Goal: Task Accomplishment & Management: Complete application form

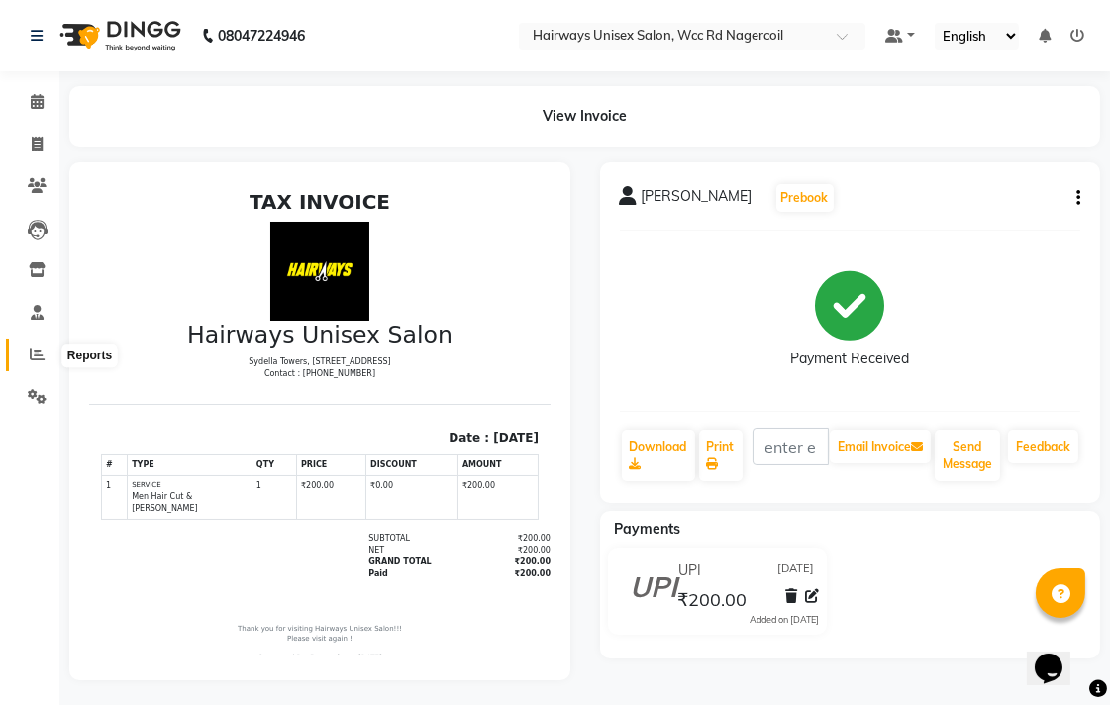
drag, startPoint x: 26, startPoint y: 355, endPoint x: 43, endPoint y: 200, distance: 155.4
click at [30, 355] on span at bounding box center [37, 355] width 35 height 23
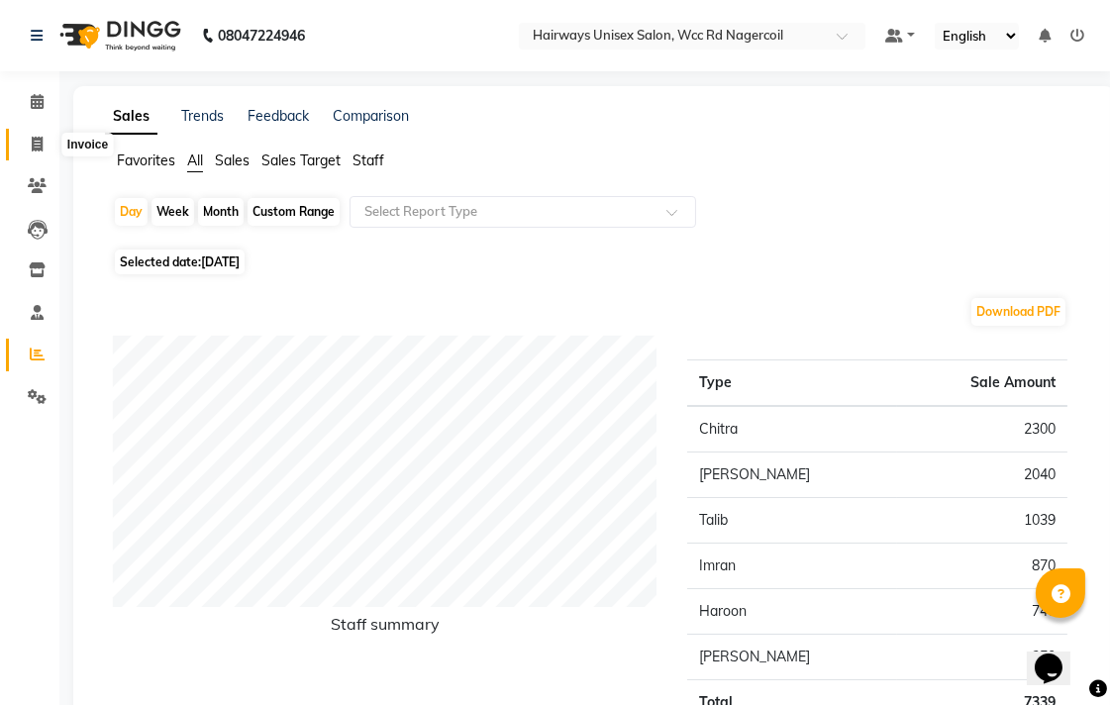
click at [38, 141] on icon at bounding box center [37, 144] width 11 height 15
select select "6523"
select select "service"
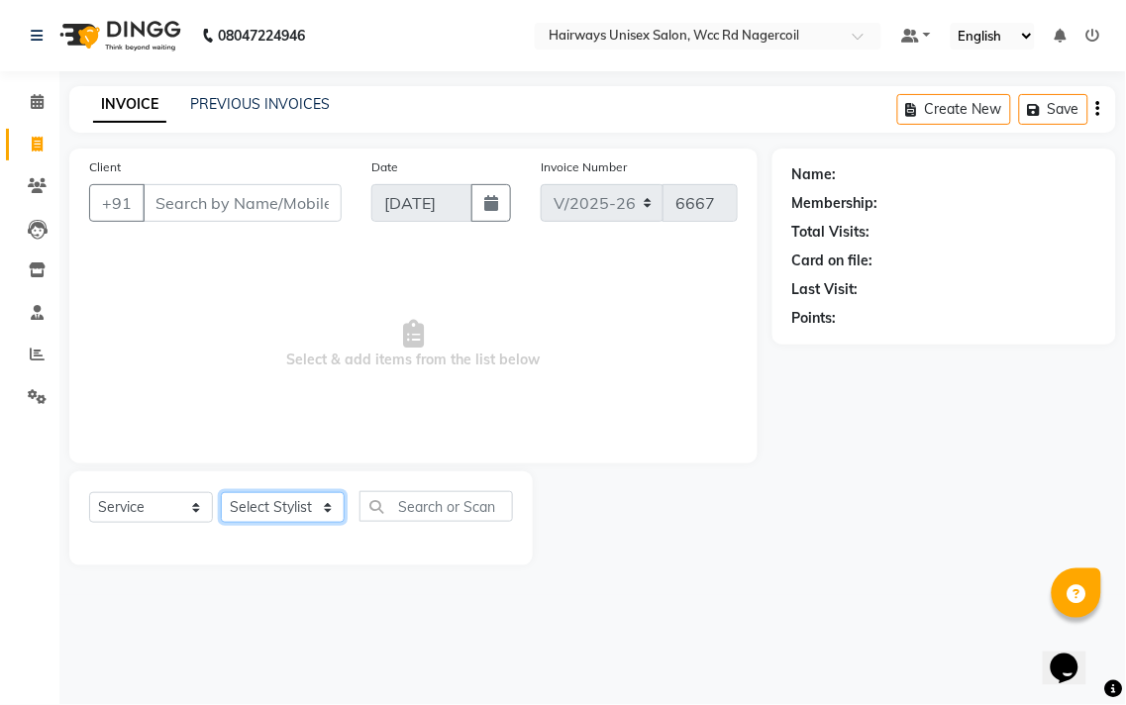
click at [290, 503] on select "Select Stylist Admin Chitra divya [PERSON_NAME] [PERSON_NAME] Reception [PERSON…" at bounding box center [283, 507] width 124 height 31
select select "49917"
click at [221, 493] on select "Select Stylist Admin Chitra divya [PERSON_NAME] [PERSON_NAME] Reception [PERSON…" at bounding box center [283, 507] width 124 height 31
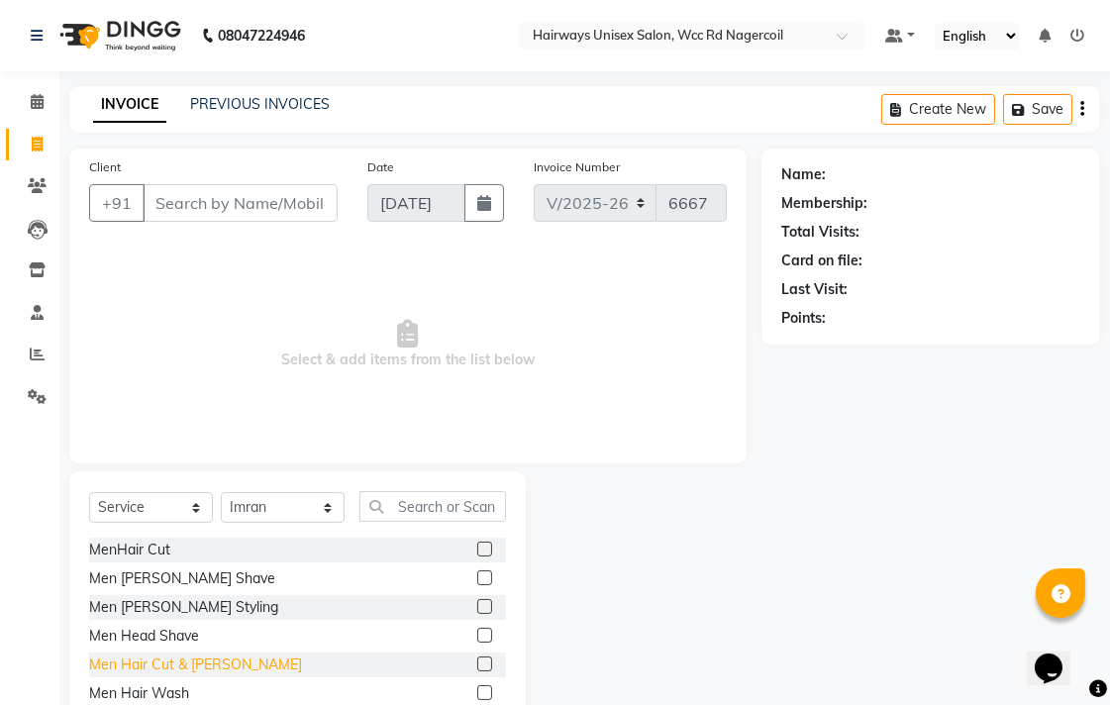
click at [170, 657] on div "Men Hair Cut & [PERSON_NAME]" at bounding box center [195, 665] width 213 height 21
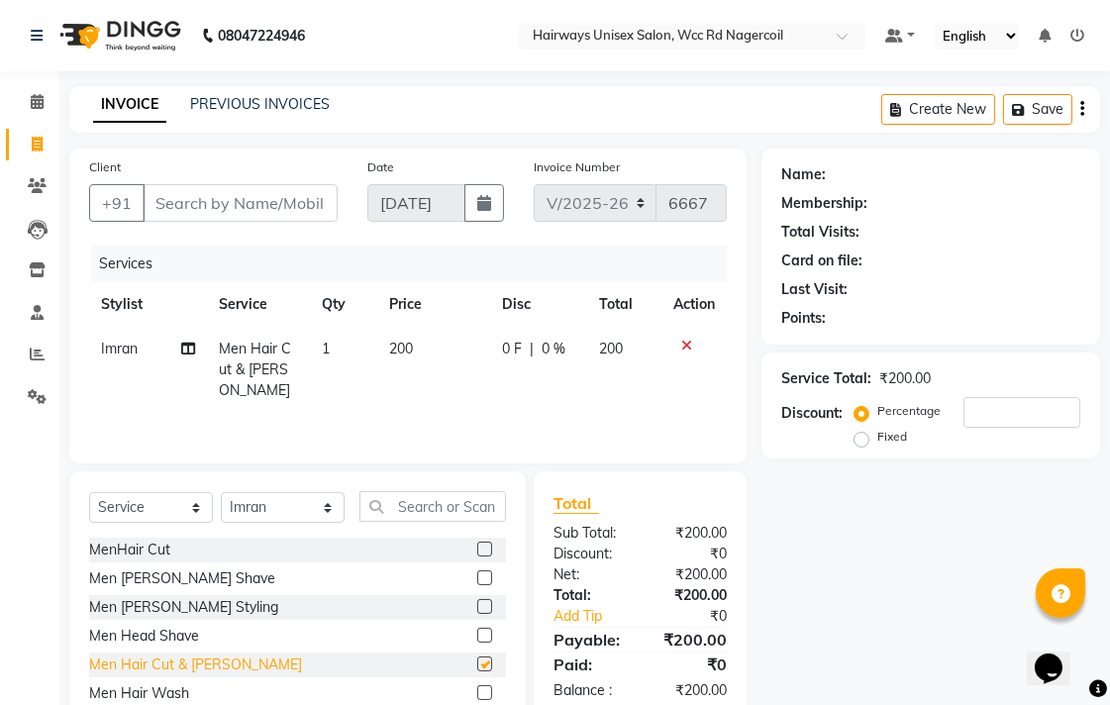
checkbox input "false"
click at [290, 192] on input "Client" at bounding box center [240, 203] width 195 height 38
click at [281, 213] on input "Client" at bounding box center [240, 203] width 195 height 38
type input "9"
type input "0"
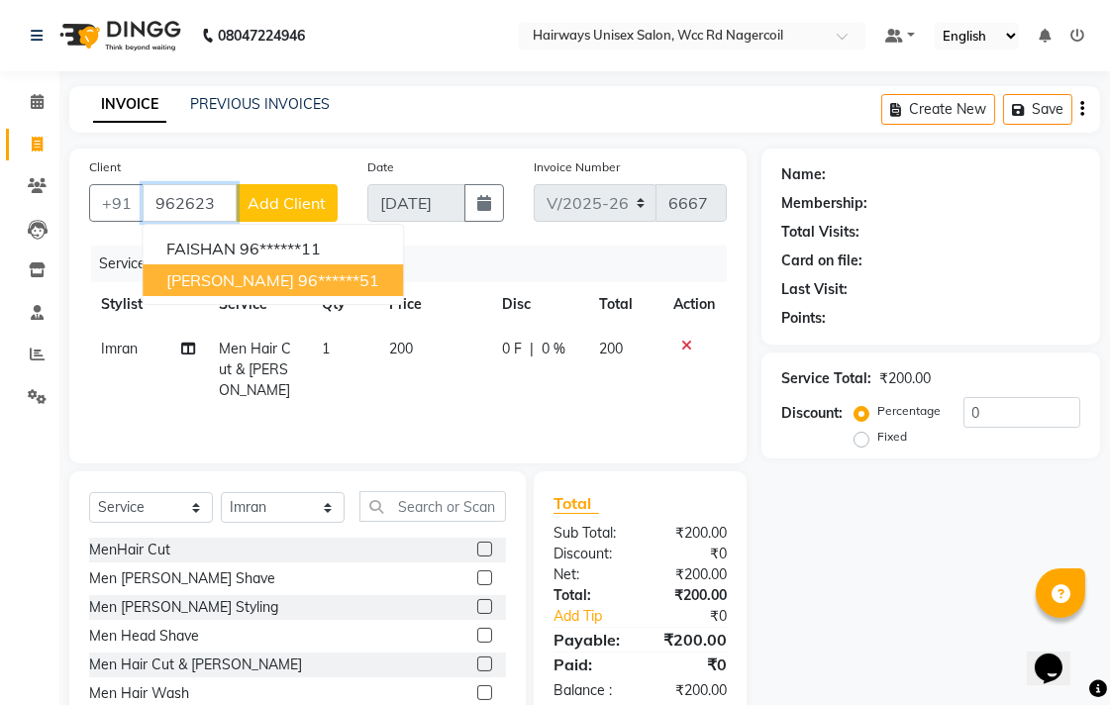
click at [298, 277] on ngb-highlight "96******51" at bounding box center [338, 280] width 81 height 20
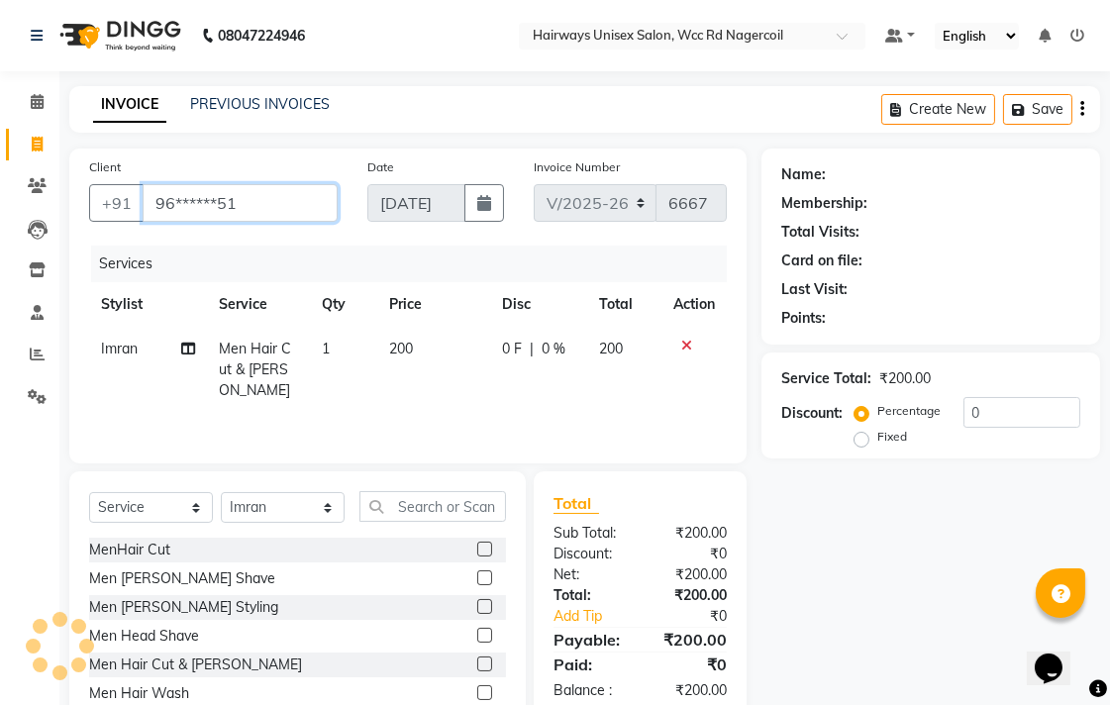
type input "96******51"
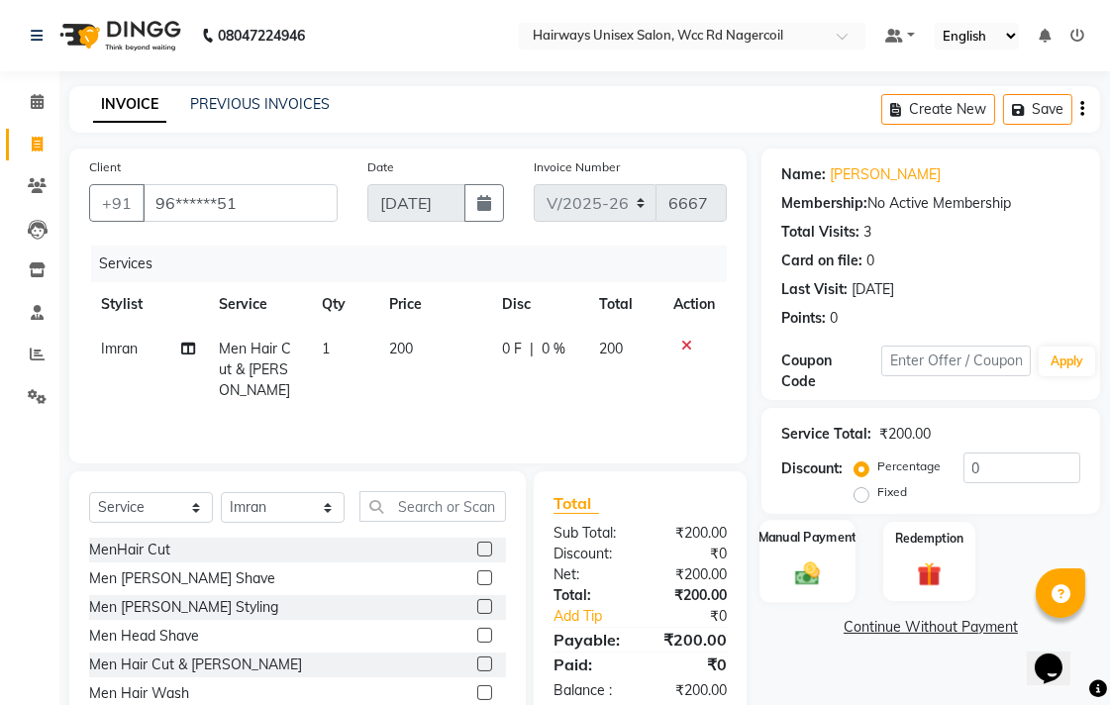
click at [819, 559] on img at bounding box center [807, 573] width 41 height 29
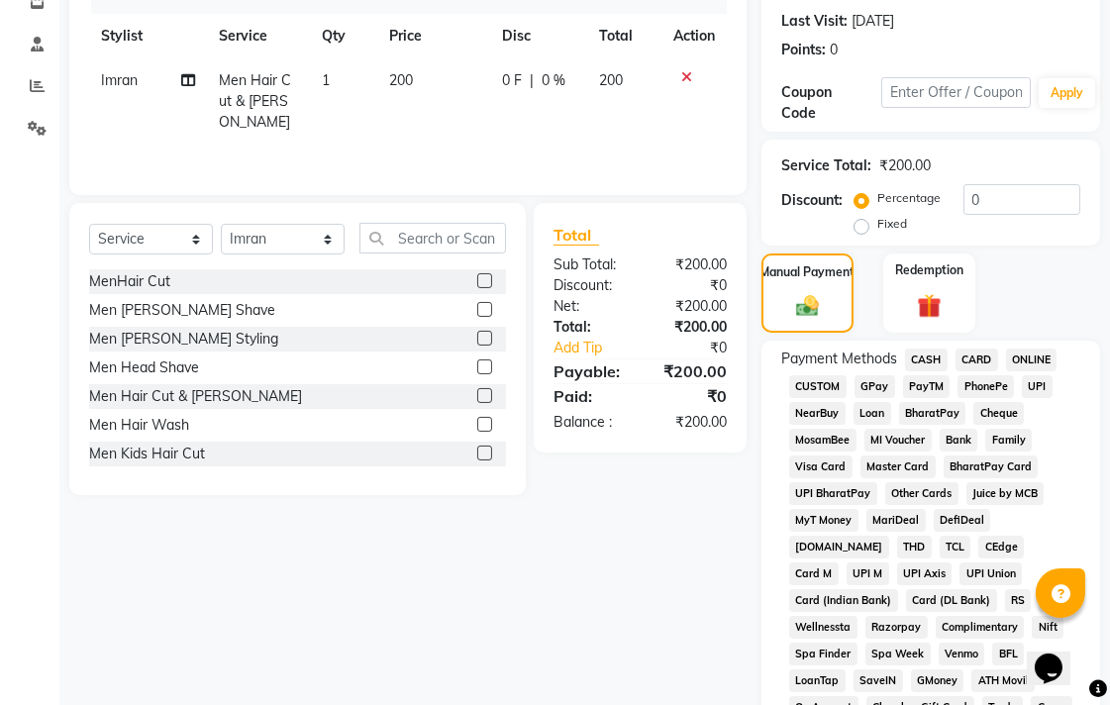
scroll to position [440, 0]
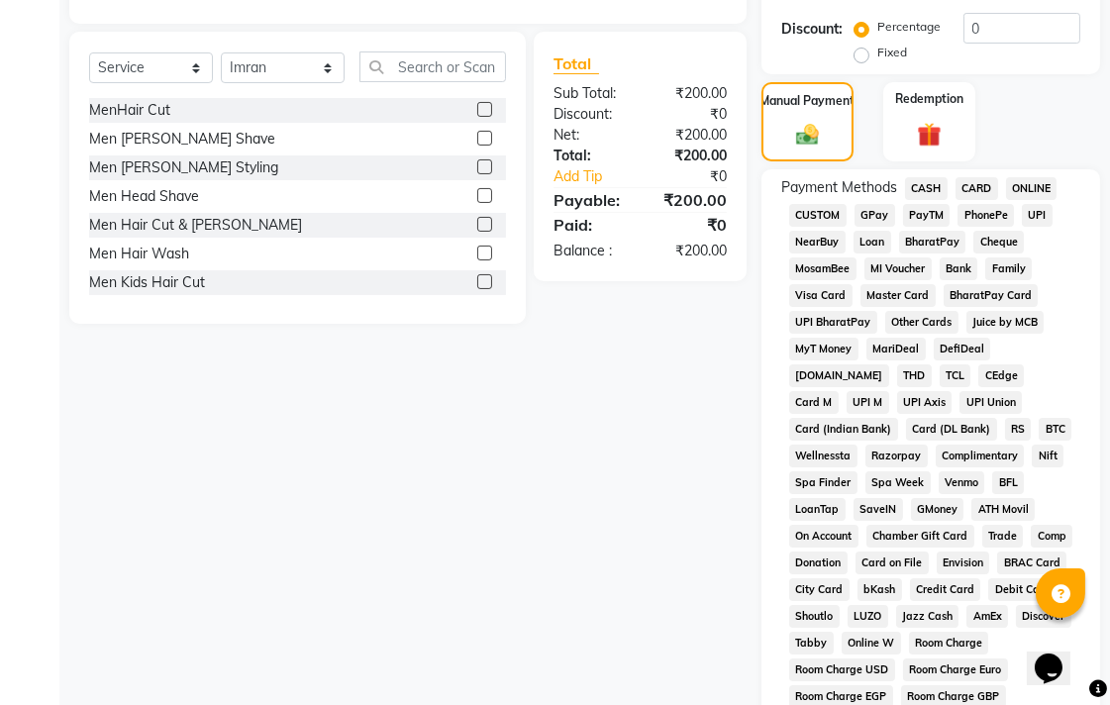
click at [1027, 210] on span "UPI" at bounding box center [1037, 215] width 31 height 23
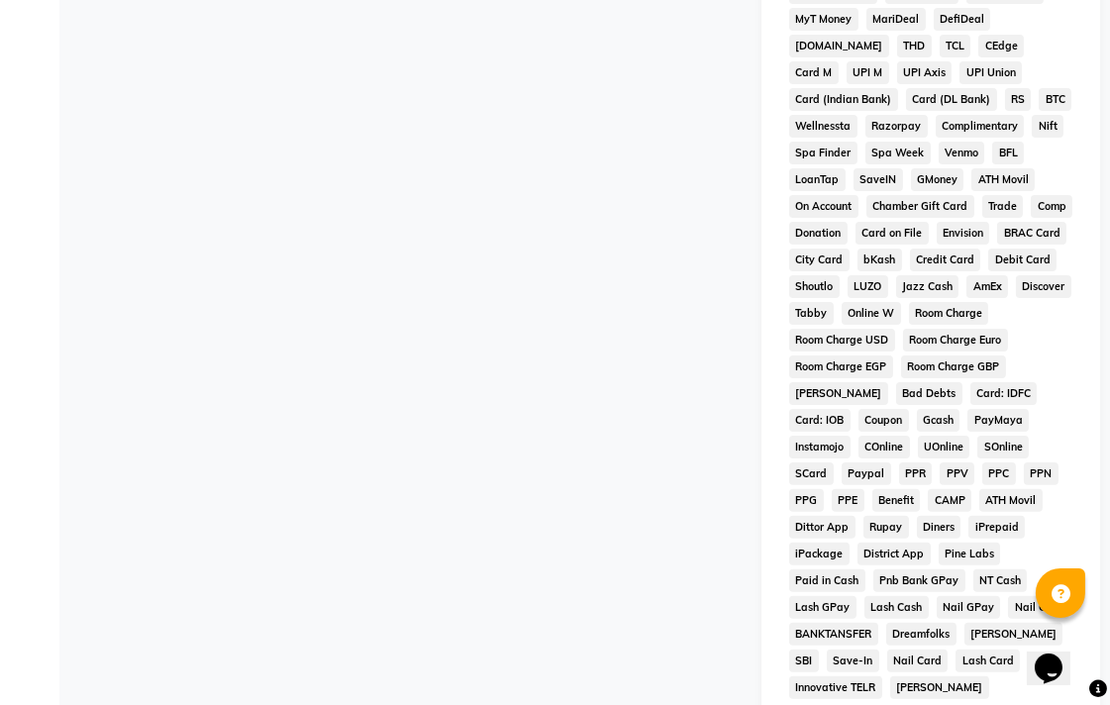
scroll to position [932, 0]
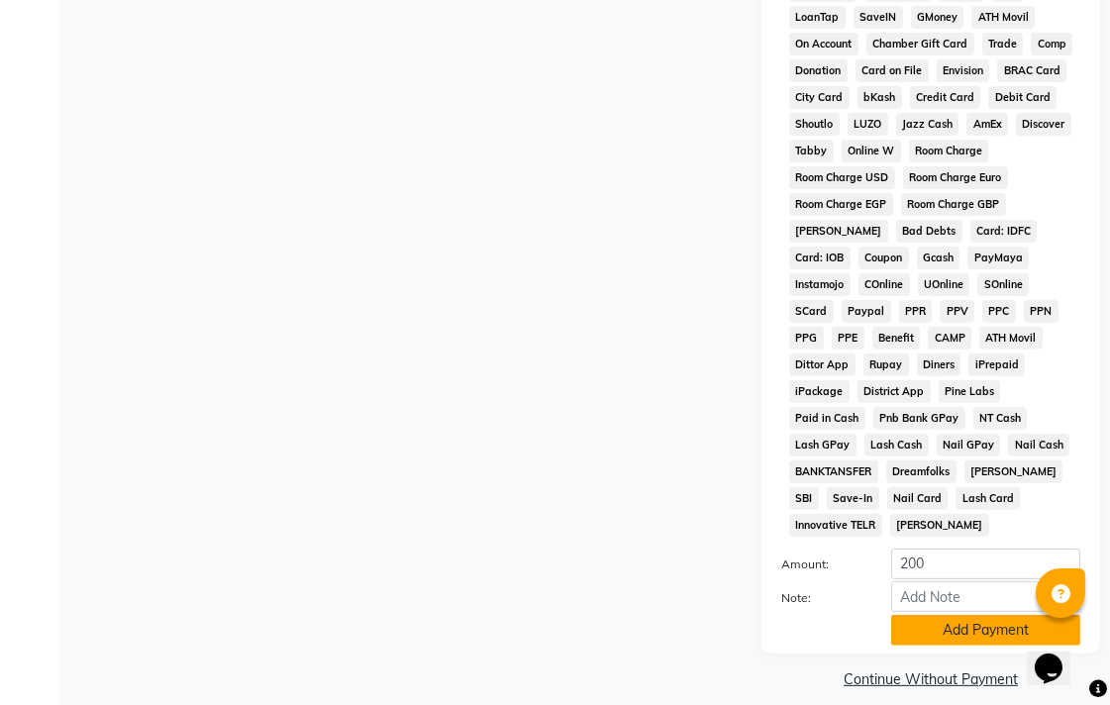
click at [966, 615] on button "Add Payment" at bounding box center [985, 630] width 189 height 31
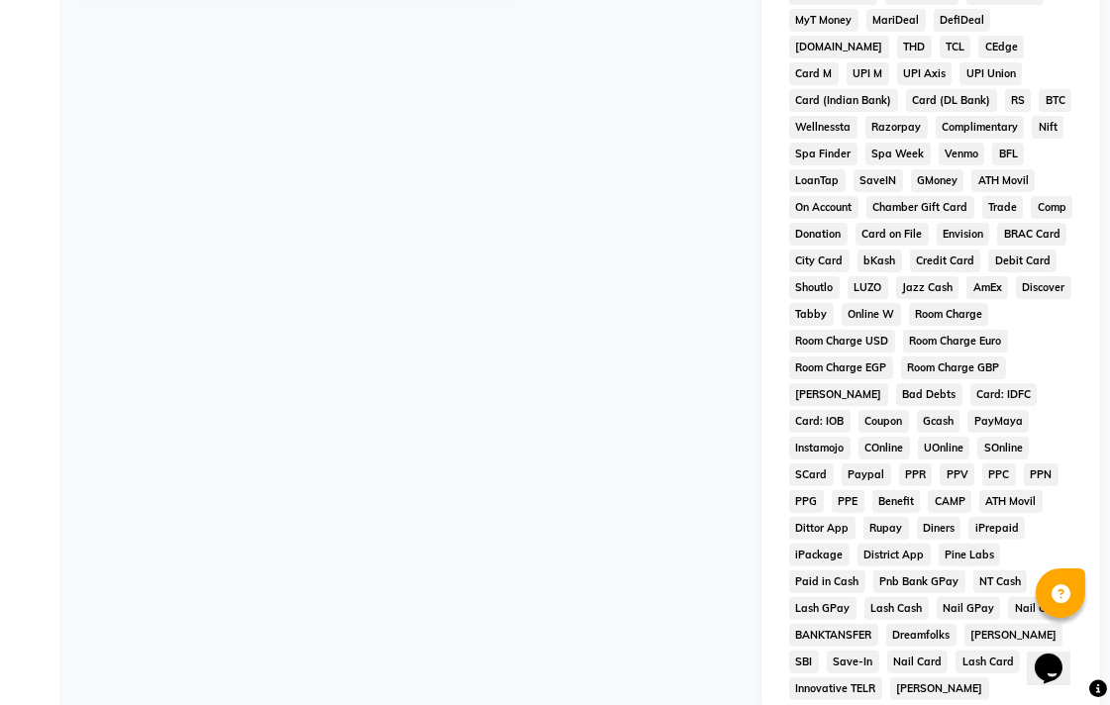
scroll to position [938, 0]
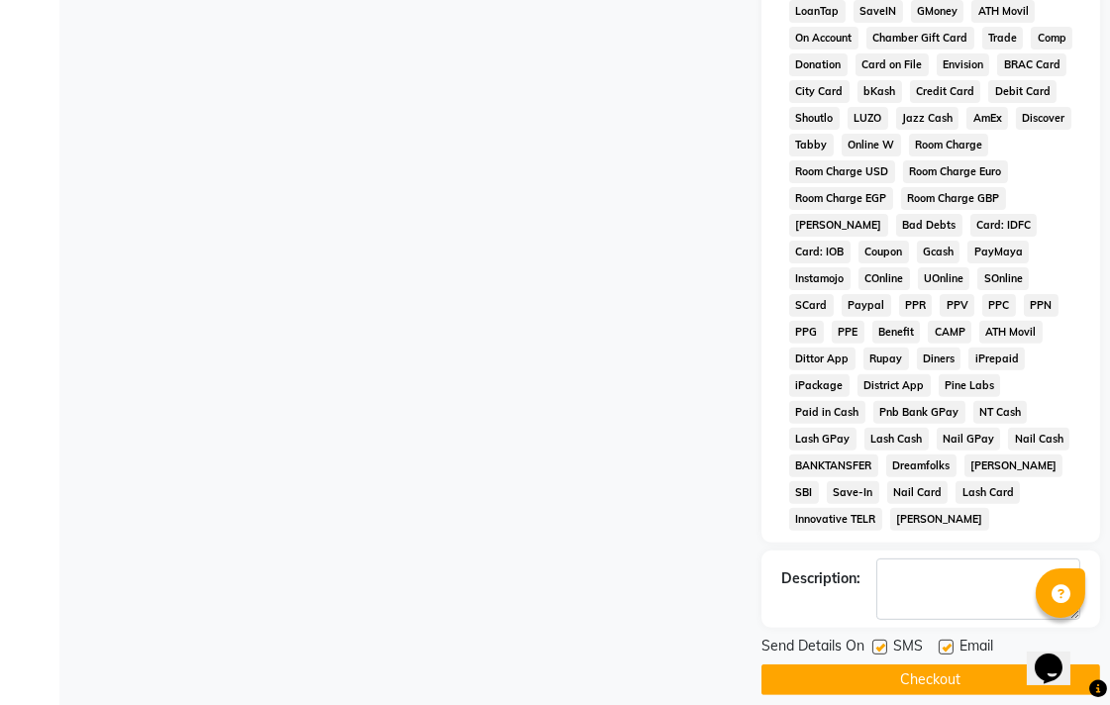
click at [928, 665] on button "Checkout" at bounding box center [931, 680] width 339 height 31
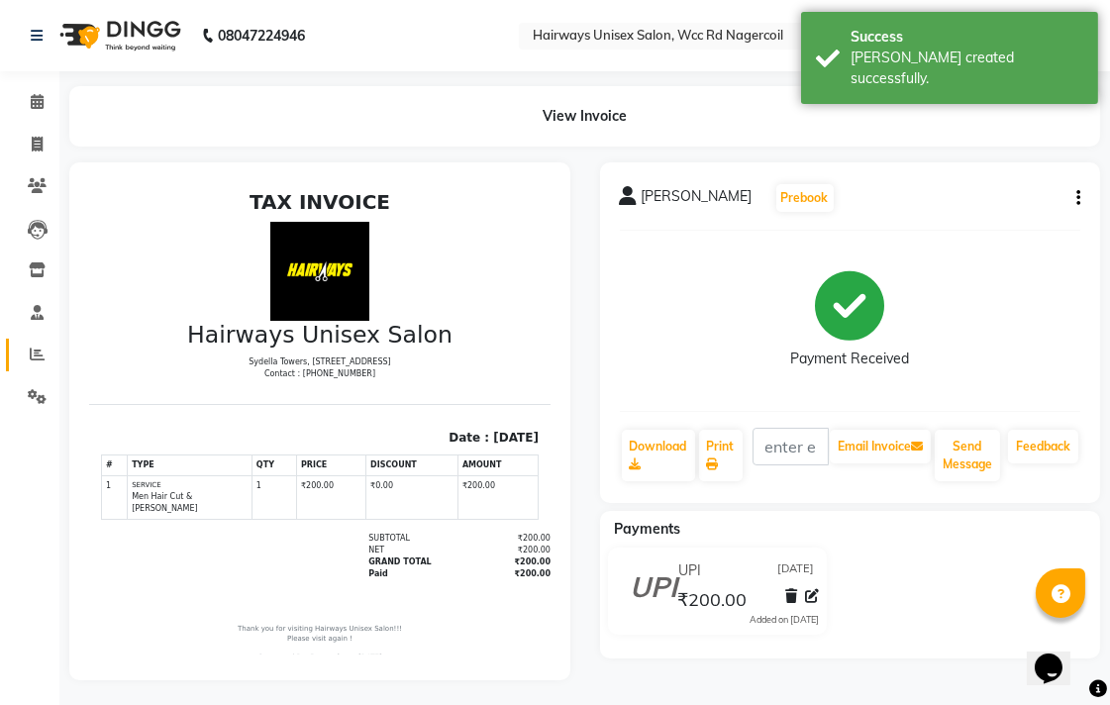
click at [34, 342] on link "Reports" at bounding box center [30, 355] width 48 height 33
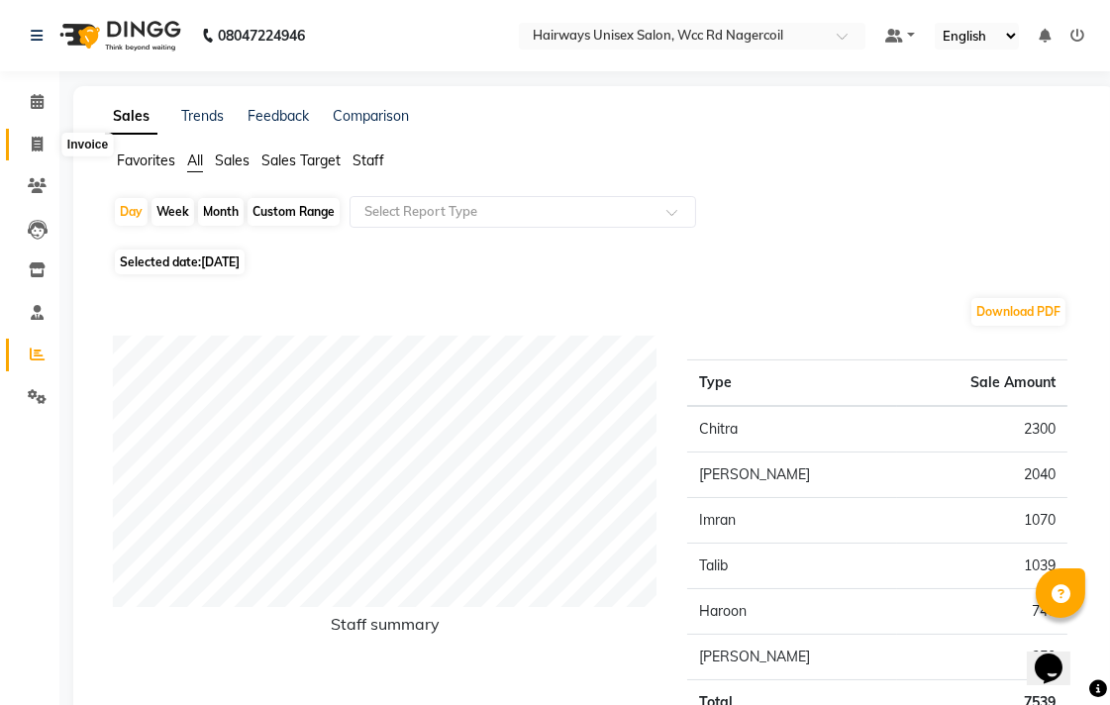
click at [44, 137] on span at bounding box center [37, 145] width 35 height 23
select select "service"
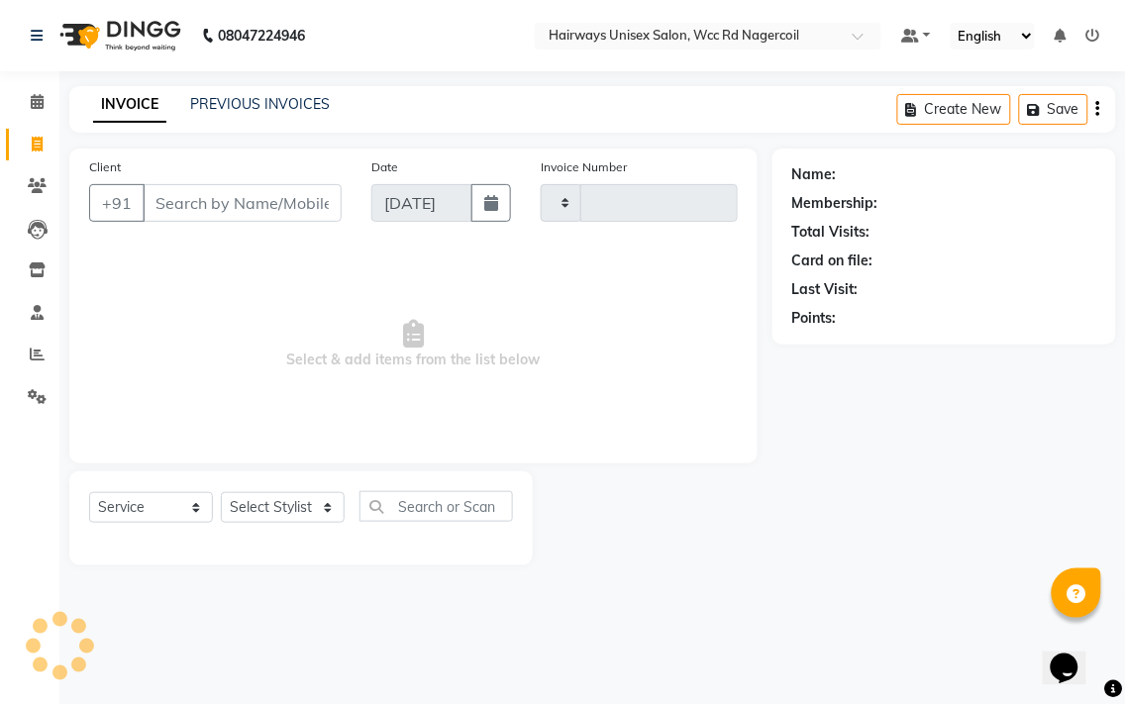
type input "6668"
select select "6523"
click at [51, 352] on span at bounding box center [37, 355] width 35 height 23
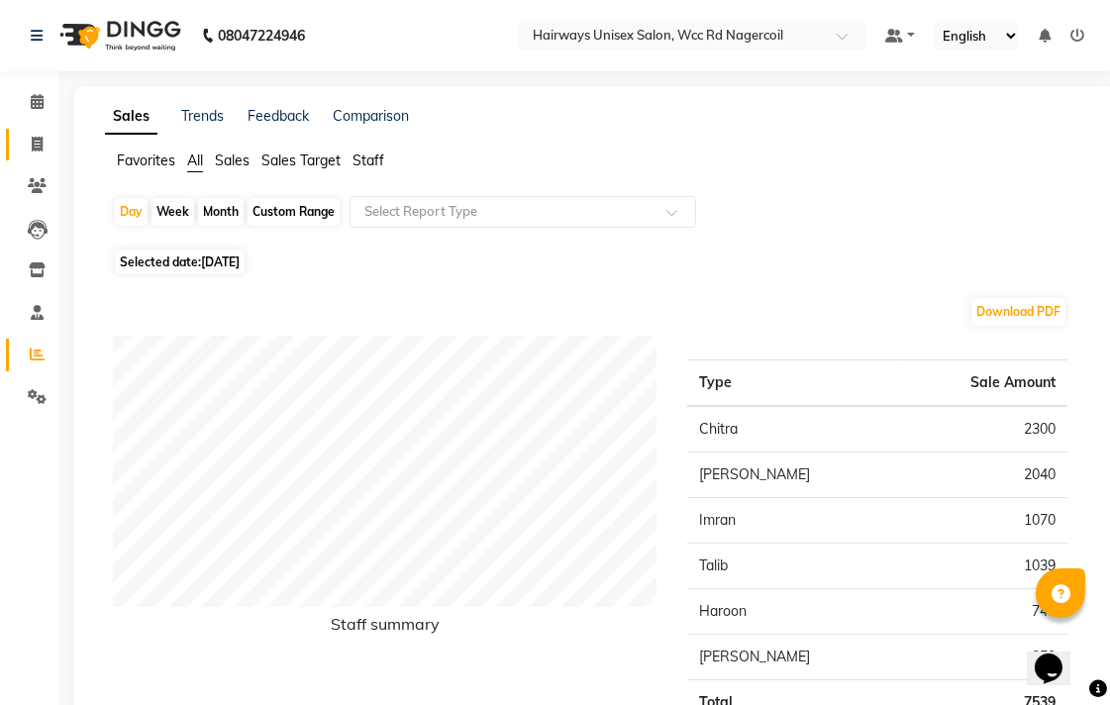
click at [32, 129] on link "Invoice" at bounding box center [30, 145] width 48 height 33
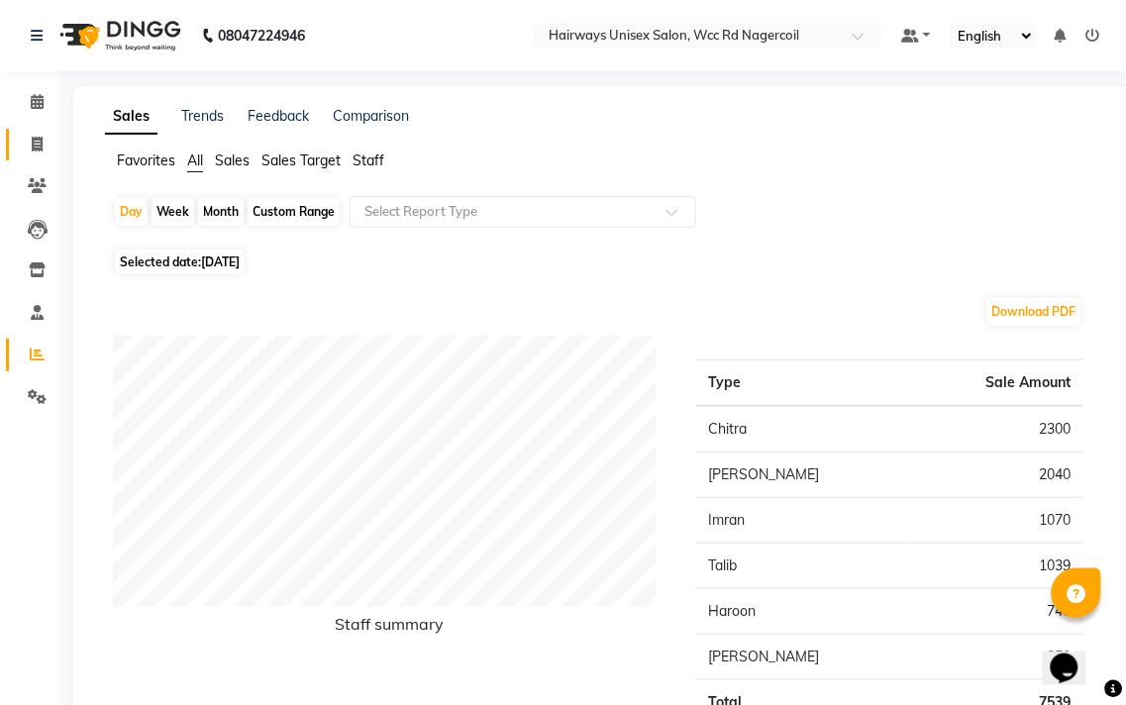
select select "service"
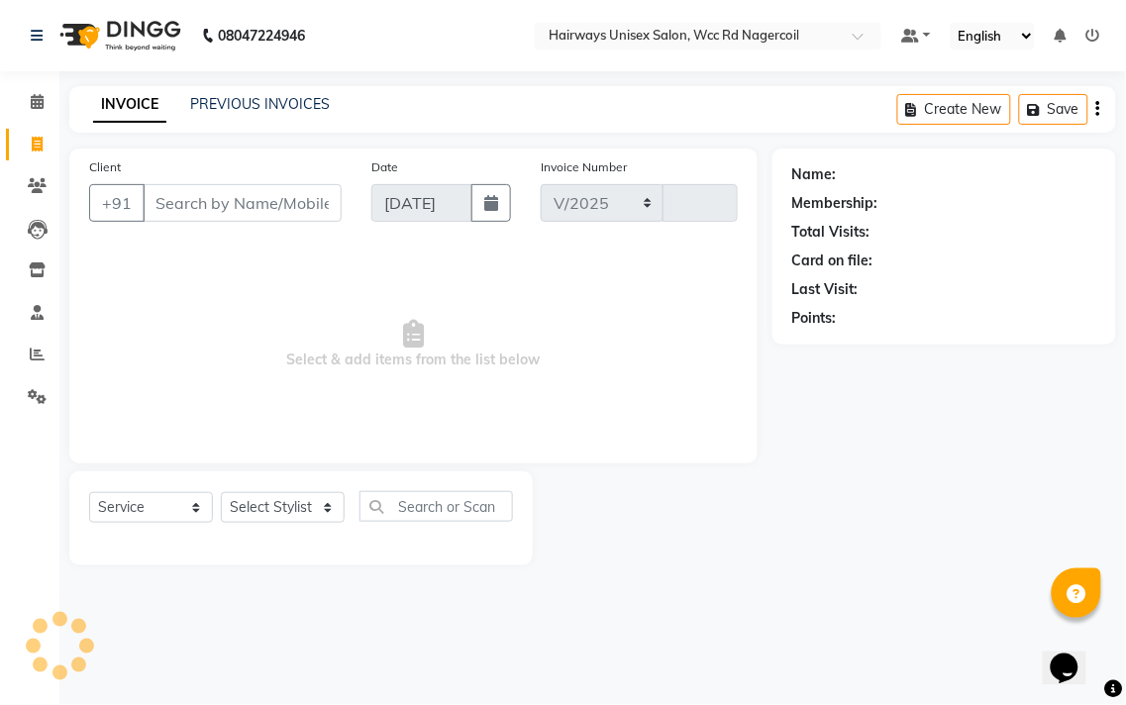
select select "6523"
type input "6668"
click at [285, 528] on div "Select Service Product Membership Package Voucher Prepaid Gift Card Select Styl…" at bounding box center [301, 514] width 424 height 47
click at [307, 520] on select "Select Stylist" at bounding box center [283, 507] width 124 height 31
click at [221, 493] on select "Select Stylist Admin Chitra divya [PERSON_NAME] [PERSON_NAME] Reception [PERSON…" at bounding box center [283, 507] width 124 height 31
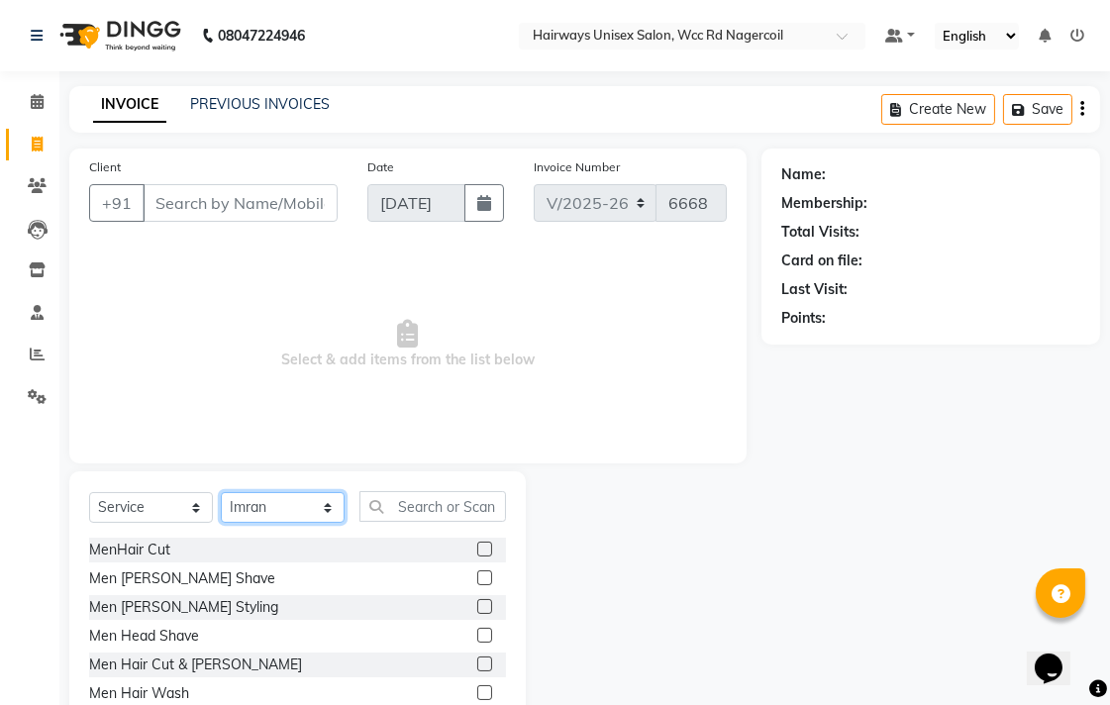
click at [339, 511] on select "Select Stylist Admin Chitra divya [PERSON_NAME] [PERSON_NAME] Reception [PERSON…" at bounding box center [283, 507] width 124 height 31
select select "49914"
click at [221, 493] on select "Select Stylist Admin Chitra divya [PERSON_NAME] [PERSON_NAME] Reception [PERSON…" at bounding box center [283, 507] width 124 height 31
click at [460, 500] on input "text" at bounding box center [433, 506] width 147 height 31
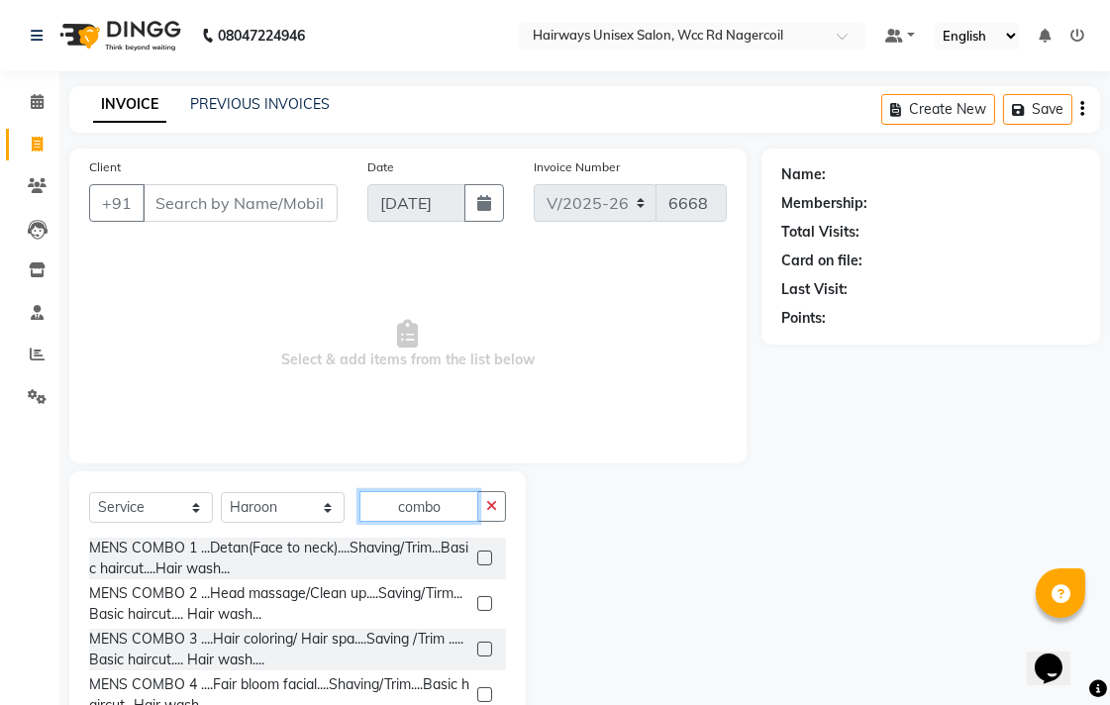
type input "combo"
click at [477, 693] on label at bounding box center [484, 694] width 15 height 15
click at [477, 693] on input "checkbox" at bounding box center [483, 695] width 13 height 13
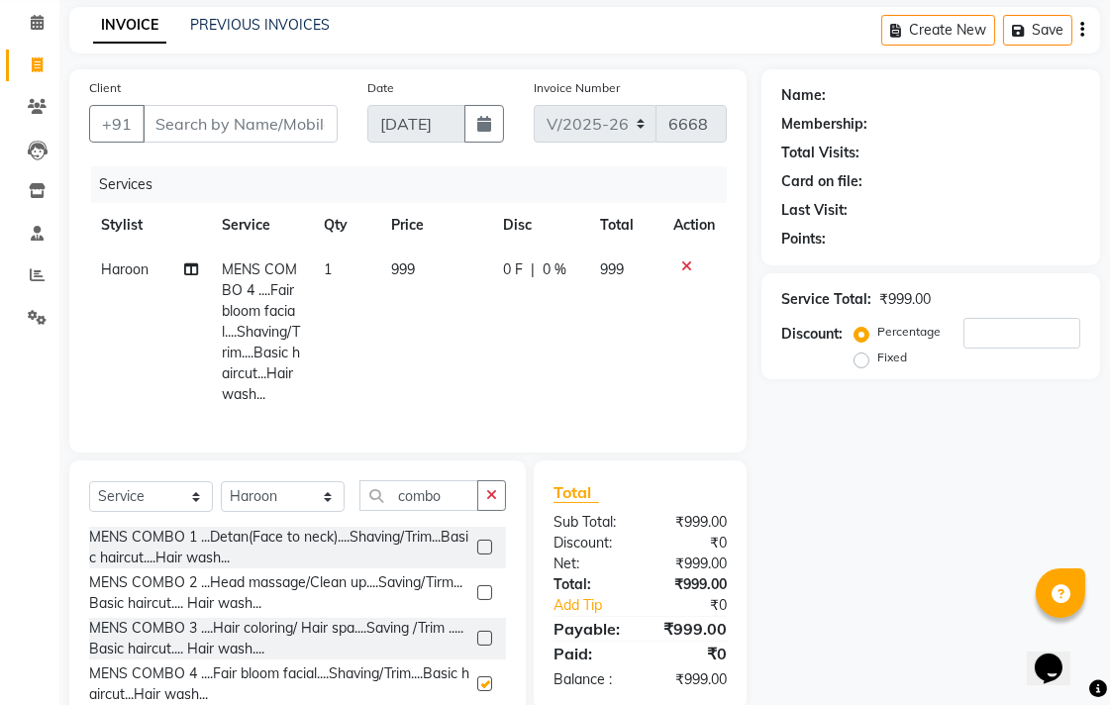
checkbox input "false"
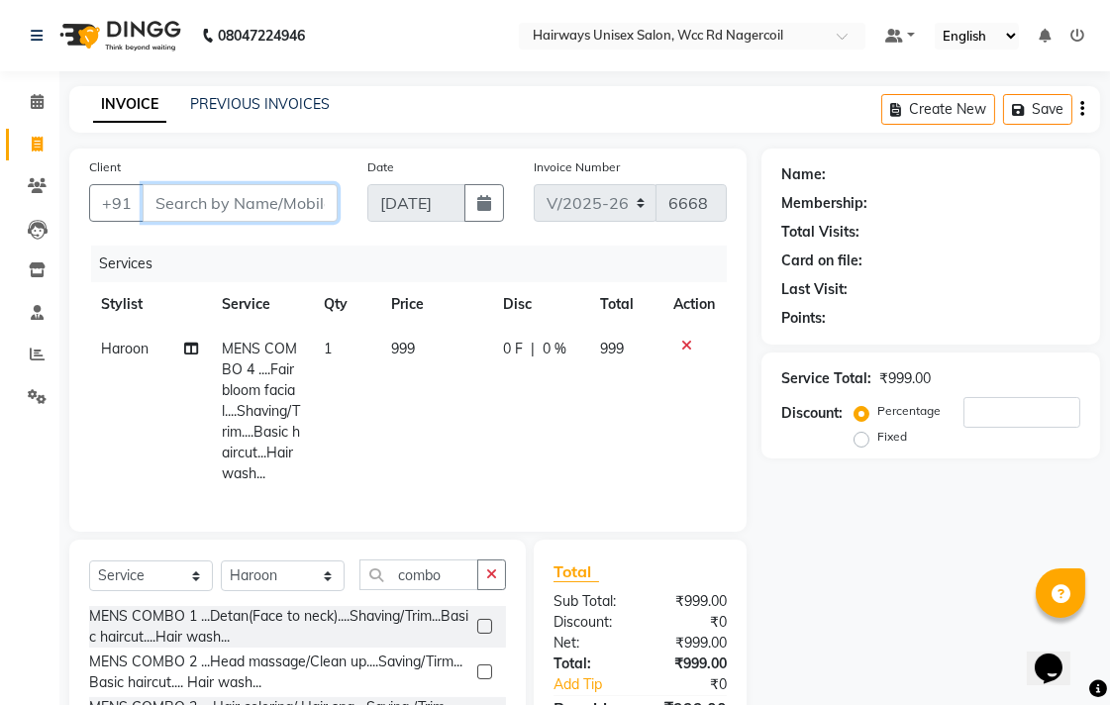
click at [263, 210] on input "Client" at bounding box center [240, 203] width 195 height 38
type input "6"
type input "0"
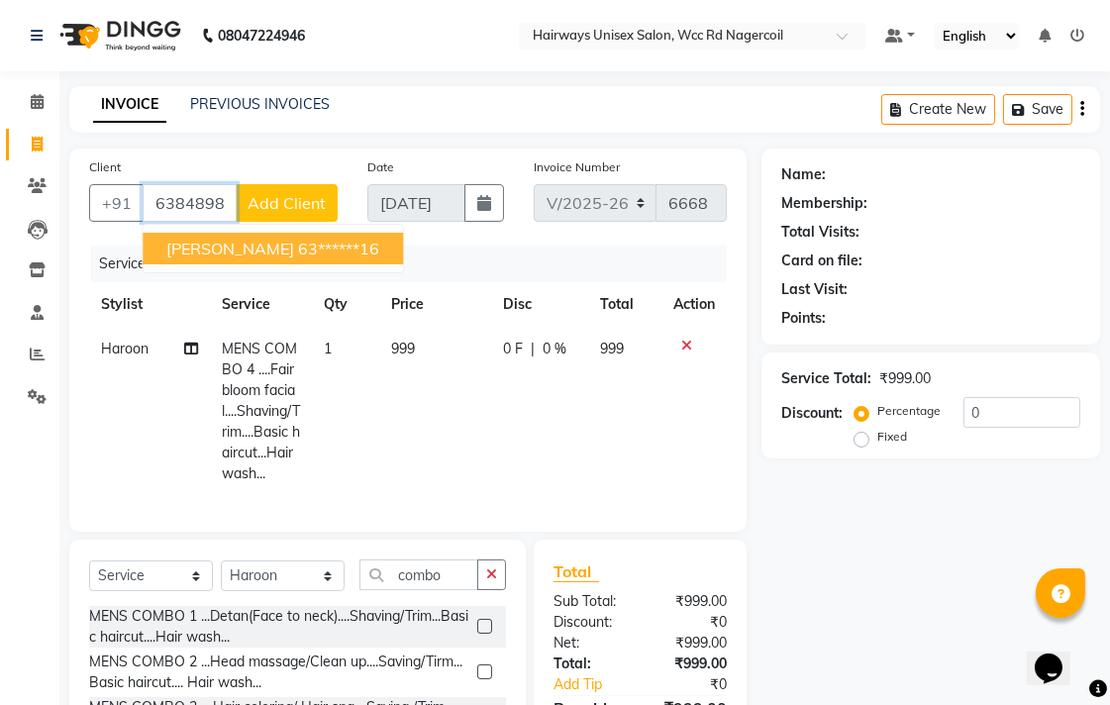
click at [298, 240] on ngb-highlight "63******16" at bounding box center [338, 249] width 81 height 20
type input "63******16"
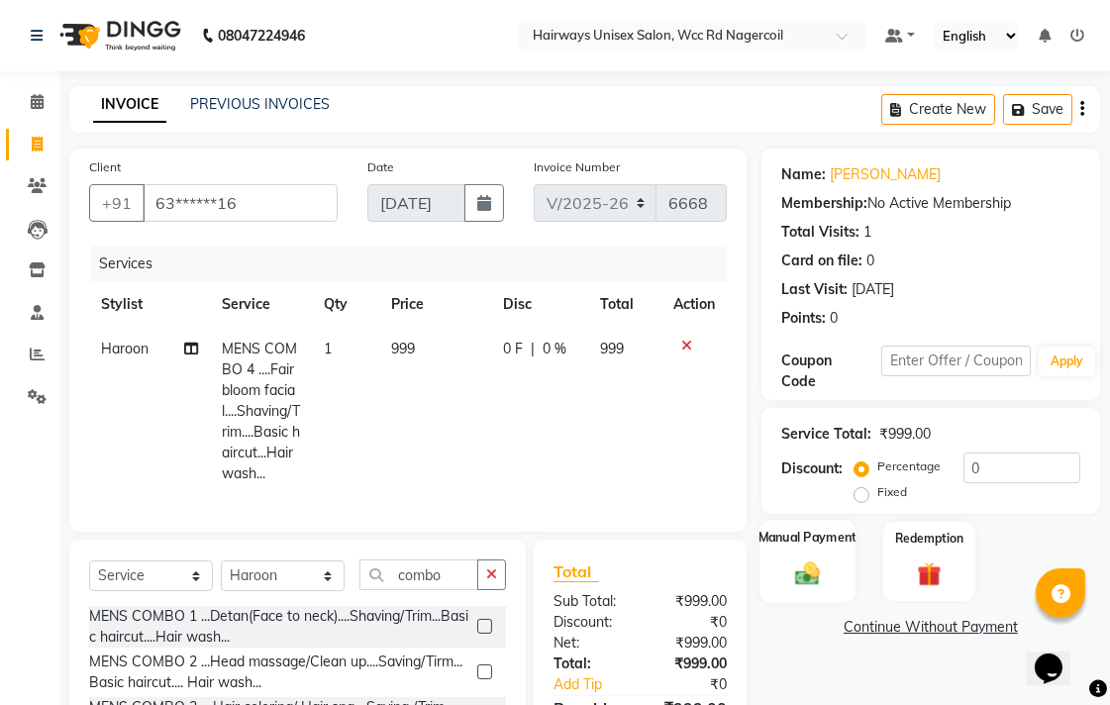
click at [812, 581] on img at bounding box center [807, 573] width 41 height 29
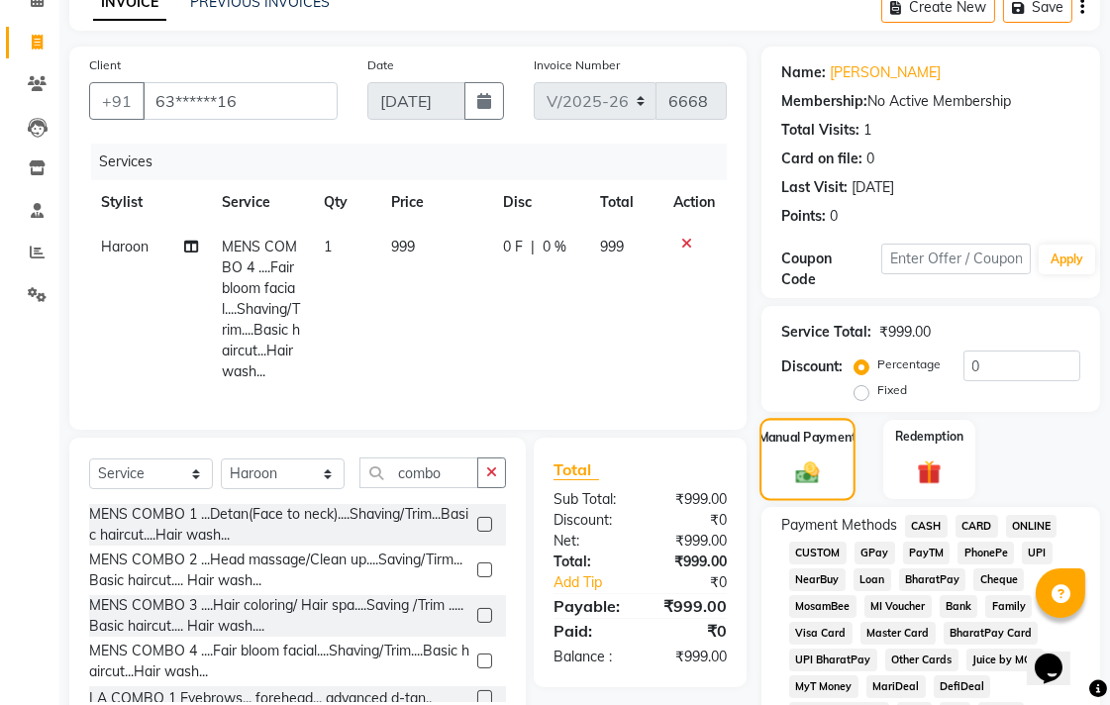
scroll to position [220, 0]
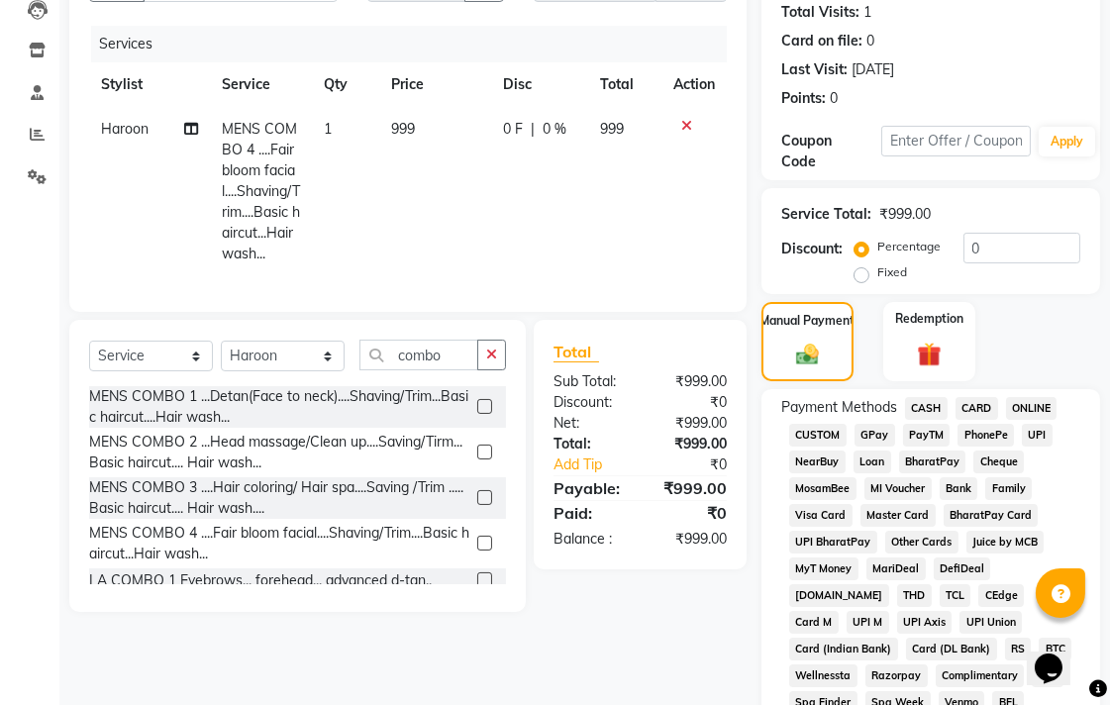
click at [926, 408] on span "CASH" at bounding box center [926, 408] width 43 height 23
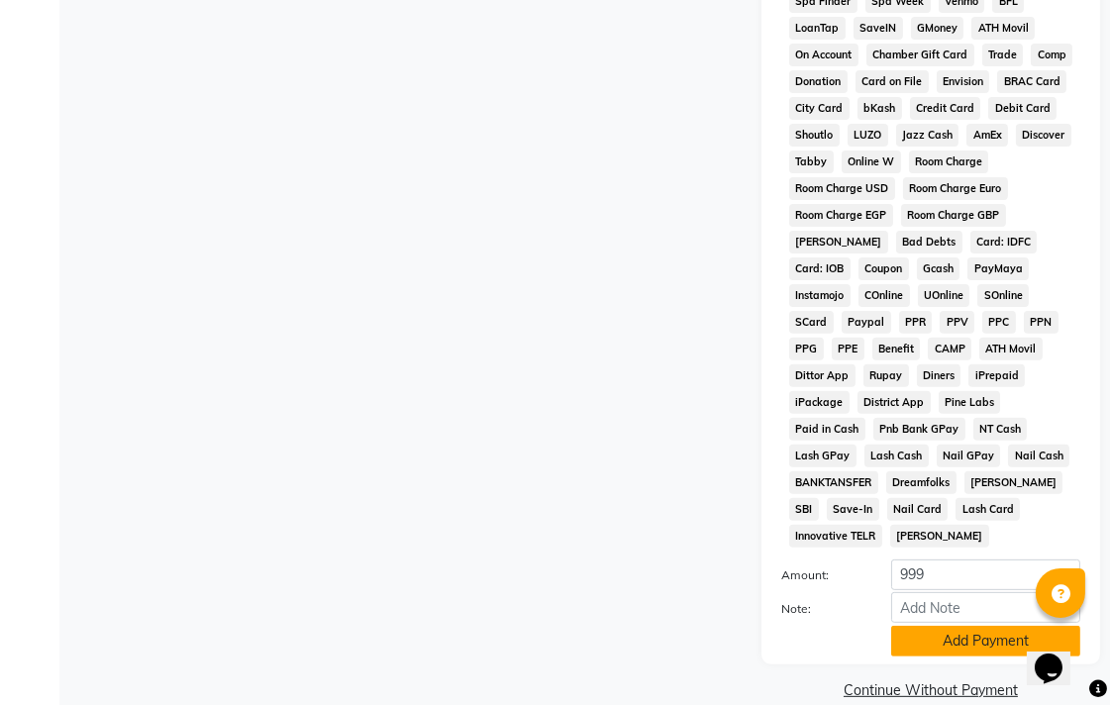
scroll to position [932, 0]
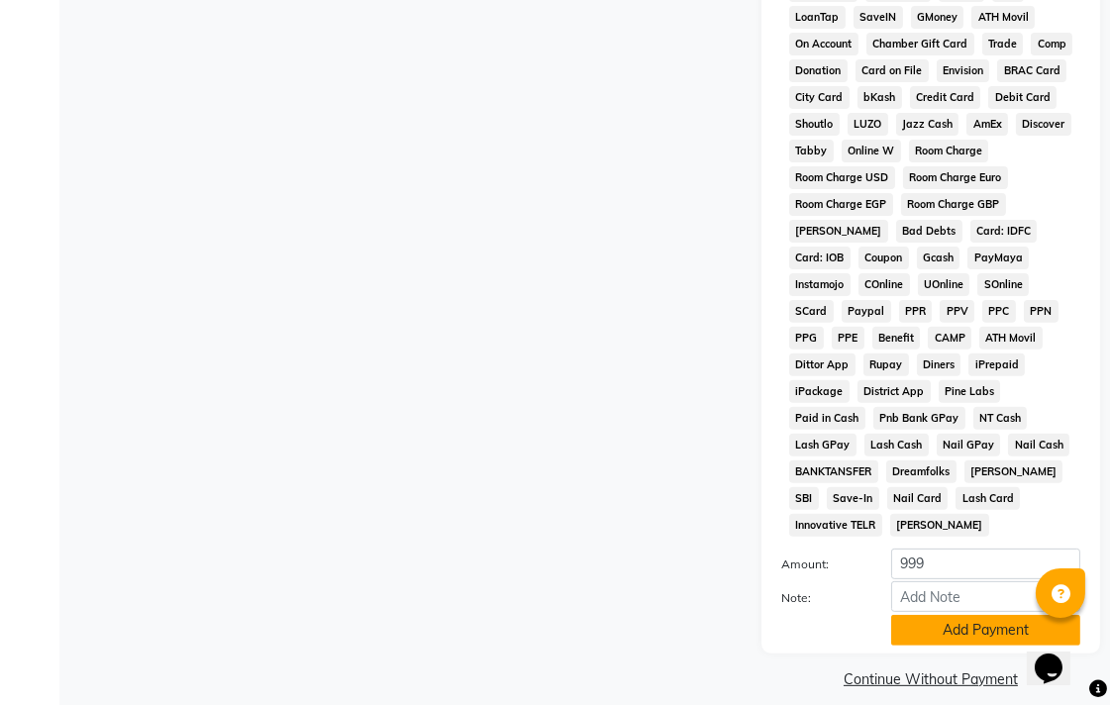
click at [939, 621] on button "Add Payment" at bounding box center [985, 630] width 189 height 31
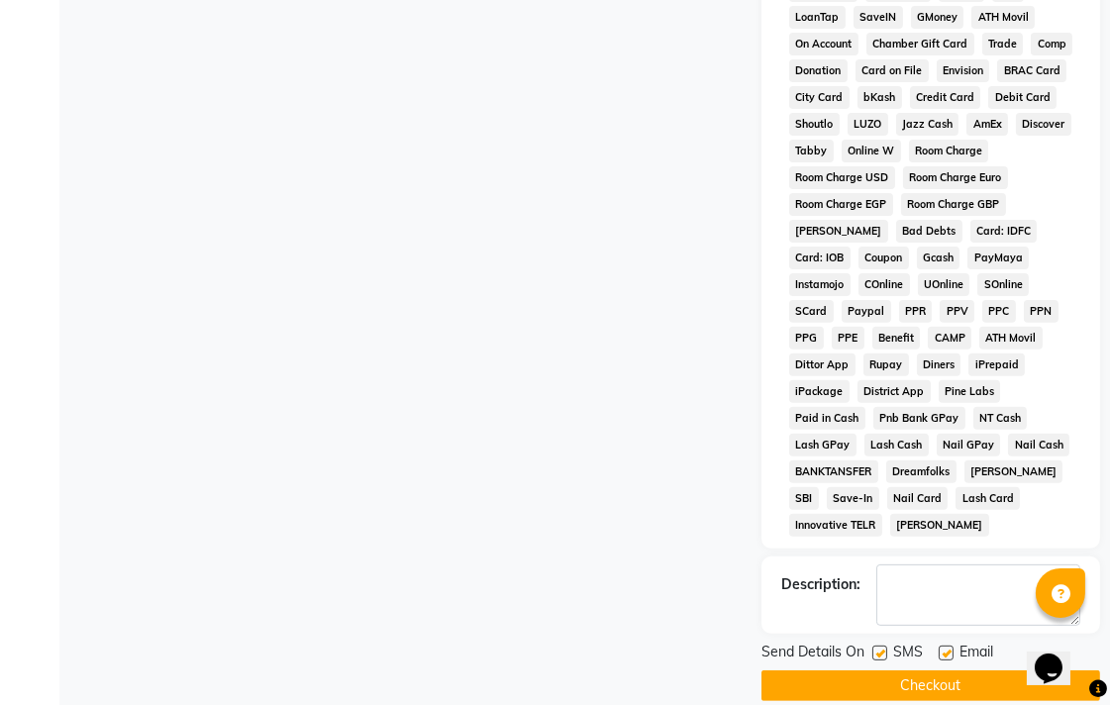
click at [934, 670] on button "Checkout" at bounding box center [931, 685] width 339 height 31
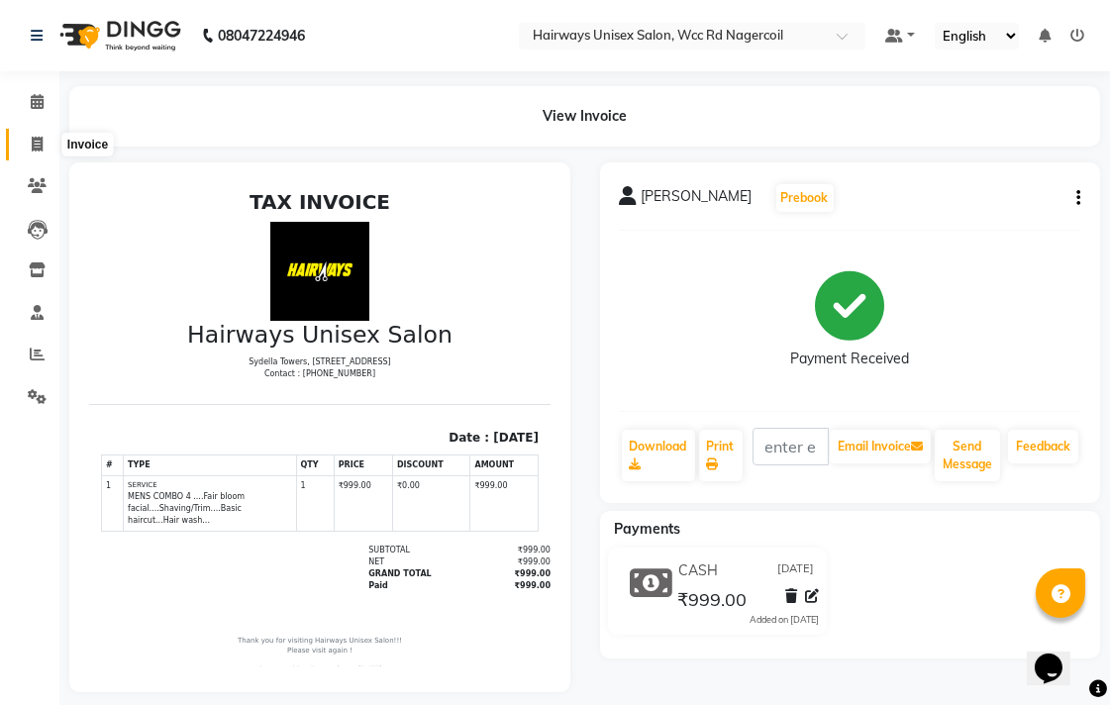
click at [32, 145] on icon at bounding box center [37, 144] width 11 height 15
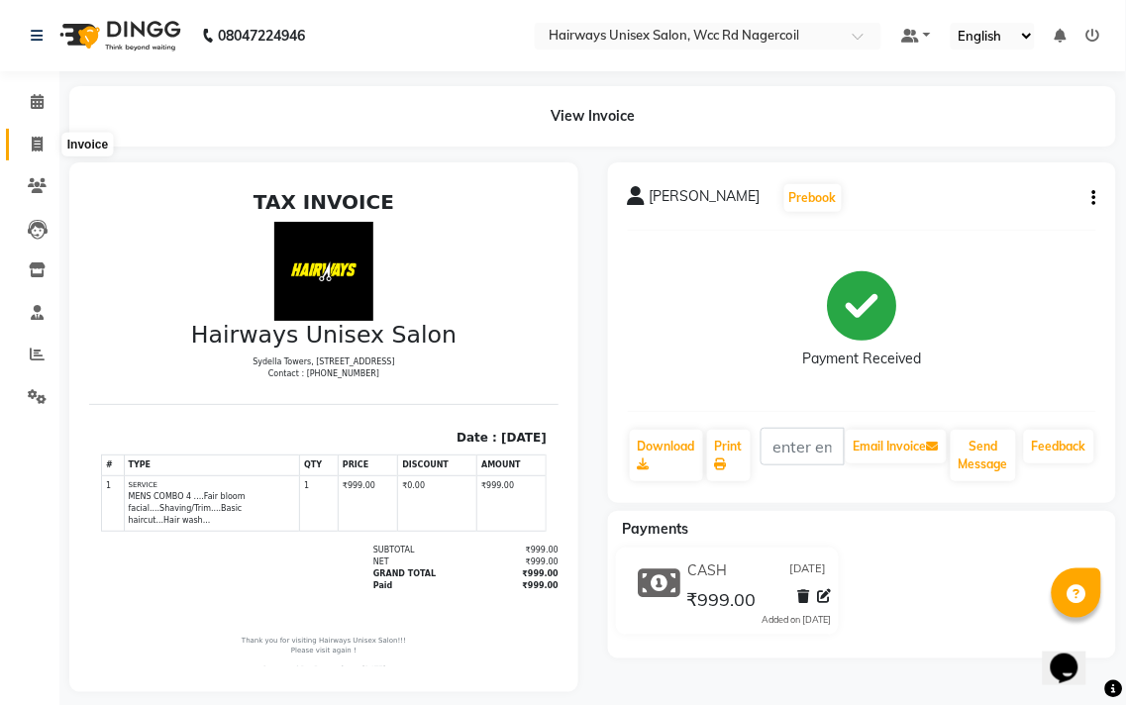
select select "service"
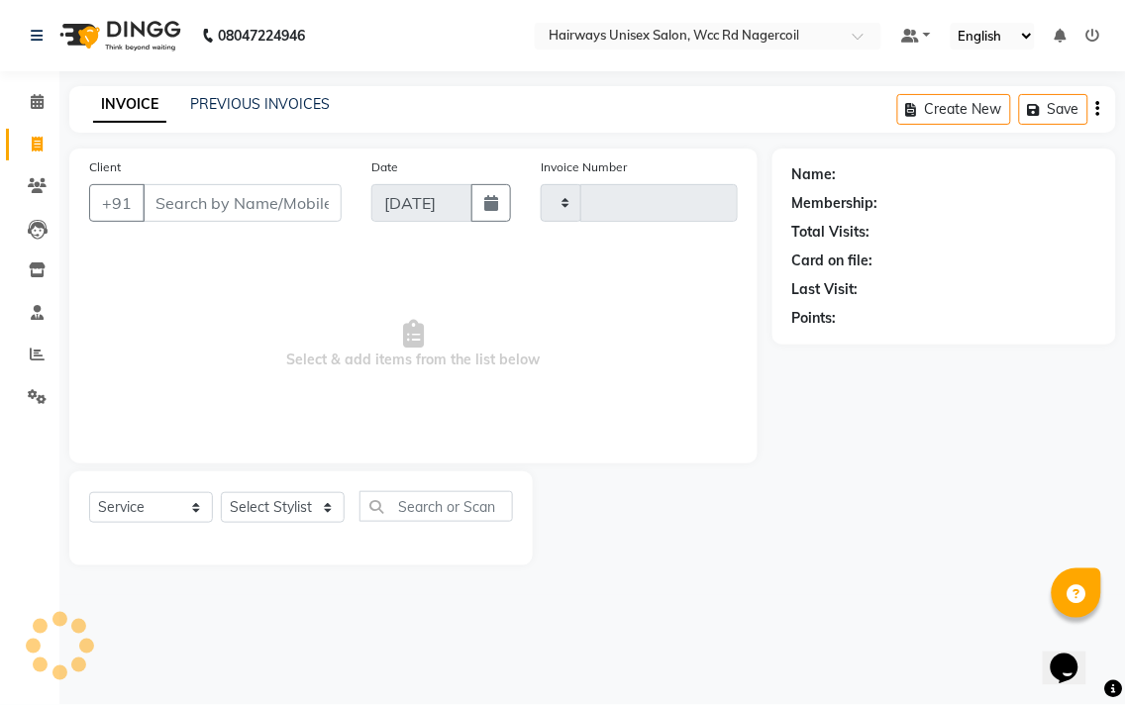
type input "6669"
select select "6523"
drag, startPoint x: 254, startPoint y: 507, endPoint x: 251, endPoint y: 492, distance: 15.1
click at [254, 507] on select "Select Stylist Admin Chitra divya [PERSON_NAME] [PERSON_NAME] Reception [PERSON…" at bounding box center [283, 507] width 124 height 31
select select "50257"
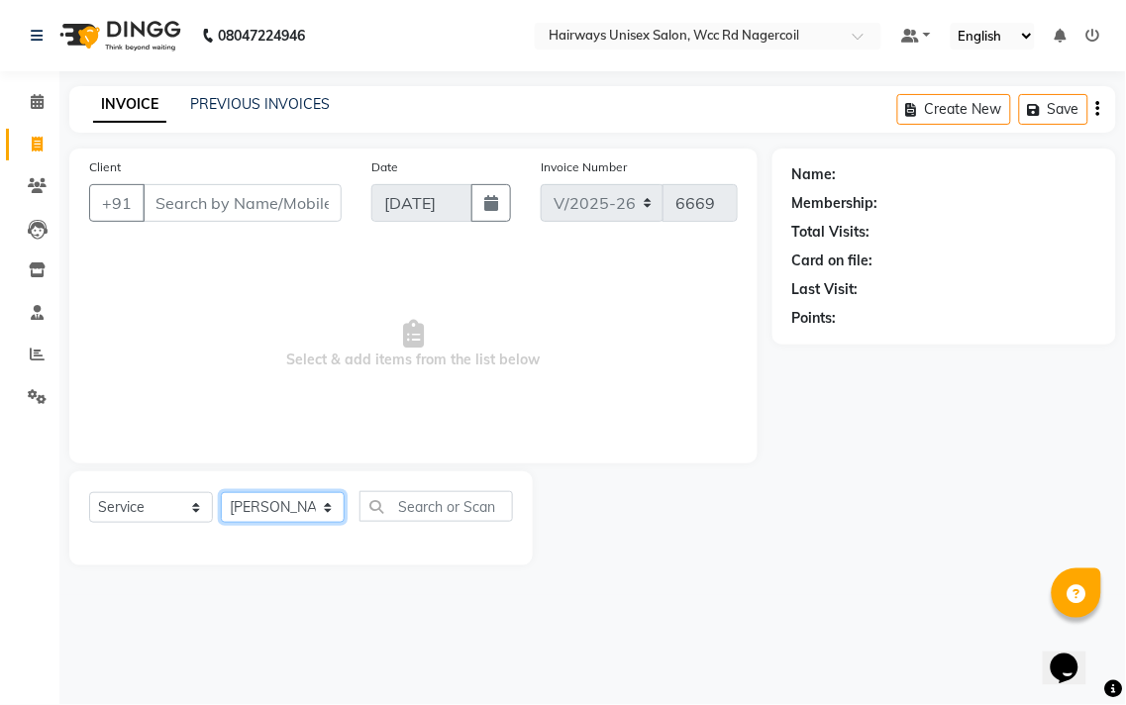
click at [221, 493] on select "Select Stylist Admin Chitra divya [PERSON_NAME] [PERSON_NAME] Reception [PERSON…" at bounding box center [283, 507] width 124 height 31
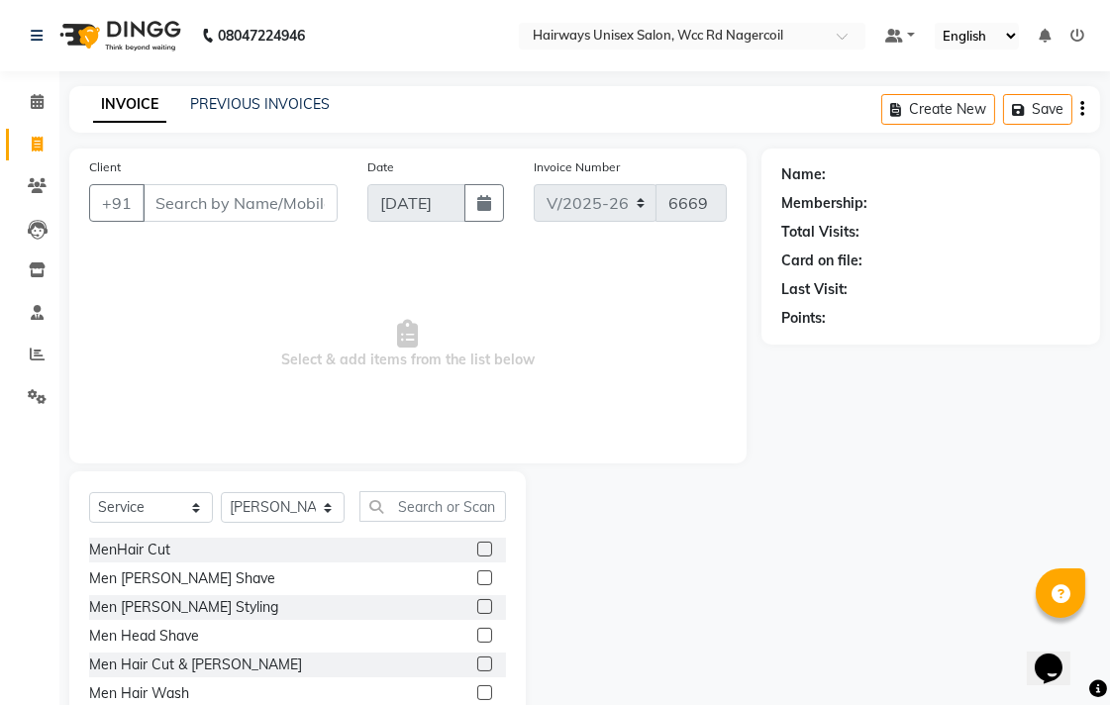
click at [477, 665] on label at bounding box center [484, 664] width 15 height 15
click at [477, 665] on input "checkbox" at bounding box center [483, 665] width 13 height 13
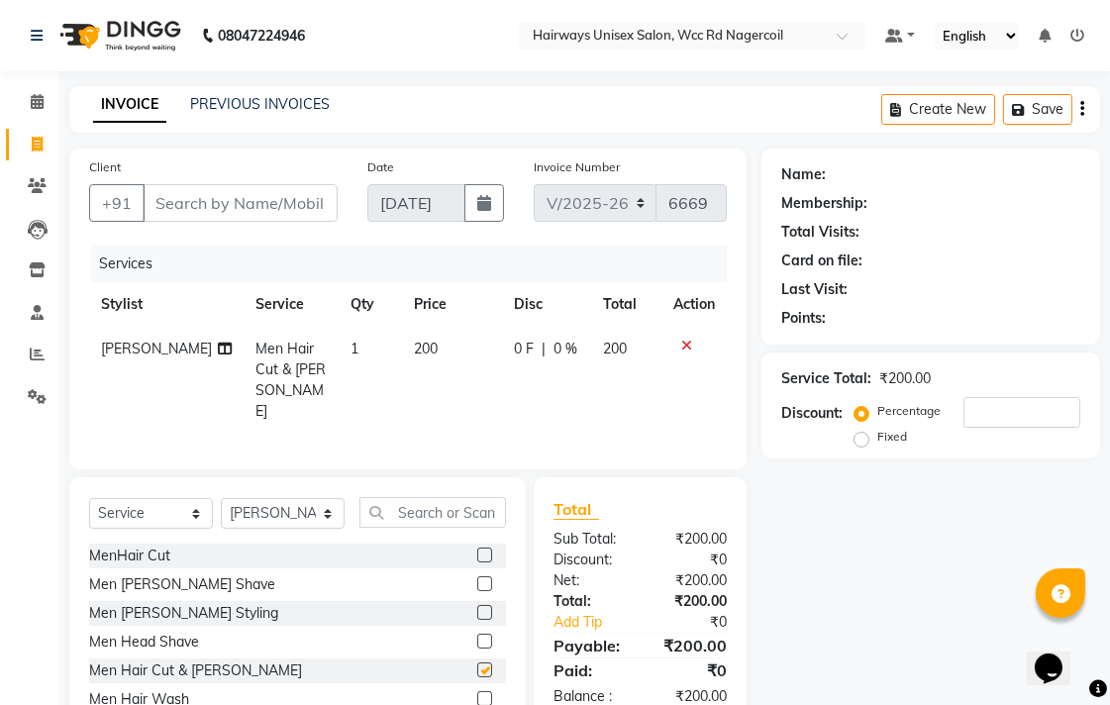
checkbox input "false"
click at [293, 212] on input "Client" at bounding box center [240, 203] width 195 height 38
type input "8"
type input "0"
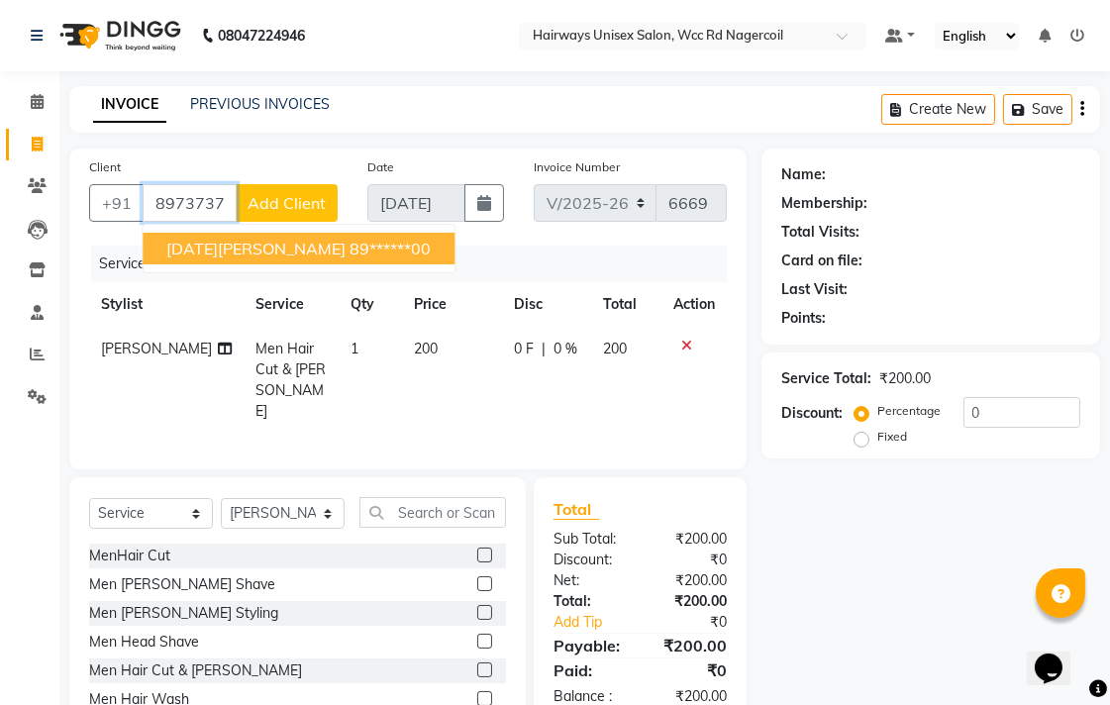
click at [323, 231] on ngb-typeahead-window "[DATE][PERSON_NAME] 89******00" at bounding box center [299, 249] width 314 height 50
click at [350, 240] on ngb-highlight "89******00" at bounding box center [390, 249] width 81 height 20
type input "89******00"
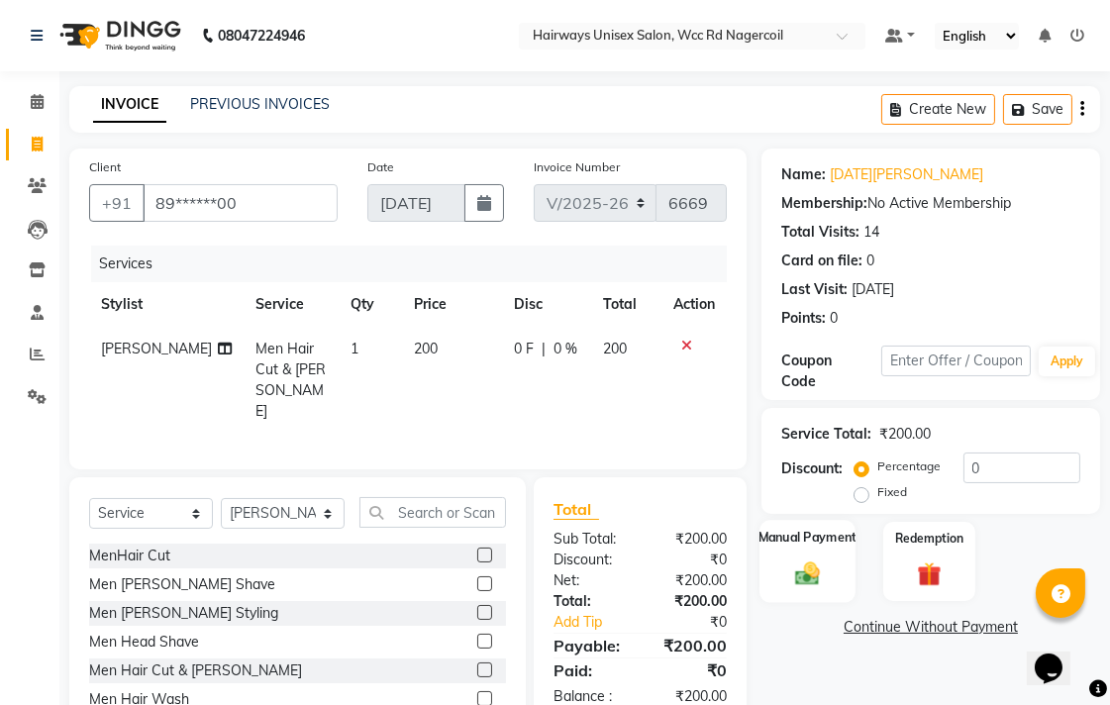
click at [805, 590] on div "Manual Payment" at bounding box center [808, 561] width 96 height 83
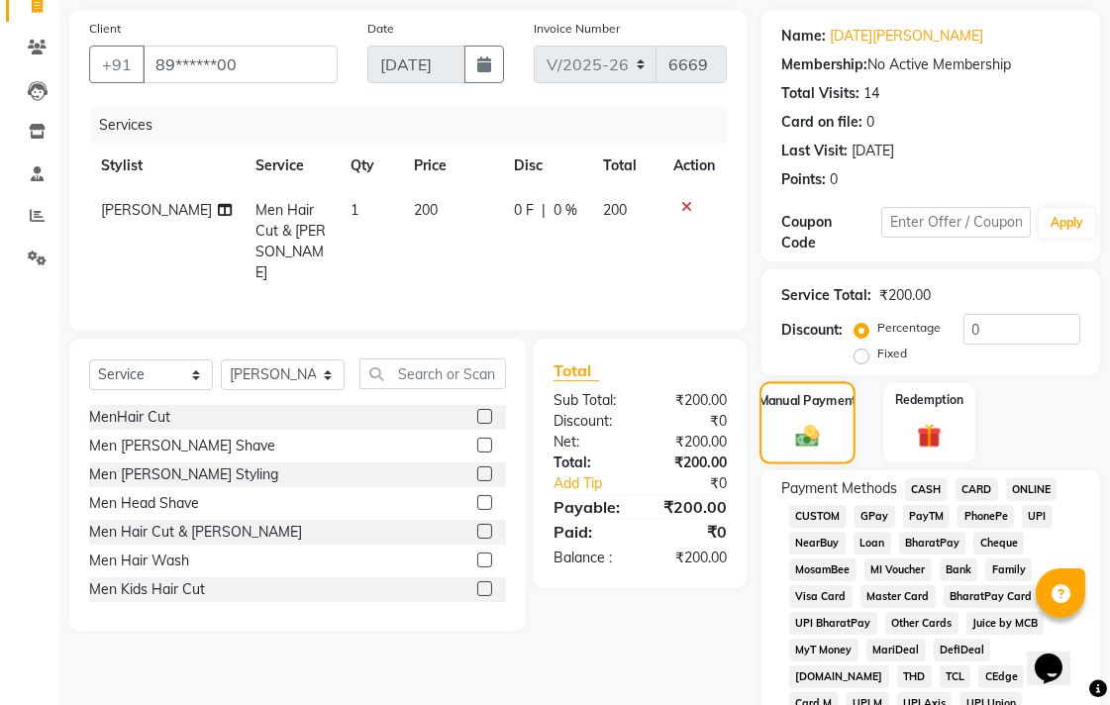
scroll to position [440, 0]
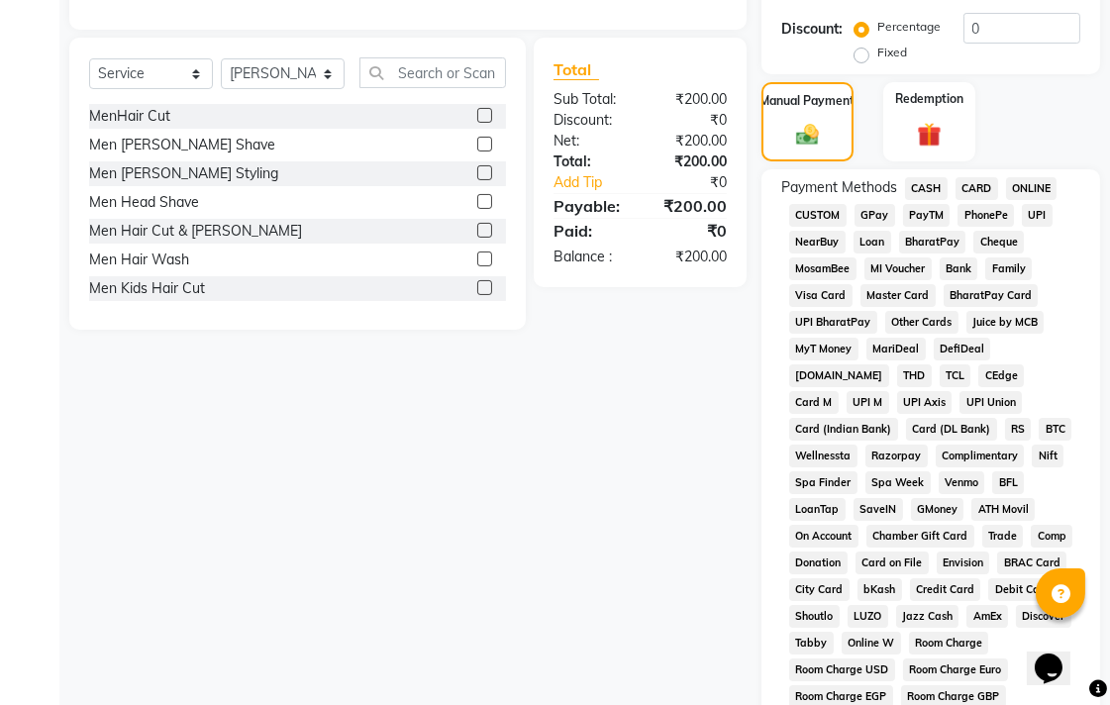
click at [1036, 218] on span "UPI" at bounding box center [1037, 215] width 31 height 23
click at [921, 191] on span "CASH" at bounding box center [926, 188] width 43 height 23
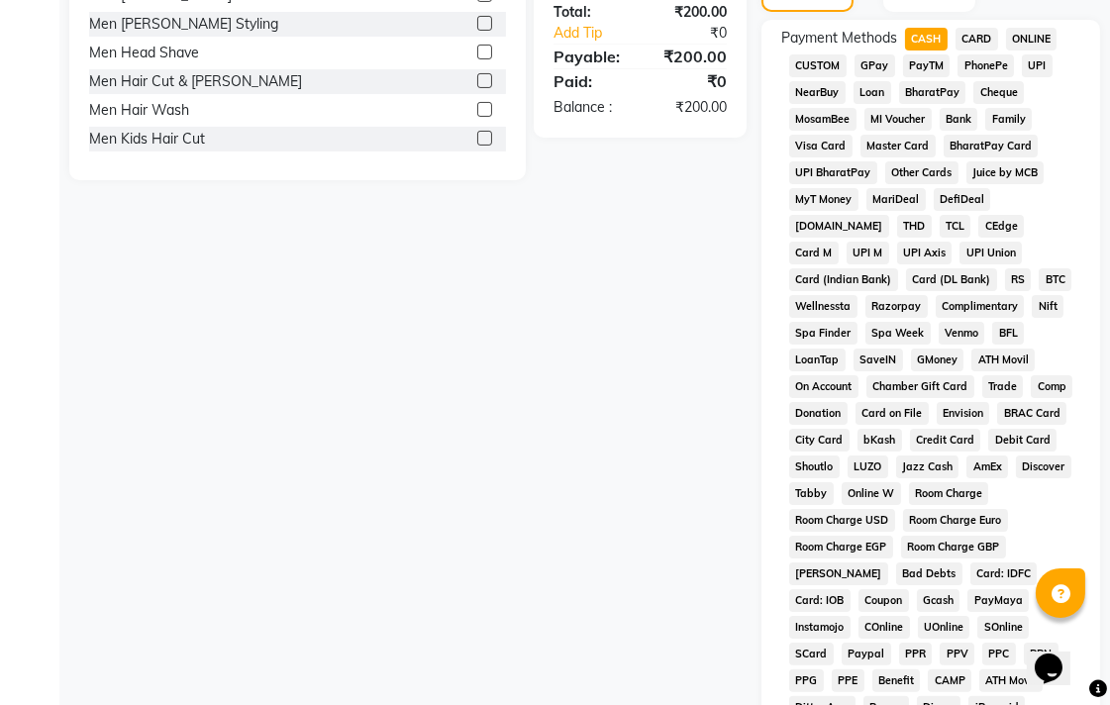
scroll to position [932, 0]
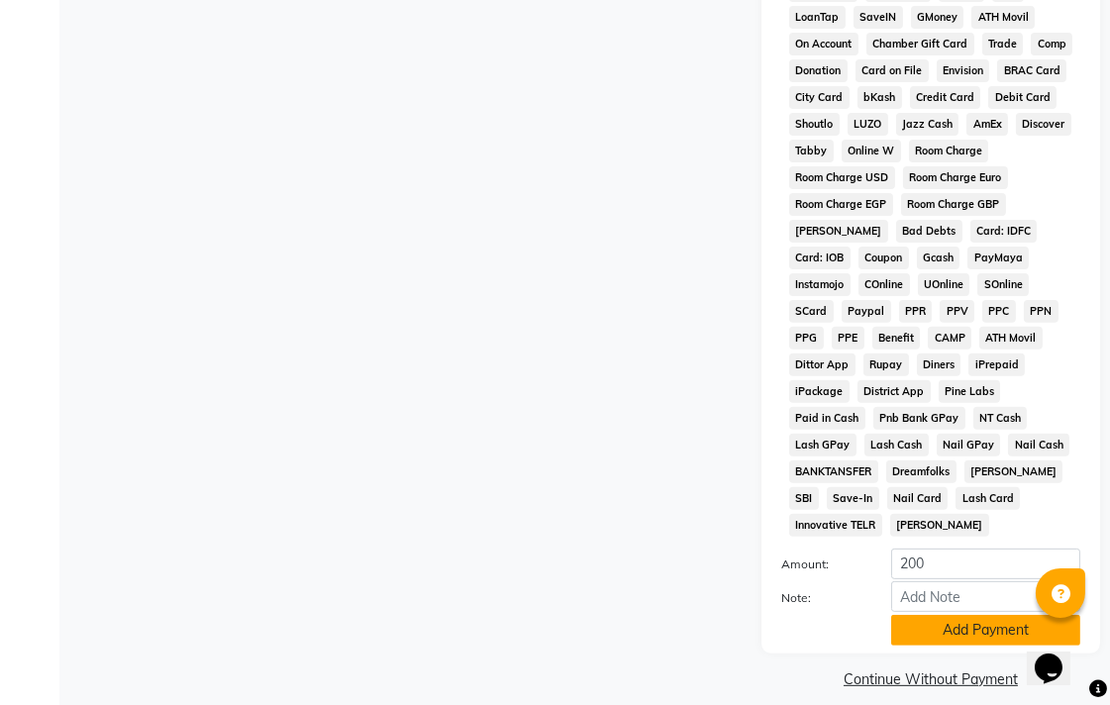
click at [965, 615] on button "Add Payment" at bounding box center [985, 630] width 189 height 31
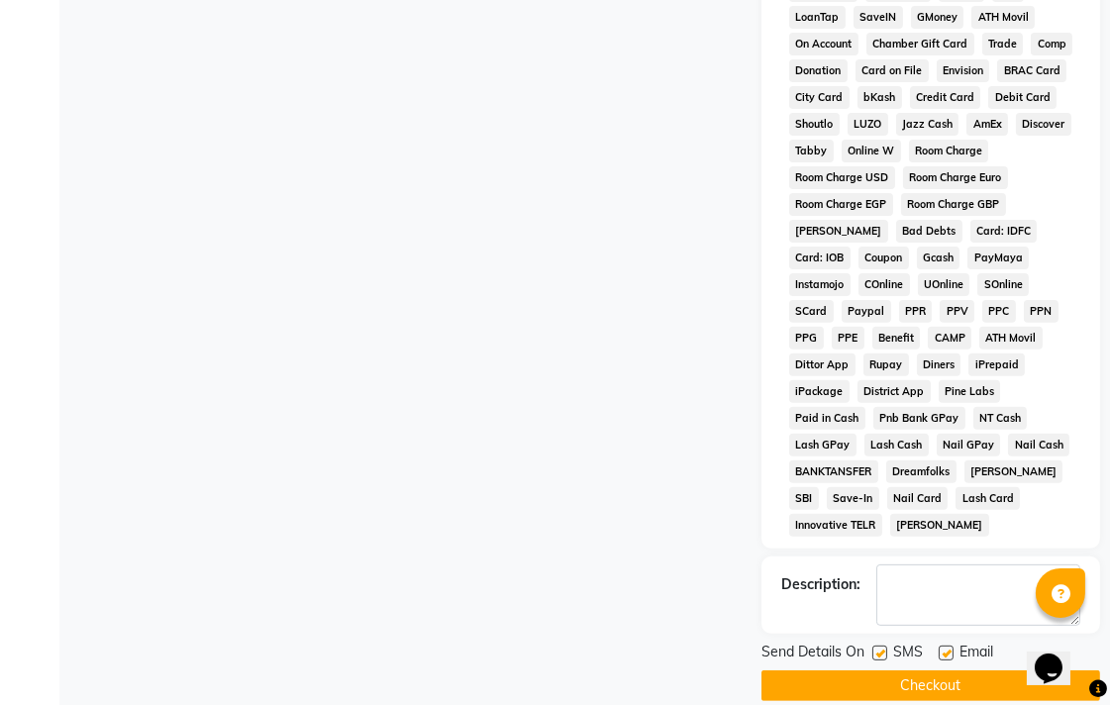
click at [1000, 670] on button "Checkout" at bounding box center [931, 685] width 339 height 31
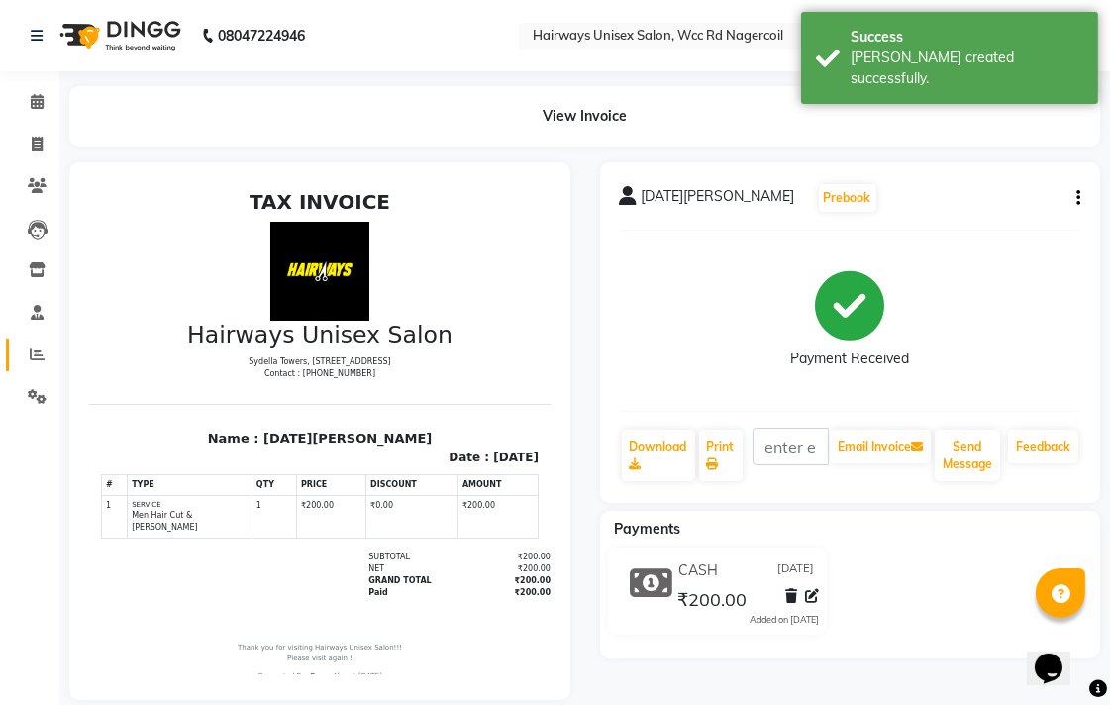
click at [16, 355] on link "Reports" at bounding box center [30, 355] width 48 height 33
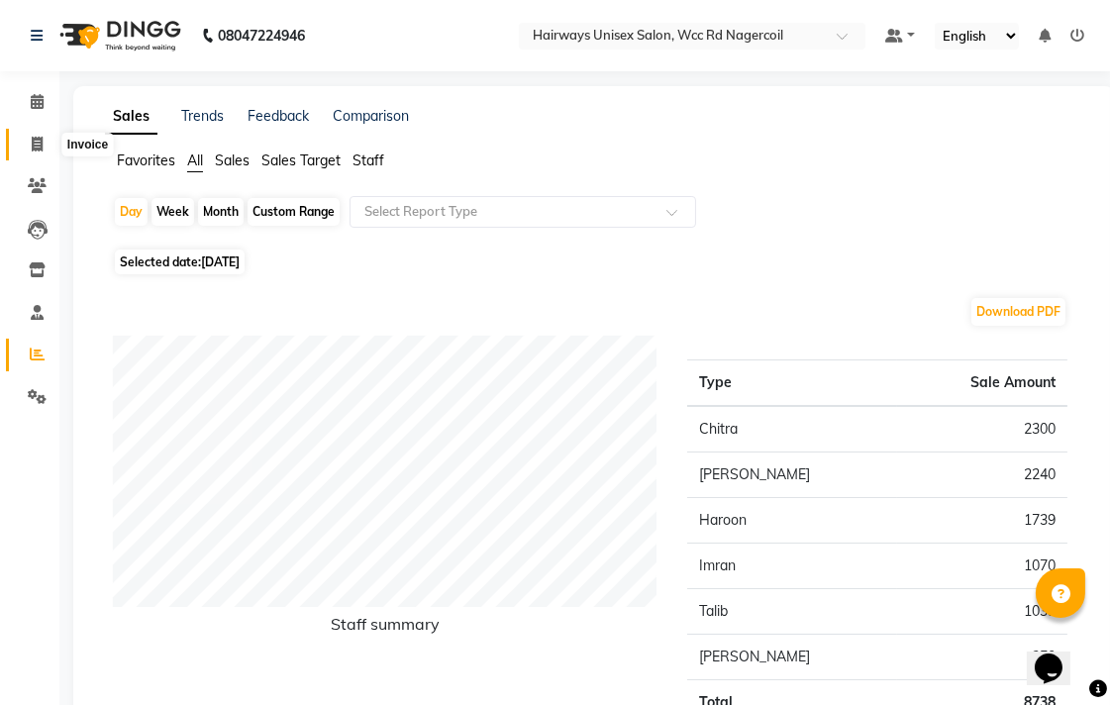
click at [26, 142] on span at bounding box center [37, 145] width 35 height 23
select select "service"
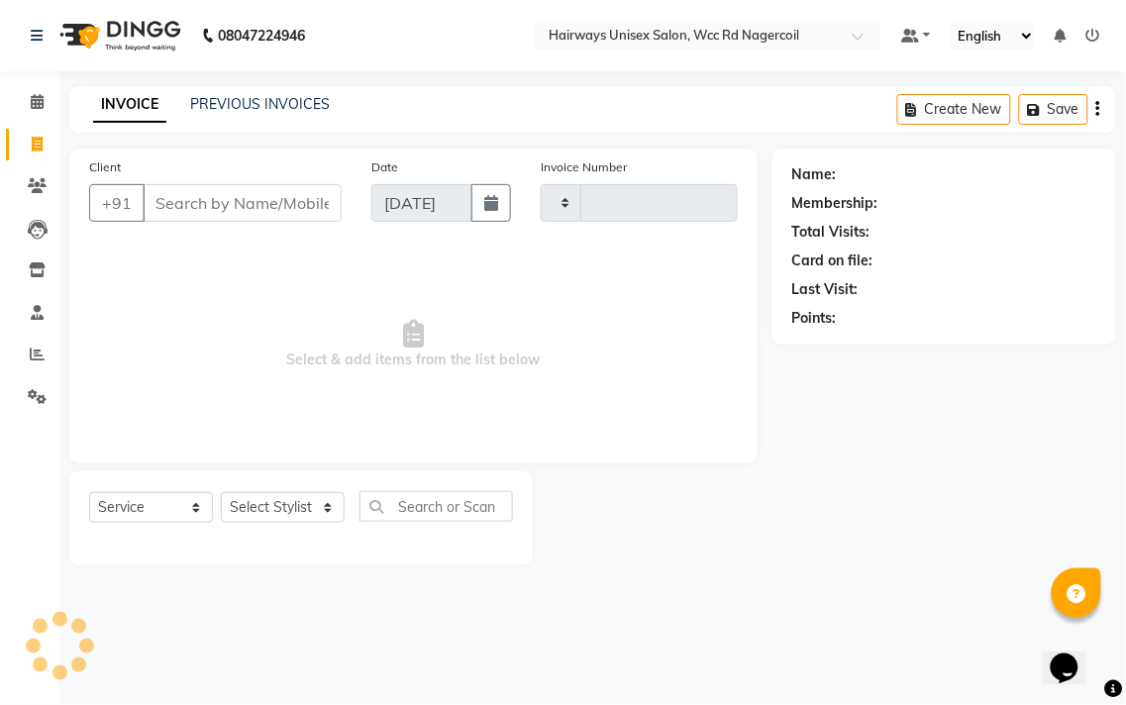
type input "6670"
select select "6523"
click at [311, 501] on select "Select Stylist Admin Chitra divya [PERSON_NAME] [PERSON_NAME] Reception [PERSON…" at bounding box center [283, 507] width 124 height 31
select select "49916"
click at [221, 493] on select "Select Stylist Admin Chitra divya [PERSON_NAME] [PERSON_NAME] Reception [PERSON…" at bounding box center [283, 507] width 124 height 31
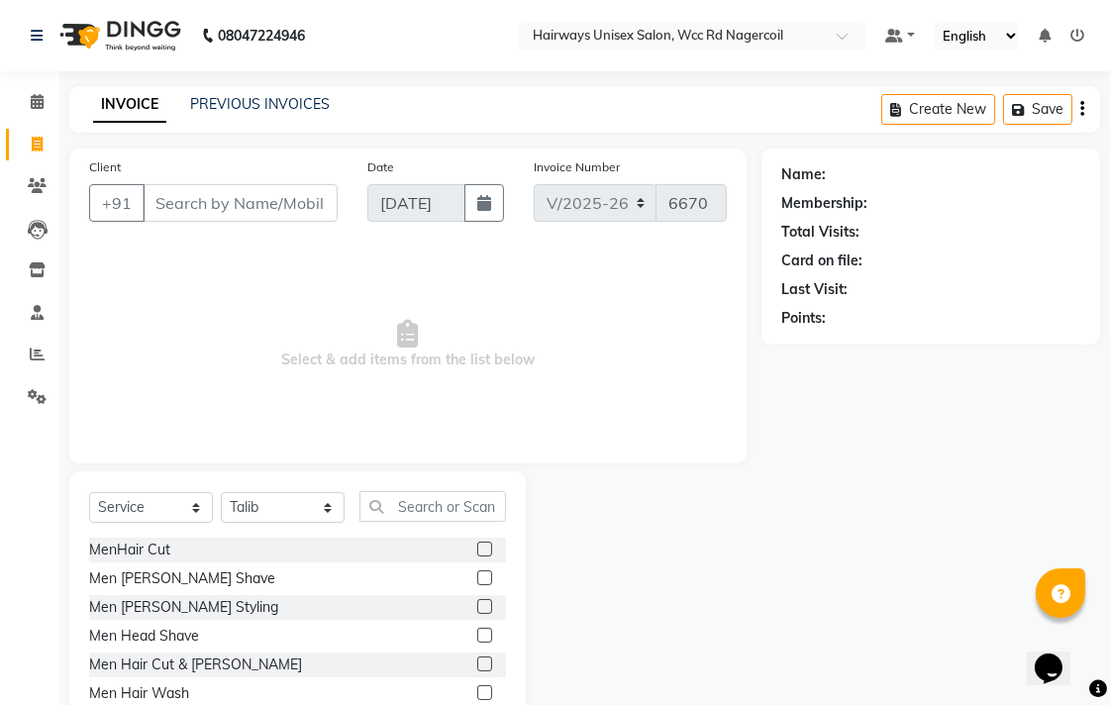
click at [477, 546] on label at bounding box center [484, 549] width 15 height 15
click at [477, 546] on input "checkbox" at bounding box center [483, 550] width 13 height 13
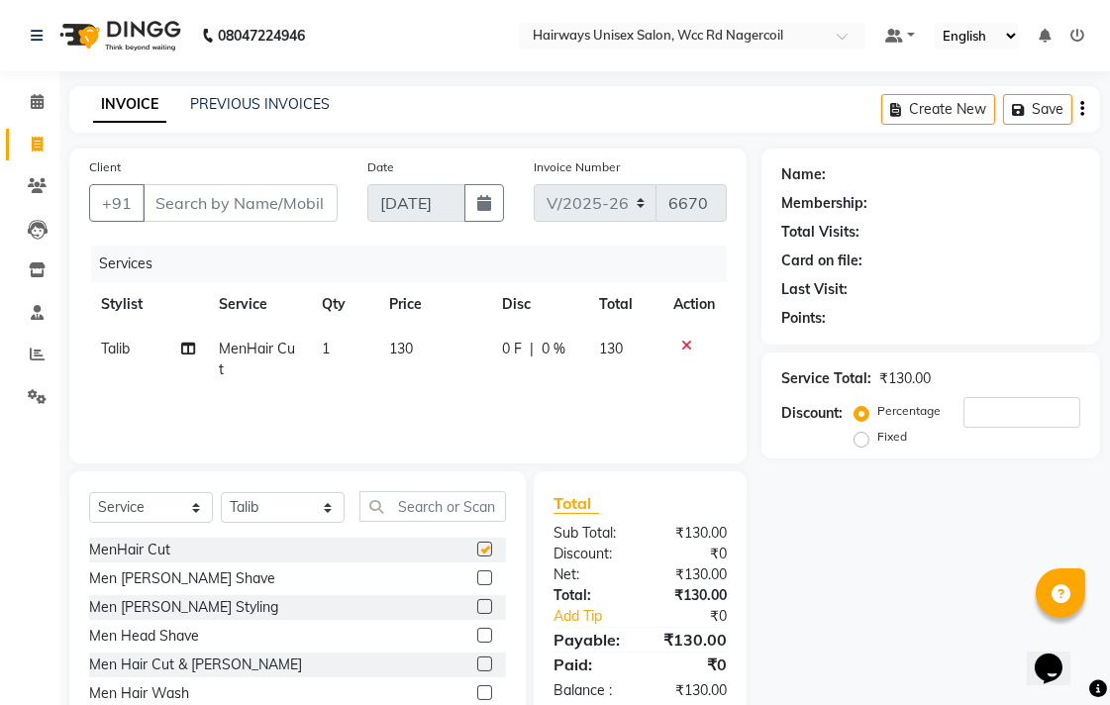
checkbox input "false"
drag, startPoint x: 273, startPoint y: 508, endPoint x: 275, endPoint y: 498, distance: 10.1
click at [275, 508] on select "Select Stylist Admin Chitra divya [PERSON_NAME] [PERSON_NAME] Reception [PERSON…" at bounding box center [283, 507] width 124 height 31
select select "49917"
click at [221, 493] on select "Select Stylist Admin Chitra divya [PERSON_NAME] [PERSON_NAME] Reception [PERSON…" at bounding box center [283, 507] width 124 height 31
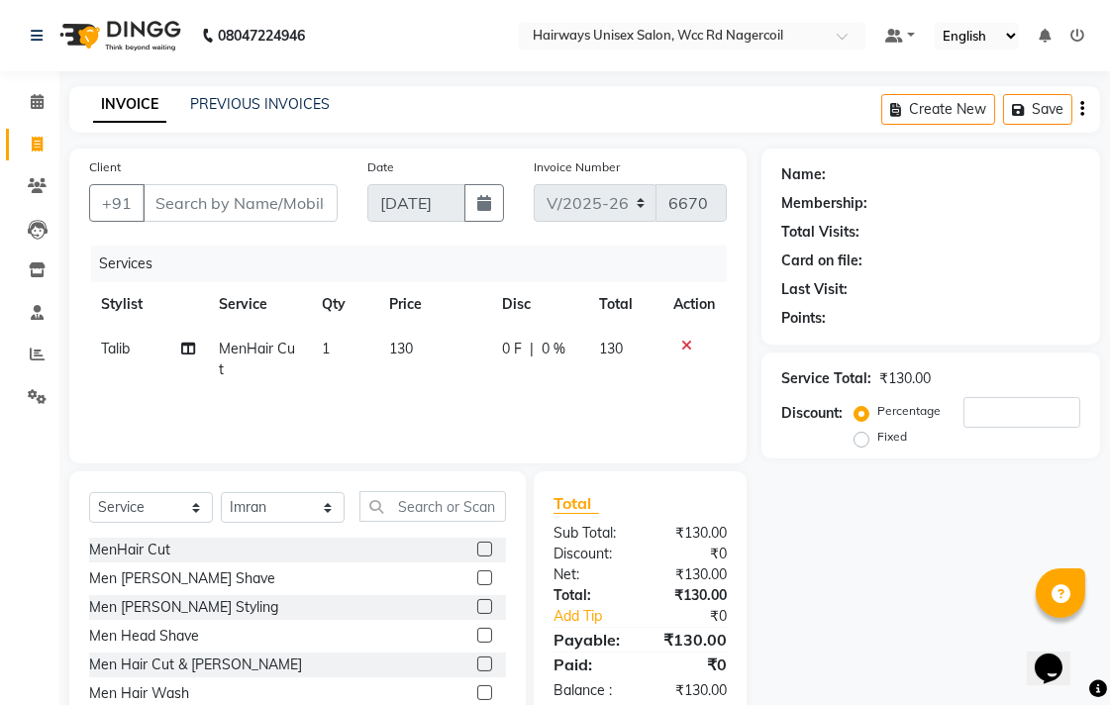
click at [477, 669] on label at bounding box center [484, 664] width 15 height 15
click at [477, 669] on input "checkbox" at bounding box center [483, 665] width 13 height 13
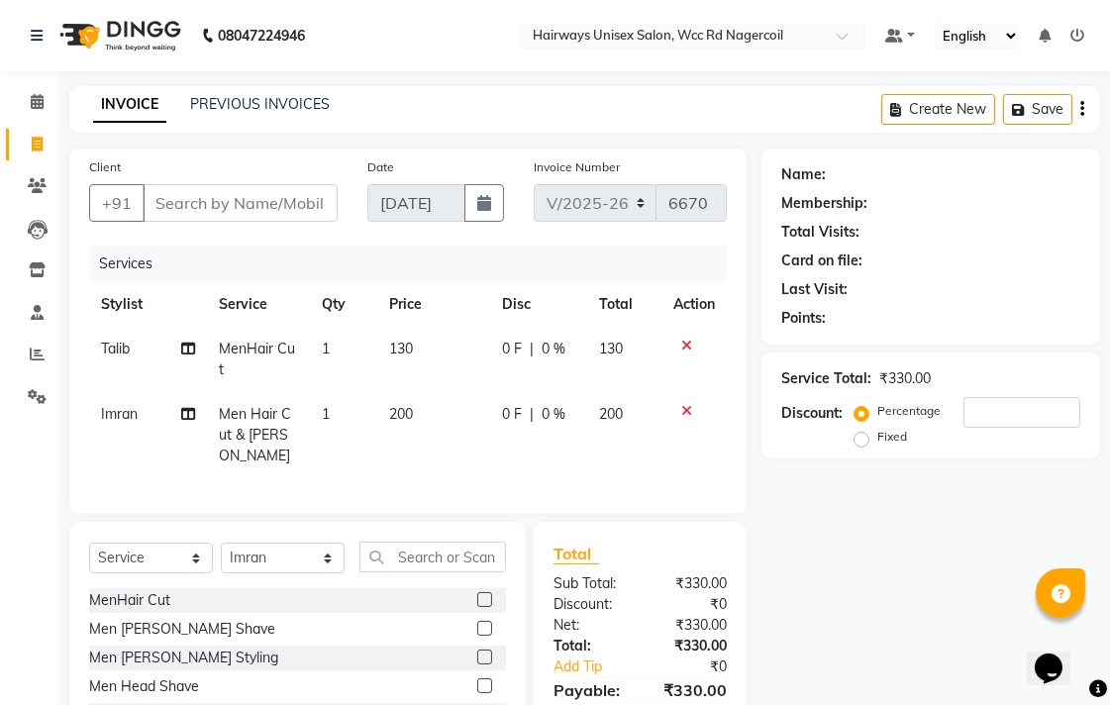
checkbox input "false"
click at [259, 198] on input "Client" at bounding box center [240, 203] width 195 height 38
type input "7"
type input "0"
type input "7539915351"
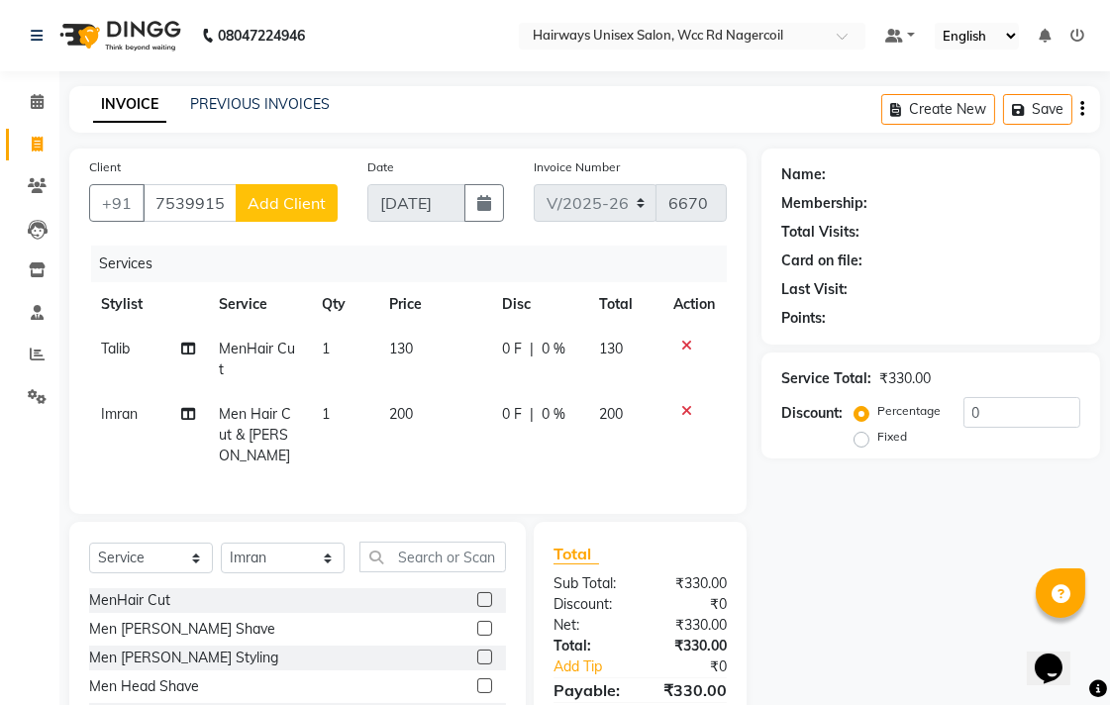
click at [259, 198] on span "Add Client" at bounding box center [287, 203] width 78 height 20
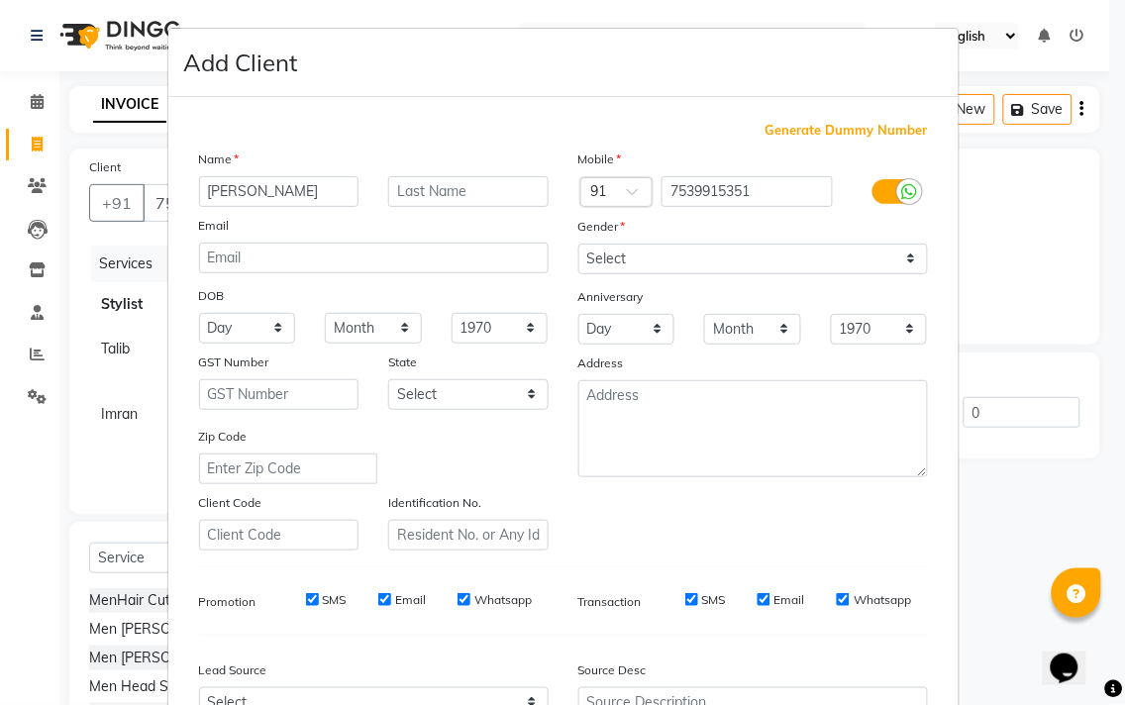
type input "[PERSON_NAME]"
click at [810, 251] on select "Select [DEMOGRAPHIC_DATA] [DEMOGRAPHIC_DATA] Other Prefer Not To Say" at bounding box center [753, 259] width 350 height 31
select select "[DEMOGRAPHIC_DATA]"
click at [578, 244] on select "Select [DEMOGRAPHIC_DATA] [DEMOGRAPHIC_DATA] Other Prefer Not To Say" at bounding box center [753, 259] width 350 height 31
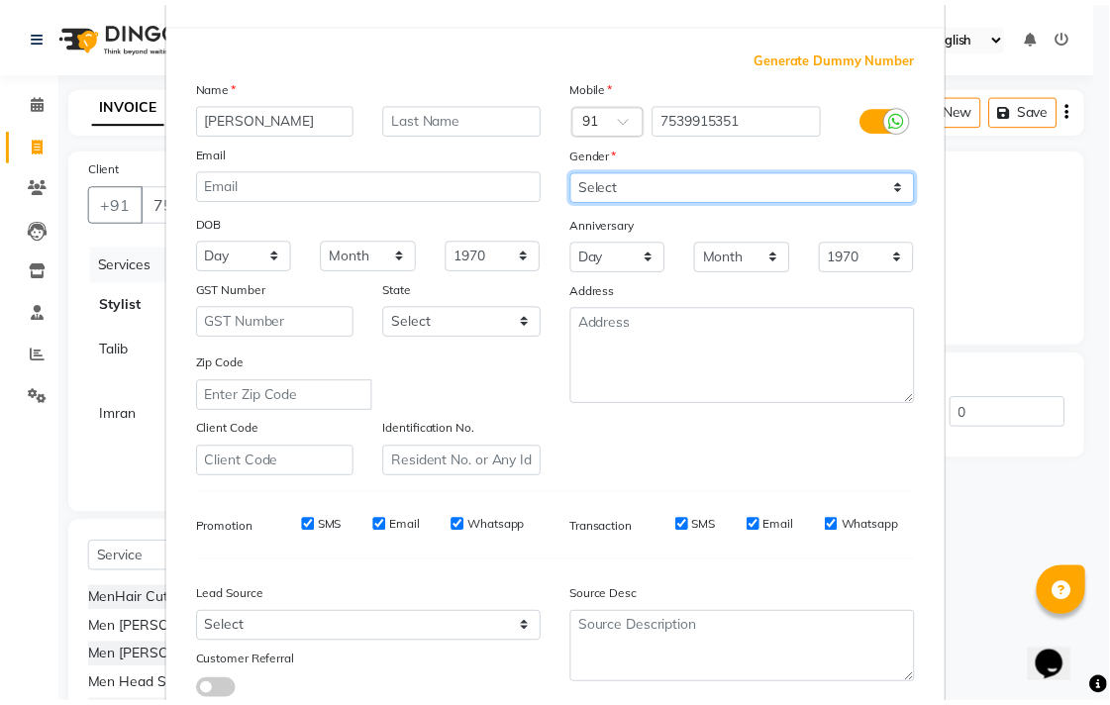
scroll to position [210, 0]
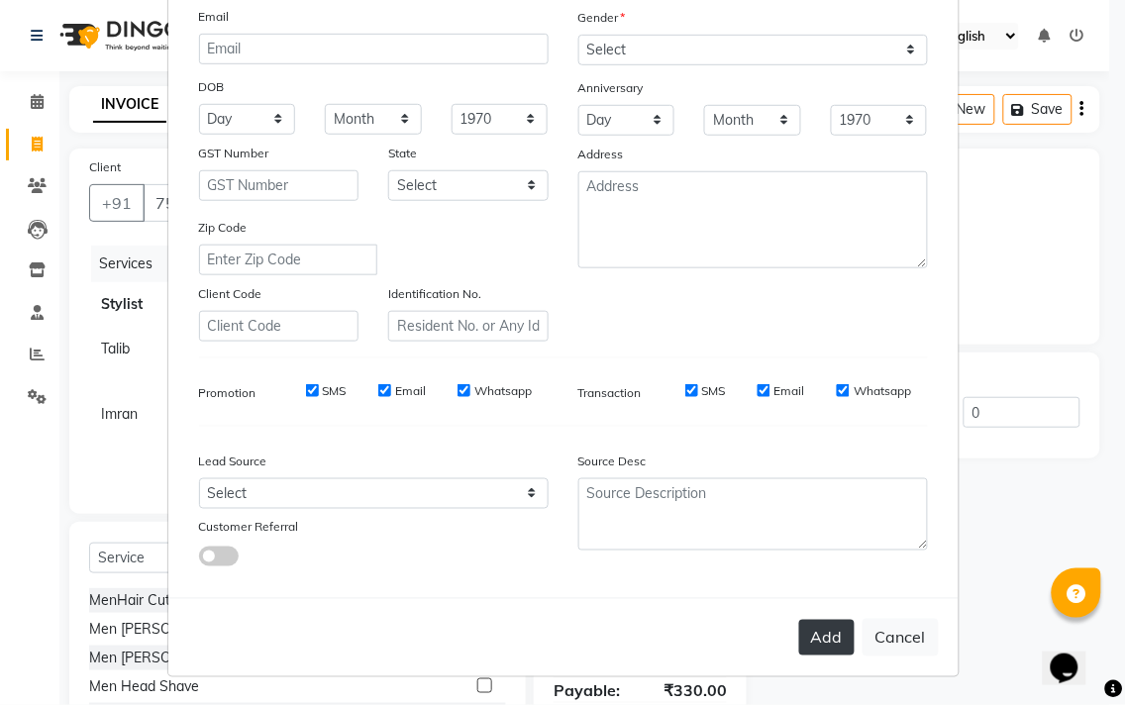
click at [804, 639] on button "Add" at bounding box center [826, 638] width 55 height 36
type input "75******51"
select select
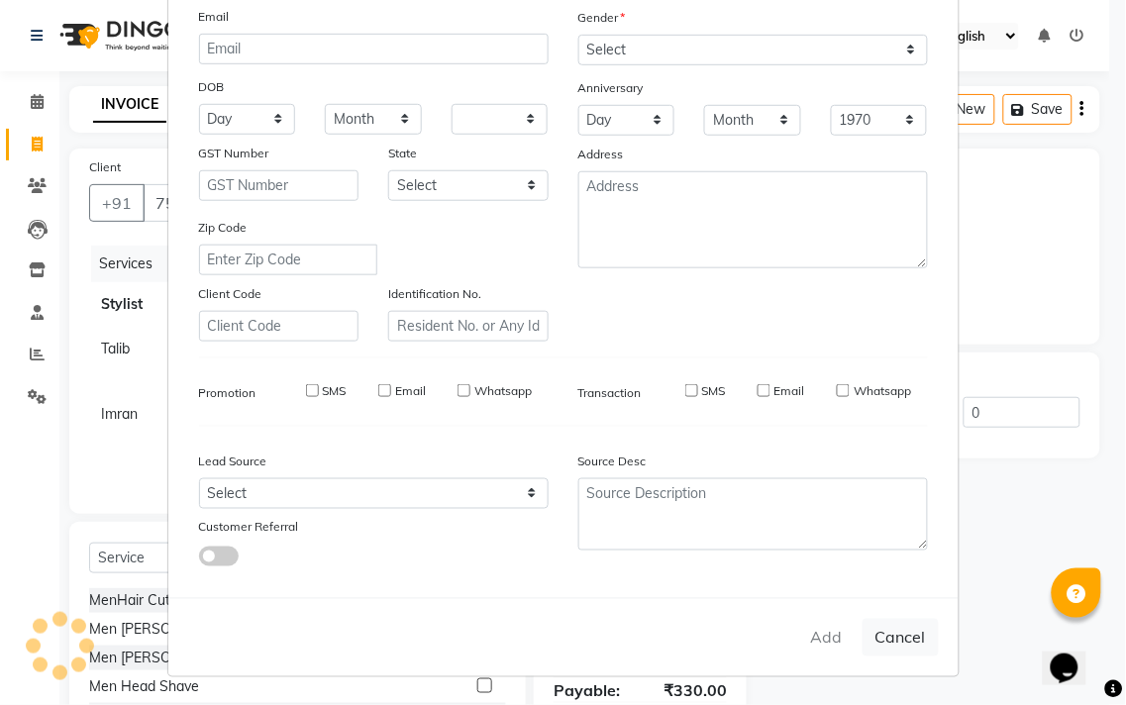
select select
checkbox input "false"
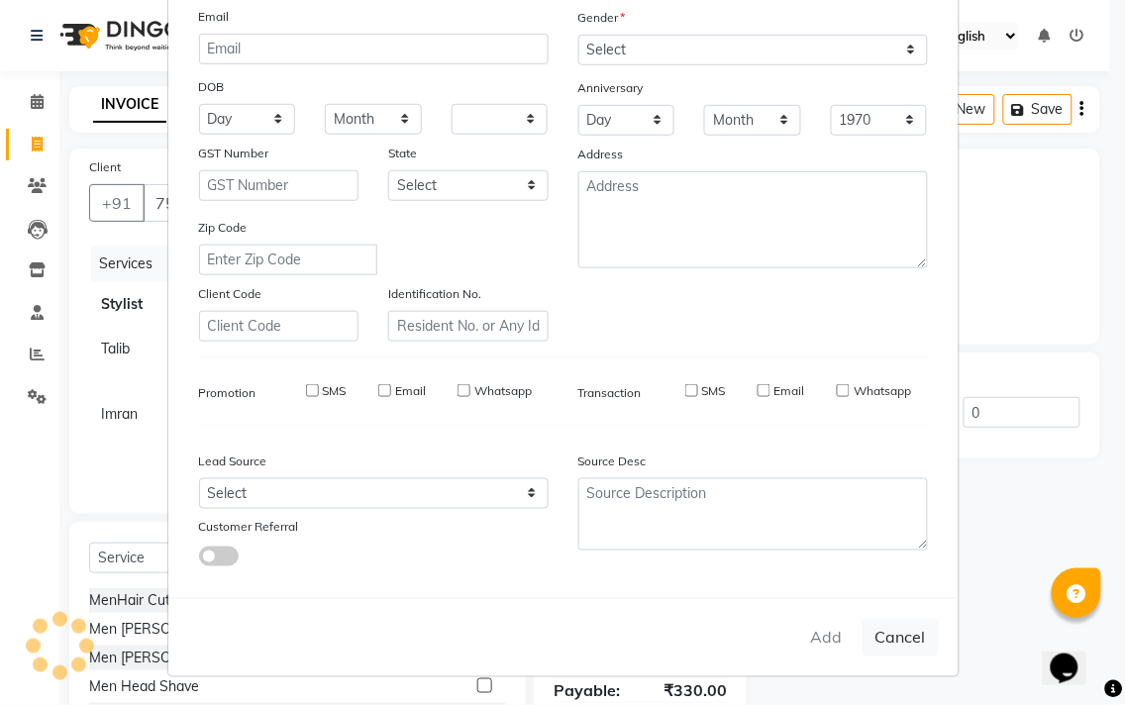
checkbox input "false"
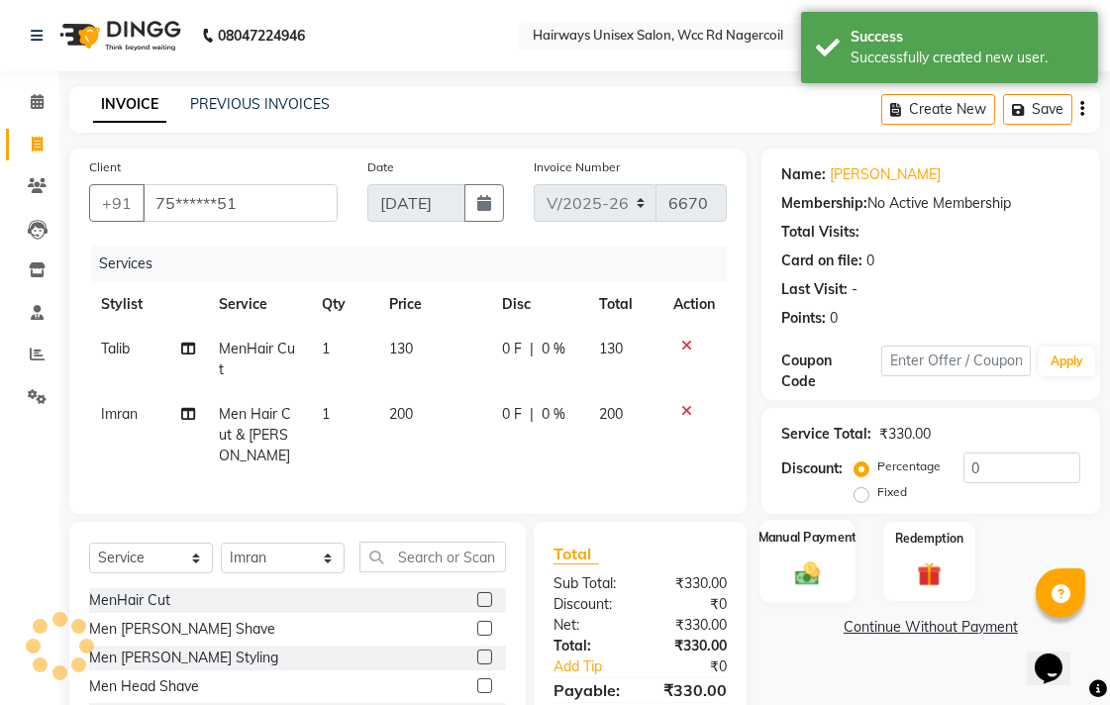
click at [838, 585] on div "Manual Payment" at bounding box center [808, 561] width 96 height 83
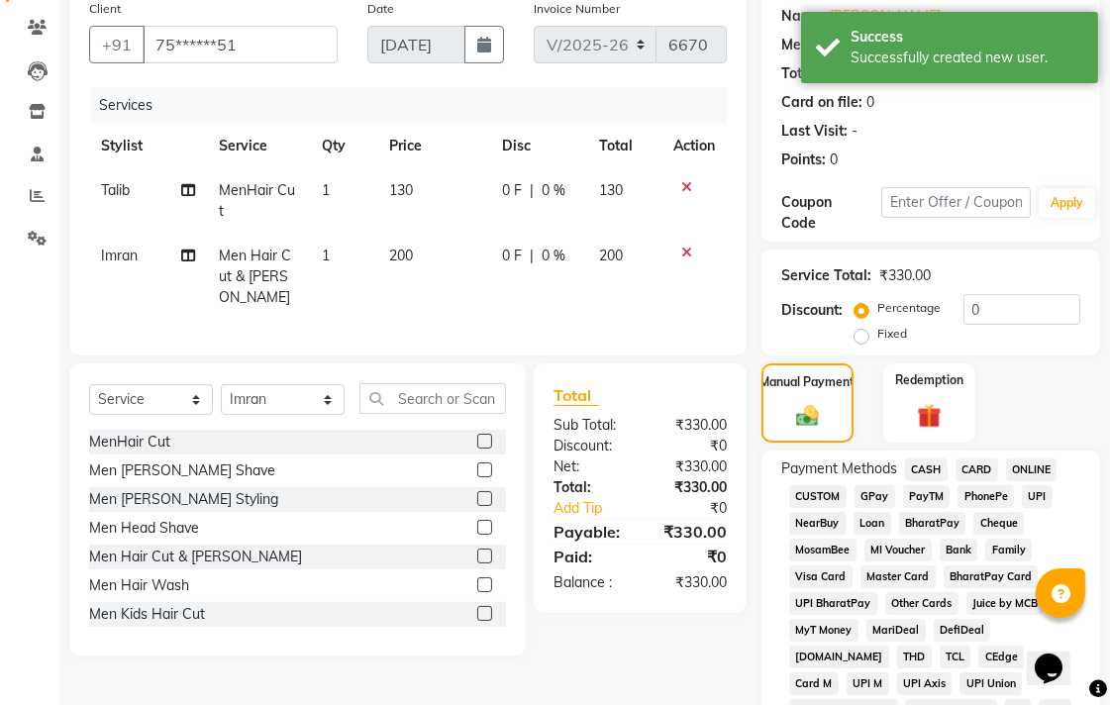
scroll to position [330, 0]
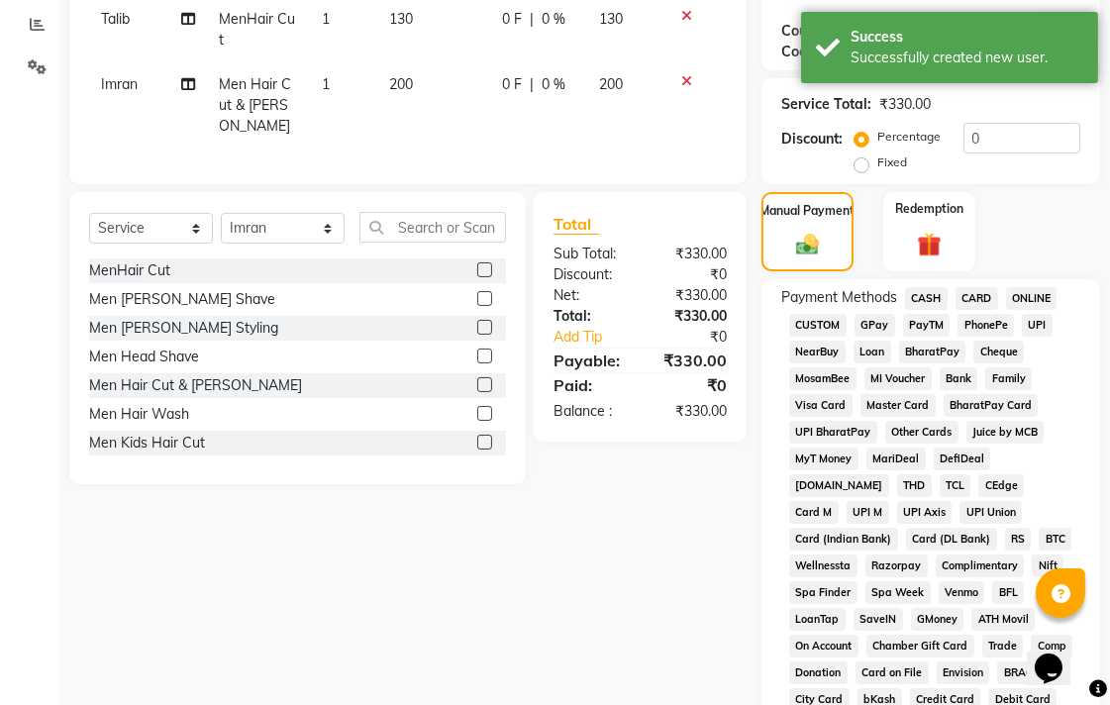
click at [1038, 324] on span "UPI" at bounding box center [1037, 325] width 31 height 23
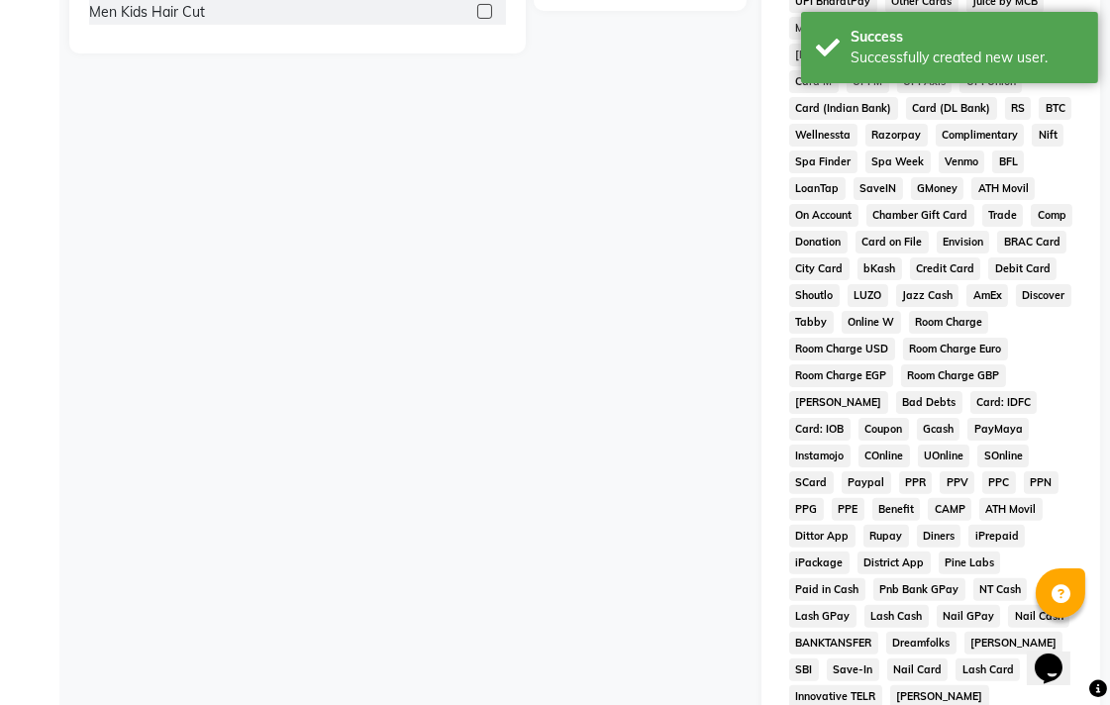
scroll to position [932, 0]
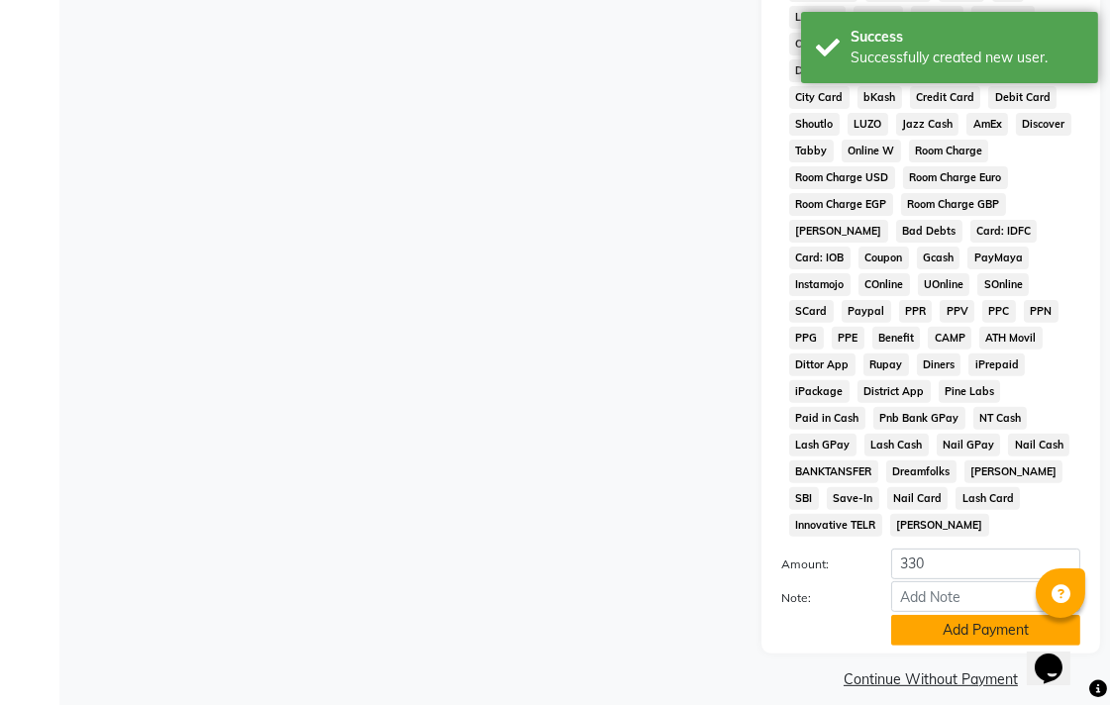
click at [948, 615] on button "Add Payment" at bounding box center [985, 630] width 189 height 31
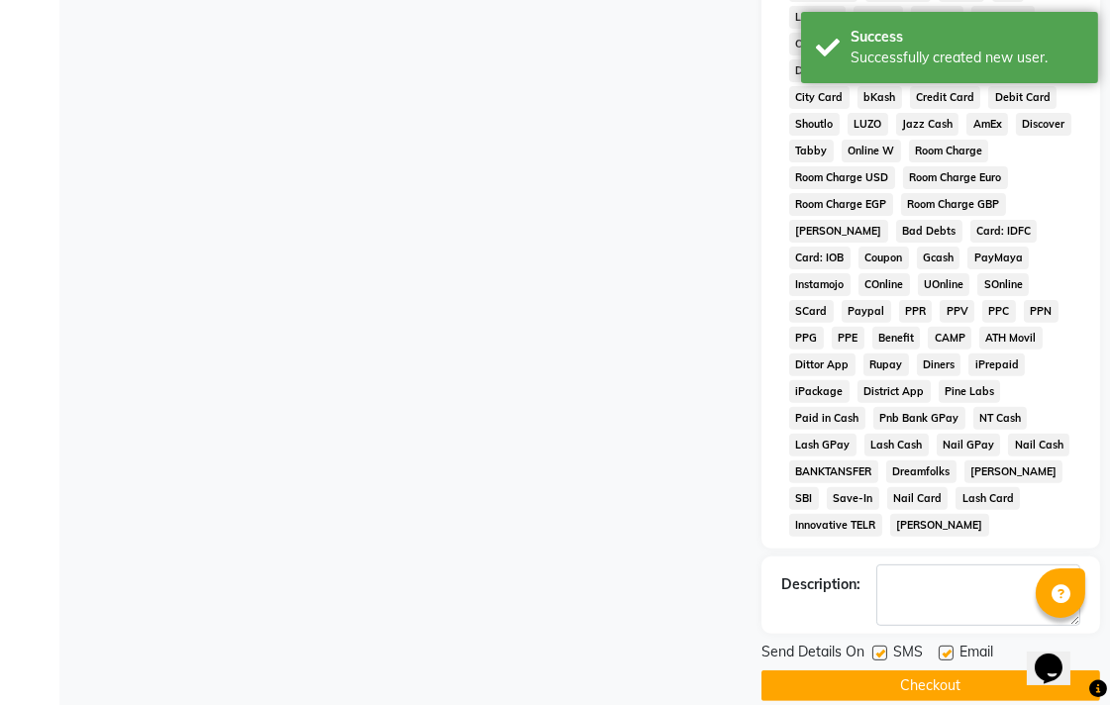
click at [947, 670] on button "Checkout" at bounding box center [931, 685] width 339 height 31
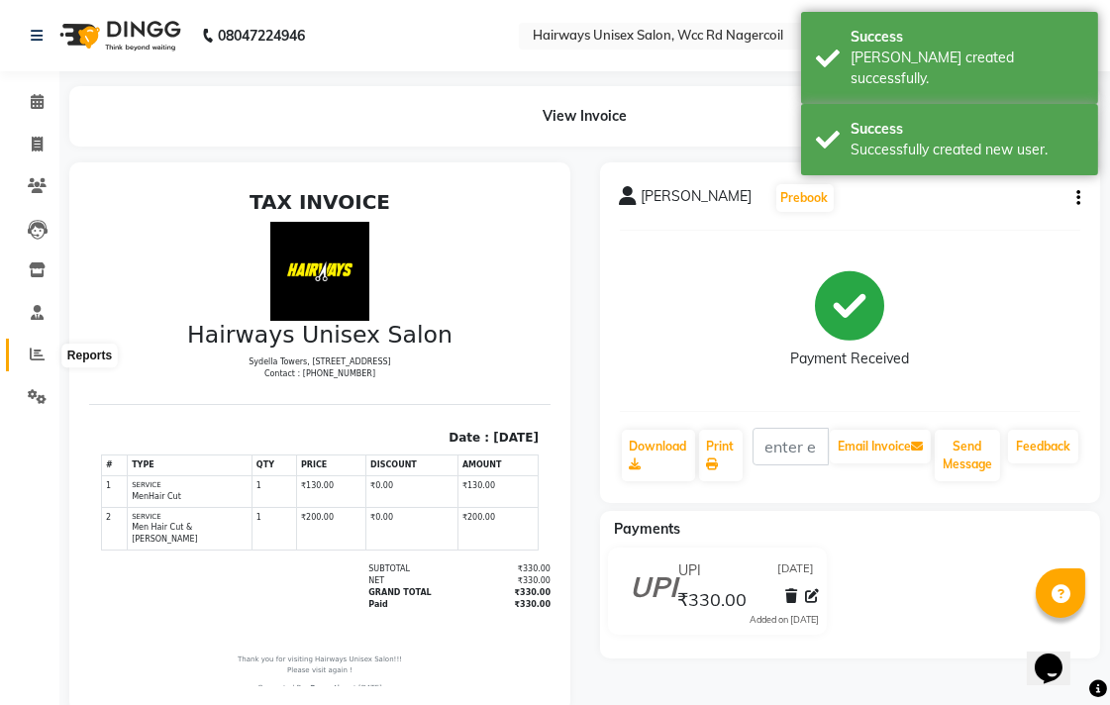
click at [26, 344] on span at bounding box center [37, 355] width 35 height 23
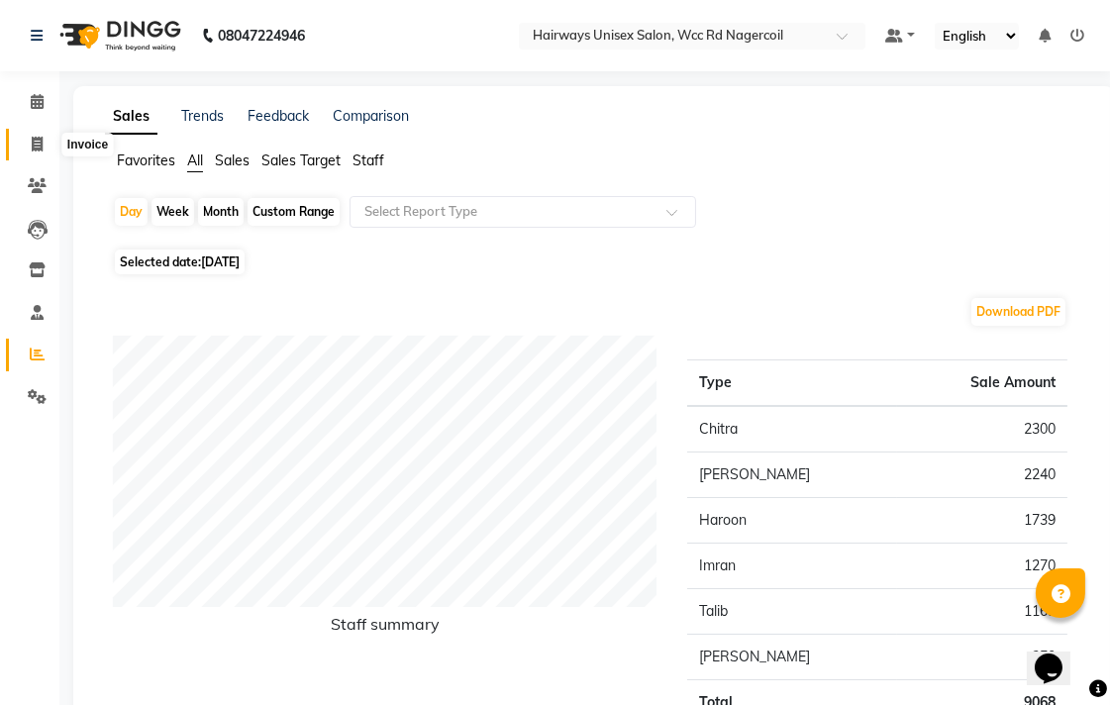
click at [26, 147] on span at bounding box center [37, 145] width 35 height 23
select select "service"
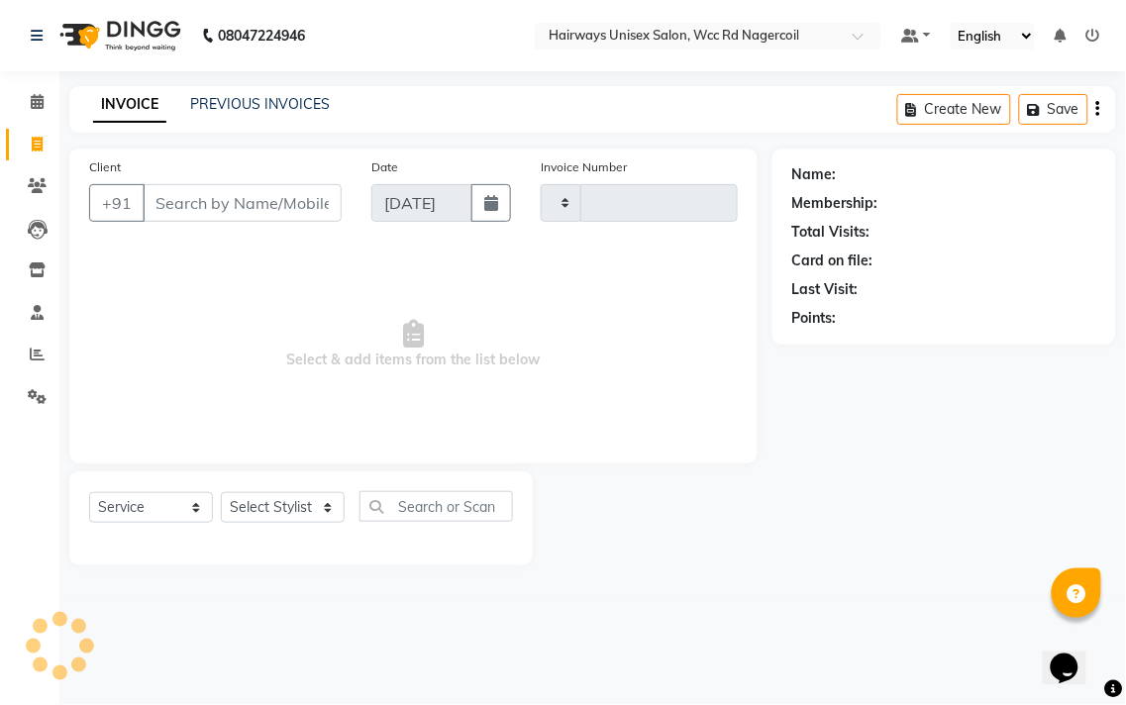
type input "6671"
select select "6523"
click at [273, 511] on select "Select Stylist" at bounding box center [283, 507] width 124 height 31
select select "50257"
click at [221, 493] on select "Select Stylist Admin Chitra divya [PERSON_NAME] [PERSON_NAME] Reception [PERSON…" at bounding box center [283, 507] width 124 height 31
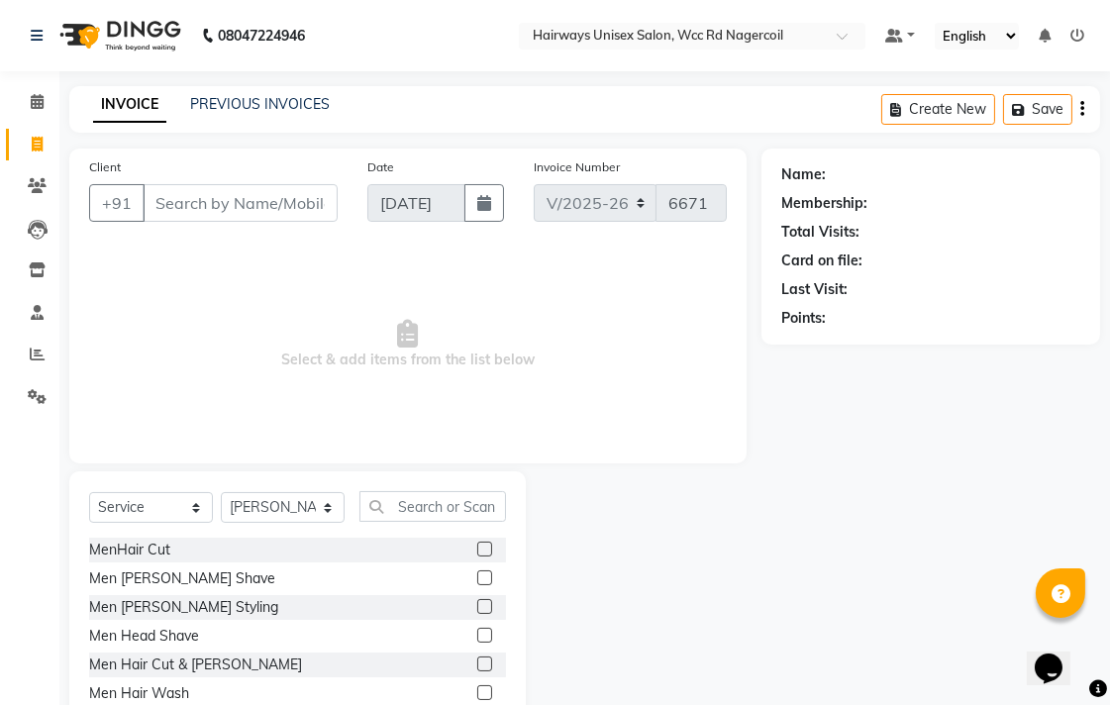
click at [477, 547] on label at bounding box center [484, 549] width 15 height 15
click at [477, 547] on input "checkbox" at bounding box center [483, 550] width 13 height 13
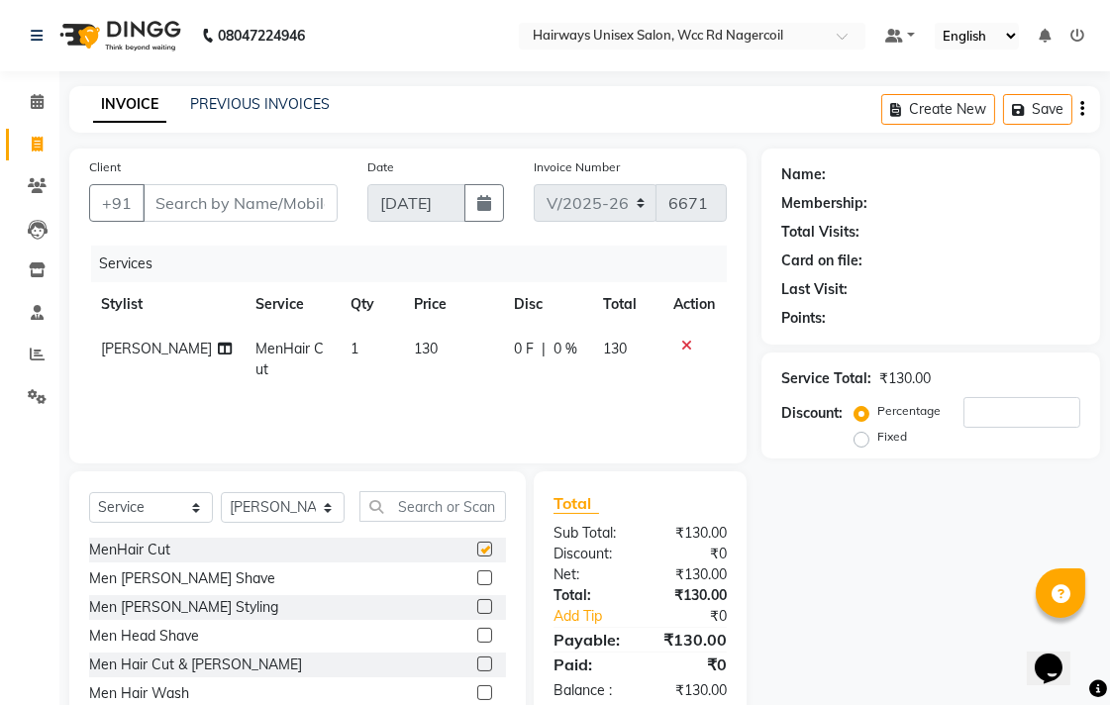
checkbox input "false"
click at [317, 195] on input "Client" at bounding box center [240, 203] width 195 height 38
type input "8"
type input "0"
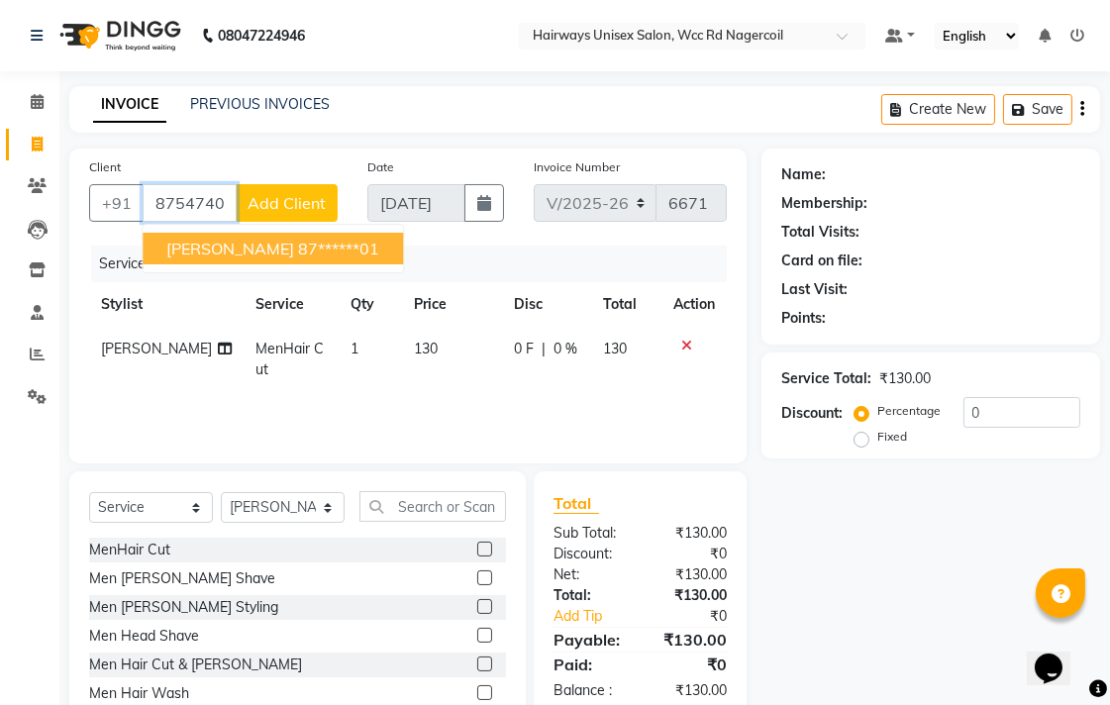
click at [313, 248] on ngb-highlight "87******01" at bounding box center [338, 249] width 81 height 20
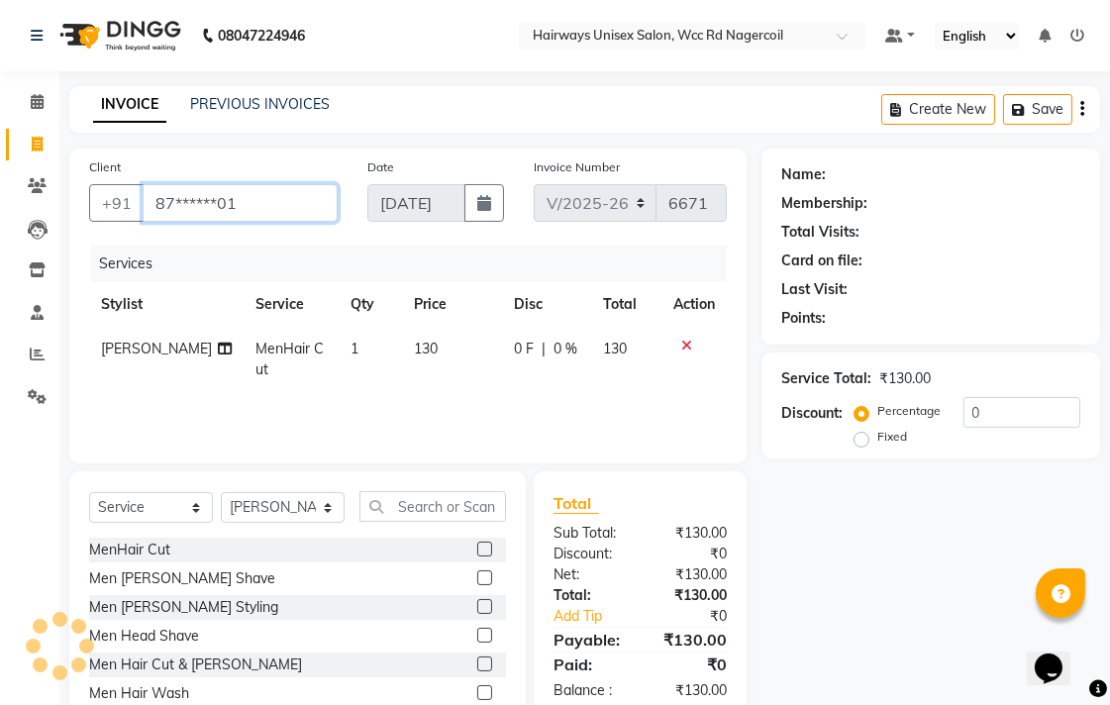
type input "87******01"
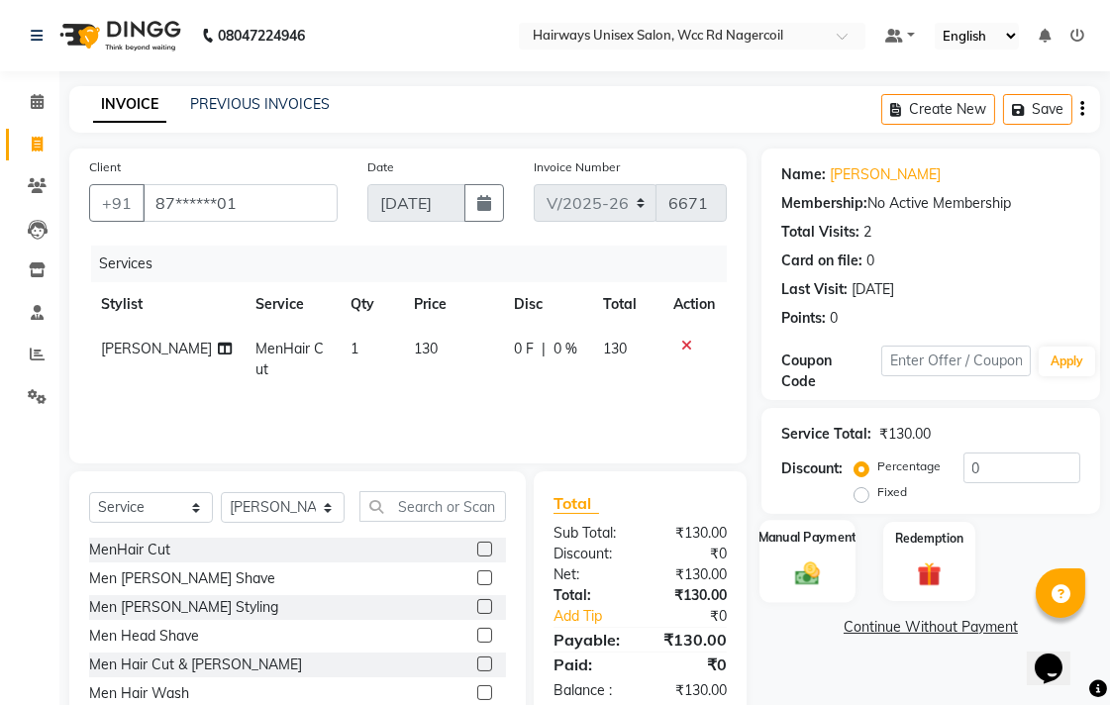
click at [816, 580] on img at bounding box center [807, 573] width 41 height 29
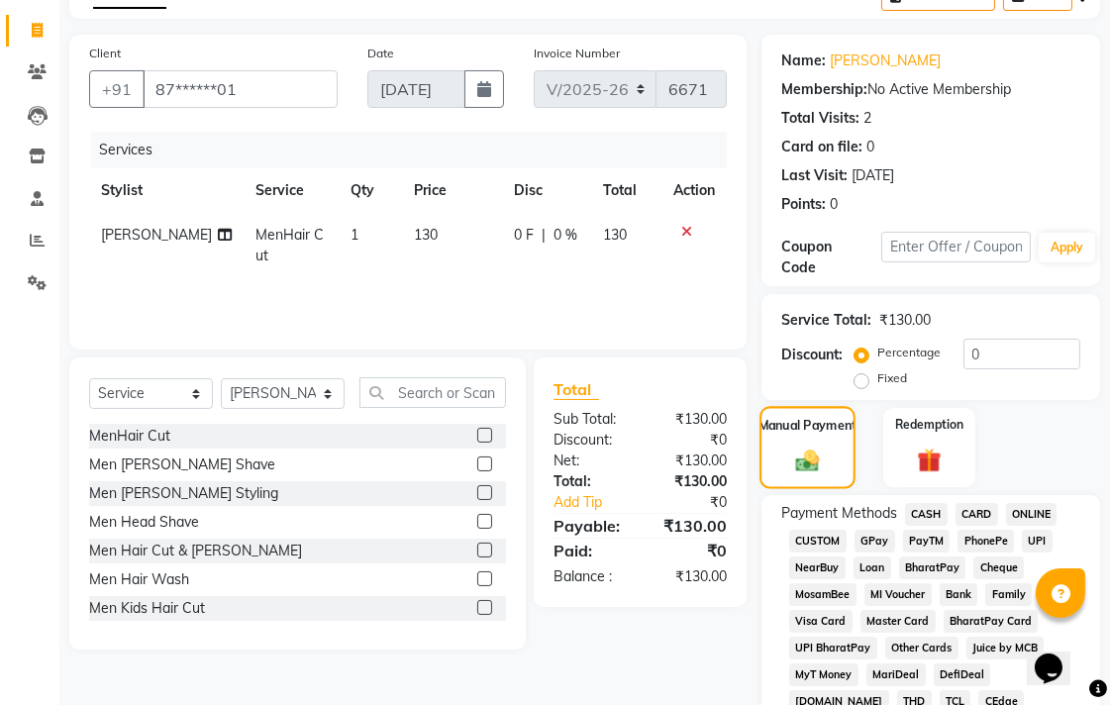
scroll to position [220, 0]
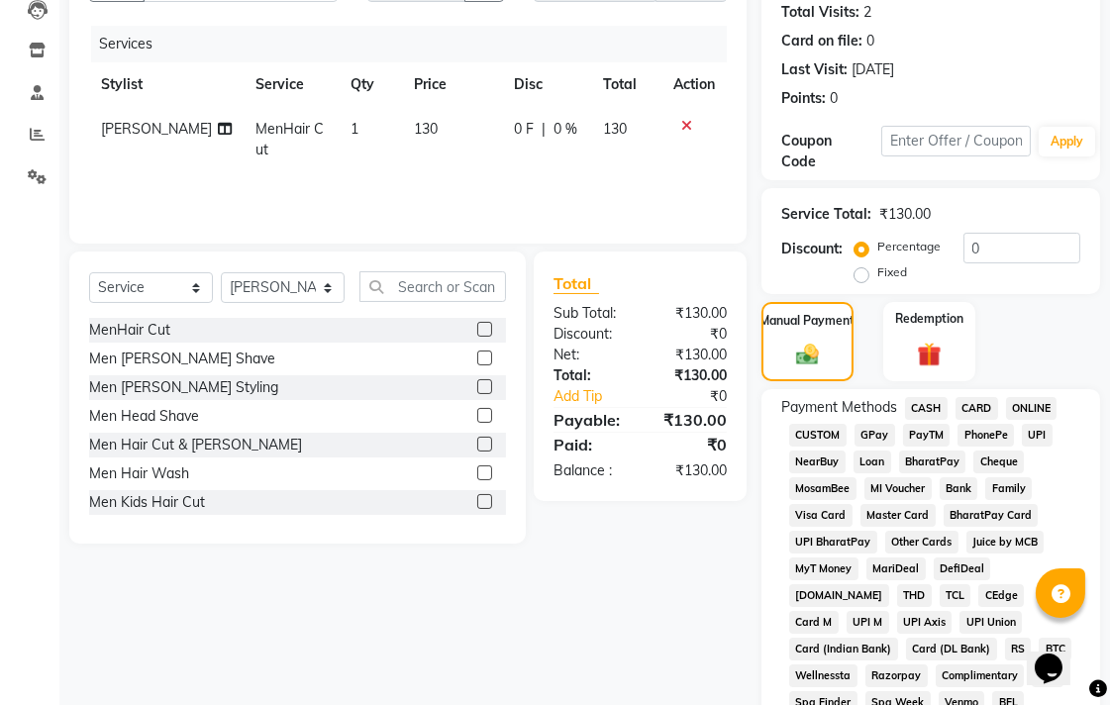
click at [1037, 433] on span "UPI" at bounding box center [1037, 435] width 31 height 23
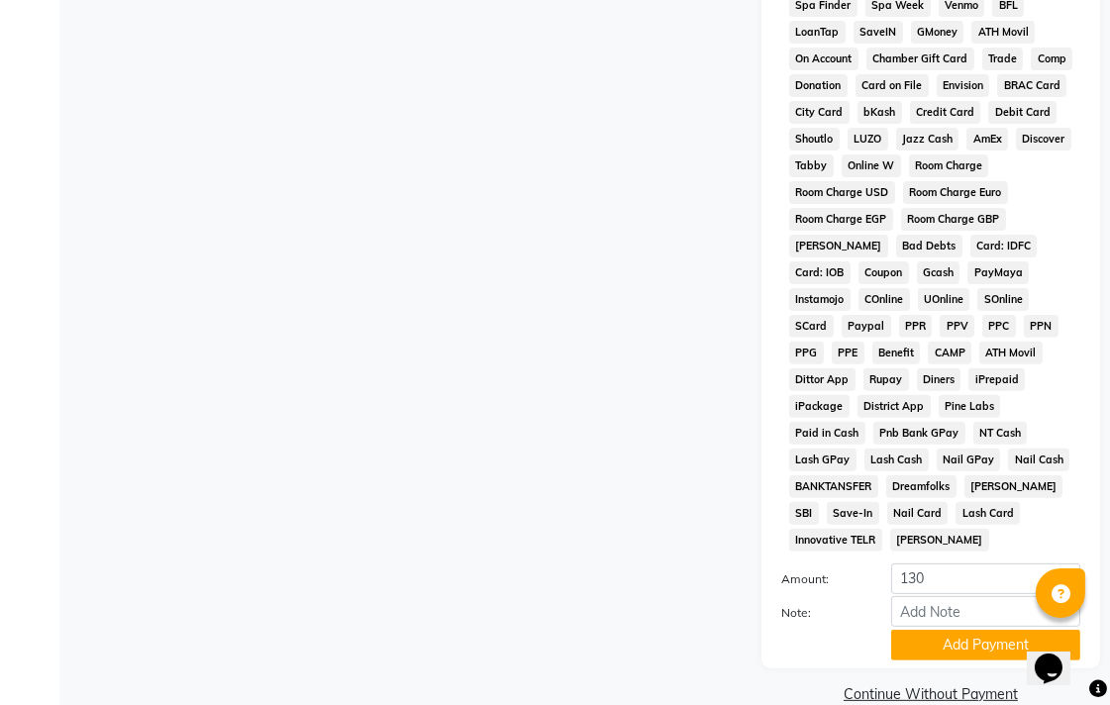
scroll to position [932, 0]
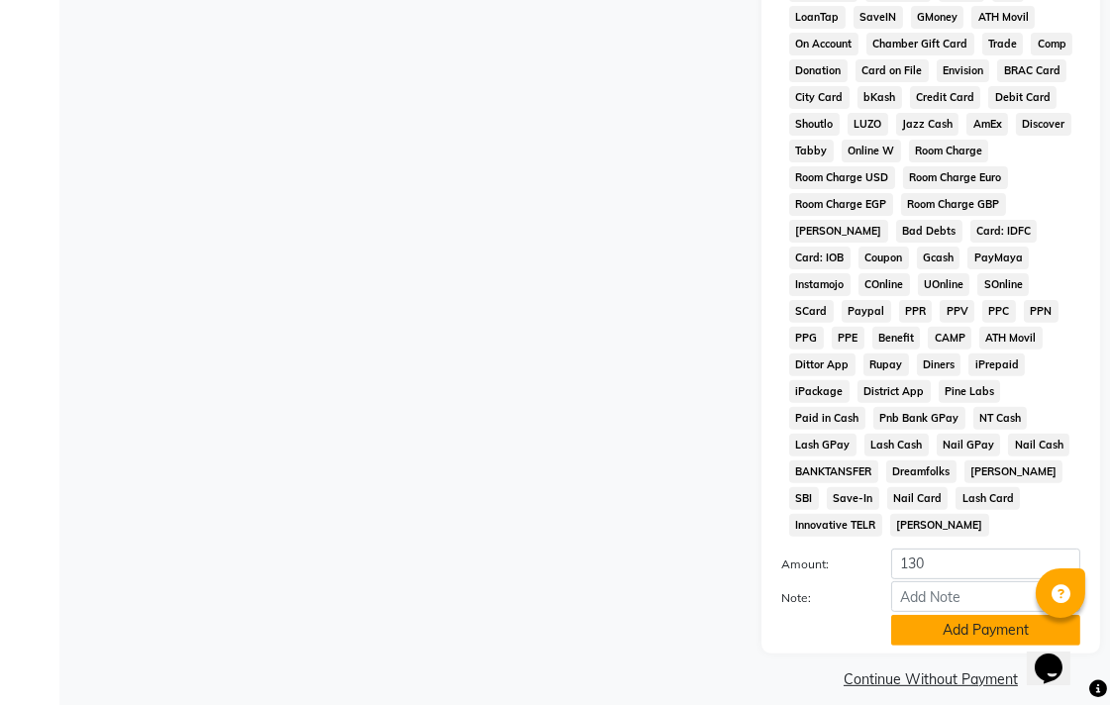
click at [958, 615] on button "Add Payment" at bounding box center [985, 630] width 189 height 31
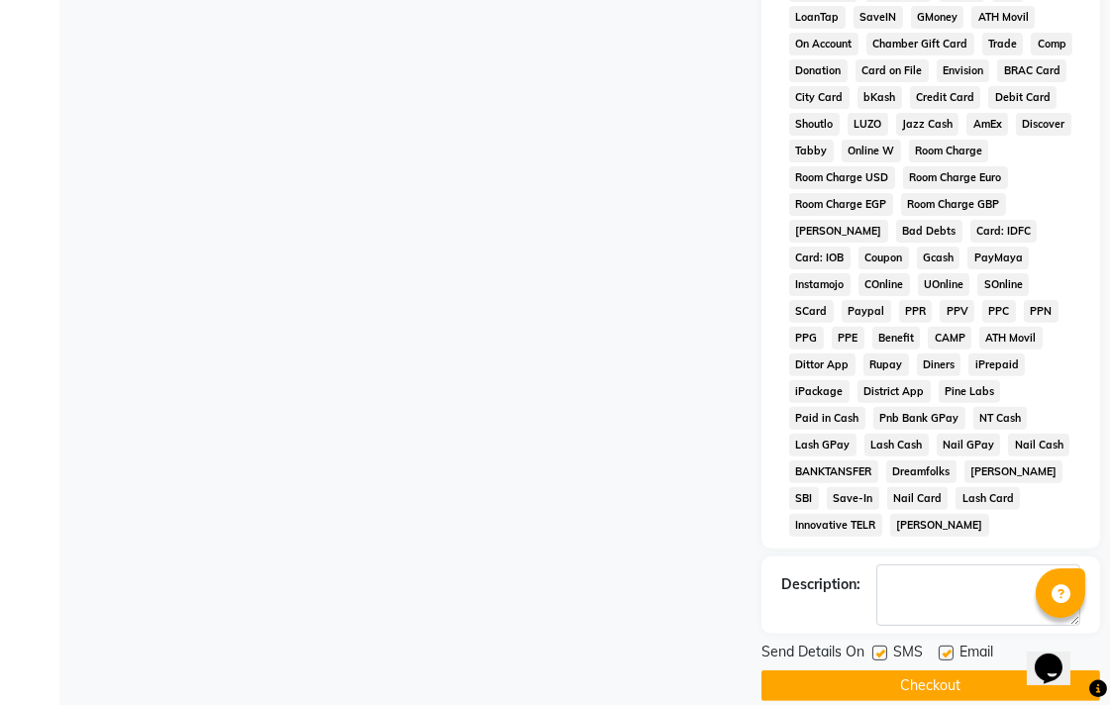
click at [992, 674] on button "Checkout" at bounding box center [931, 685] width 339 height 31
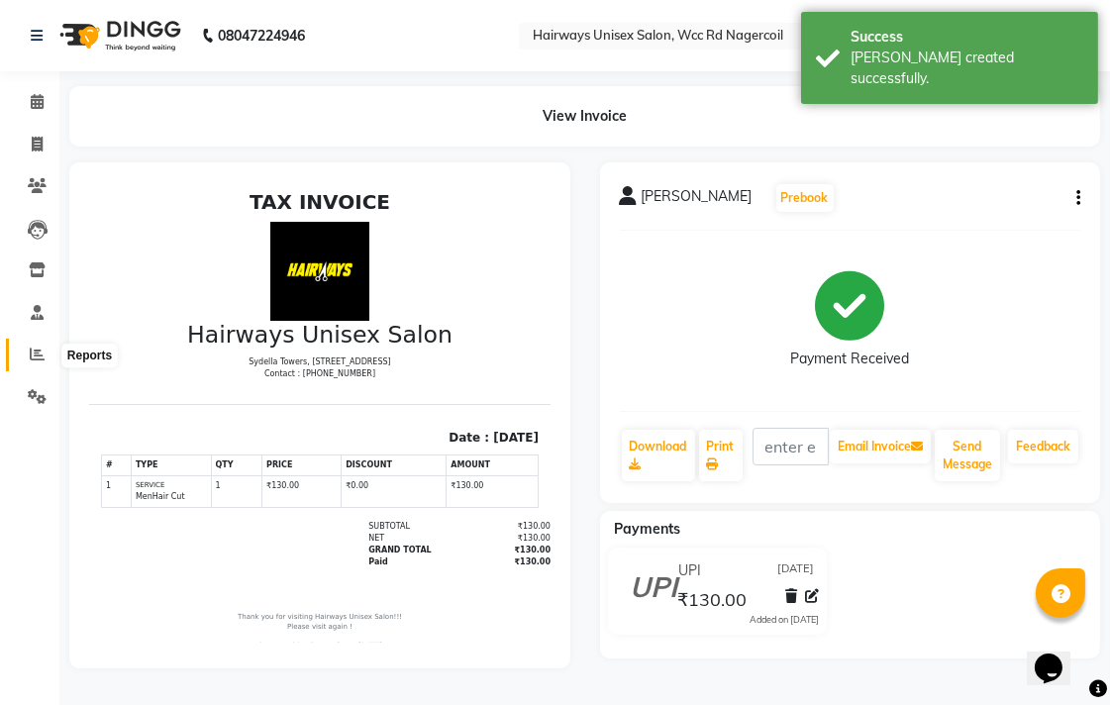
click at [22, 357] on span at bounding box center [37, 355] width 35 height 23
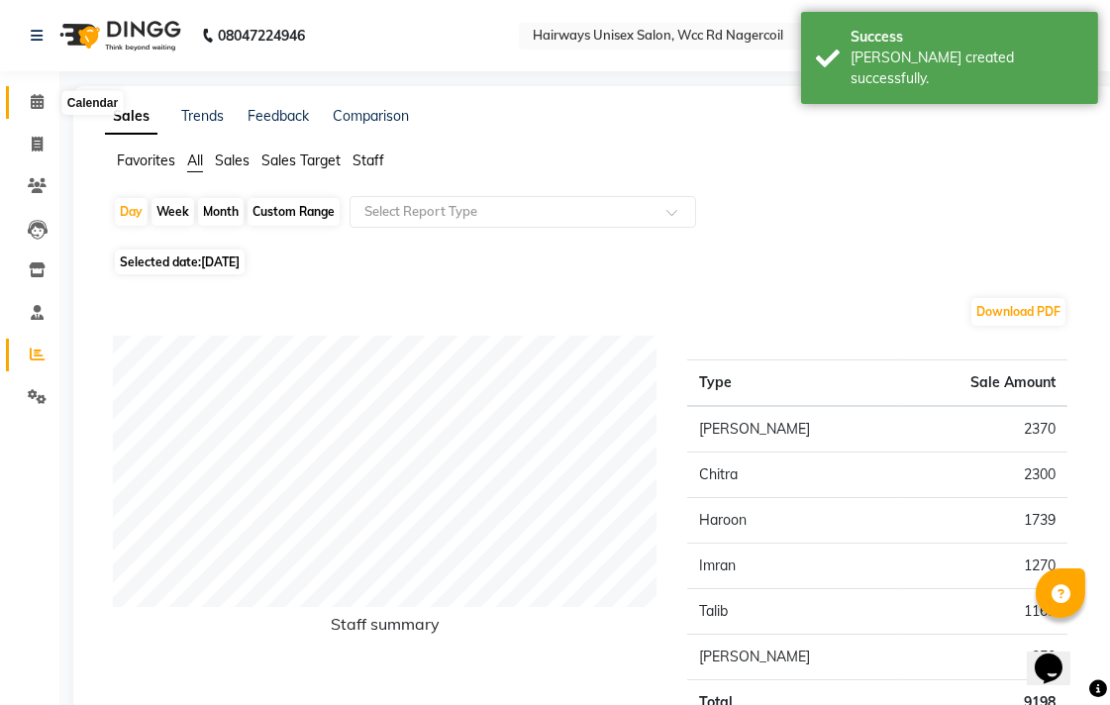
click at [34, 106] on icon at bounding box center [37, 101] width 13 height 15
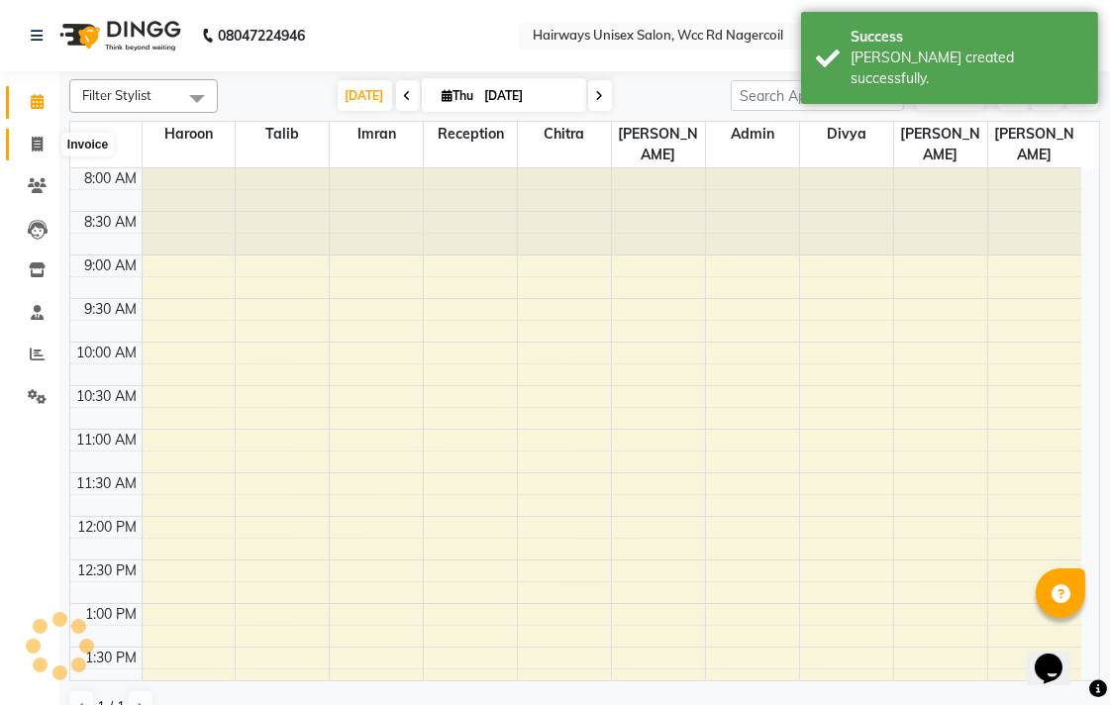
click at [35, 146] on icon at bounding box center [37, 144] width 11 height 15
select select "service"
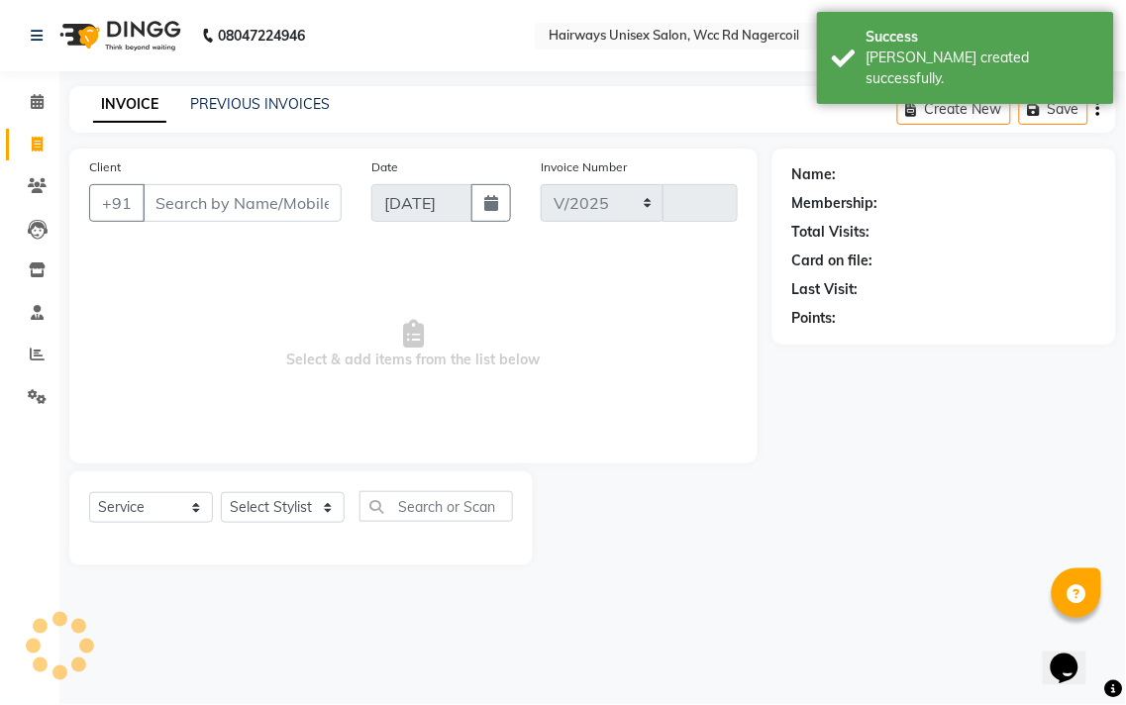
select select "6523"
type input "6672"
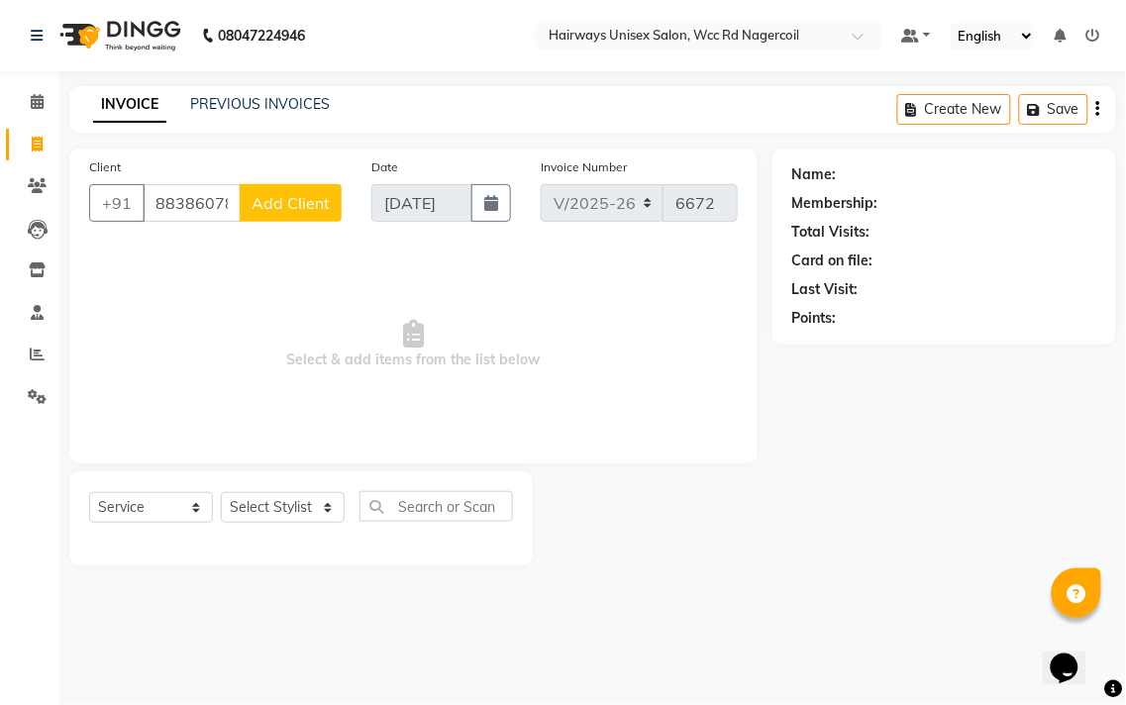
type input "8838607877"
click at [291, 219] on button "Add Client" at bounding box center [291, 203] width 102 height 38
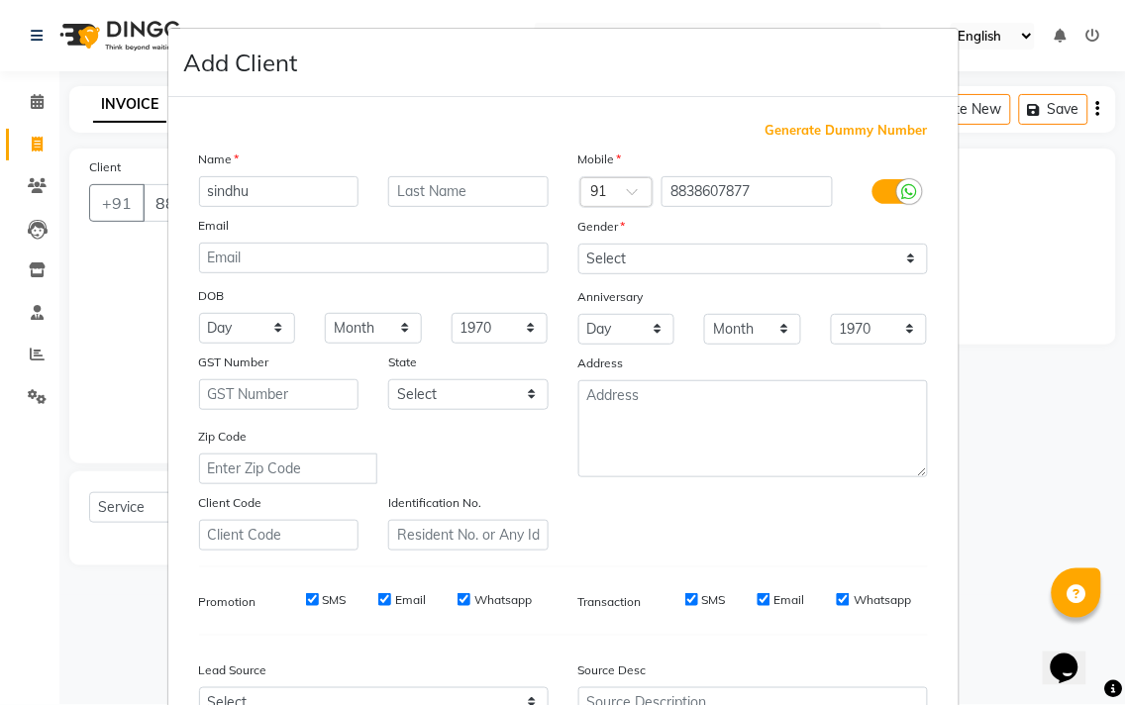
type input "sindhu"
click at [667, 253] on select "Select [DEMOGRAPHIC_DATA] [DEMOGRAPHIC_DATA] Other Prefer Not To Say" at bounding box center [753, 259] width 350 height 31
select select "[DEMOGRAPHIC_DATA]"
click at [578, 244] on select "Select [DEMOGRAPHIC_DATA] [DEMOGRAPHIC_DATA] Other Prefer Not To Say" at bounding box center [753, 259] width 350 height 31
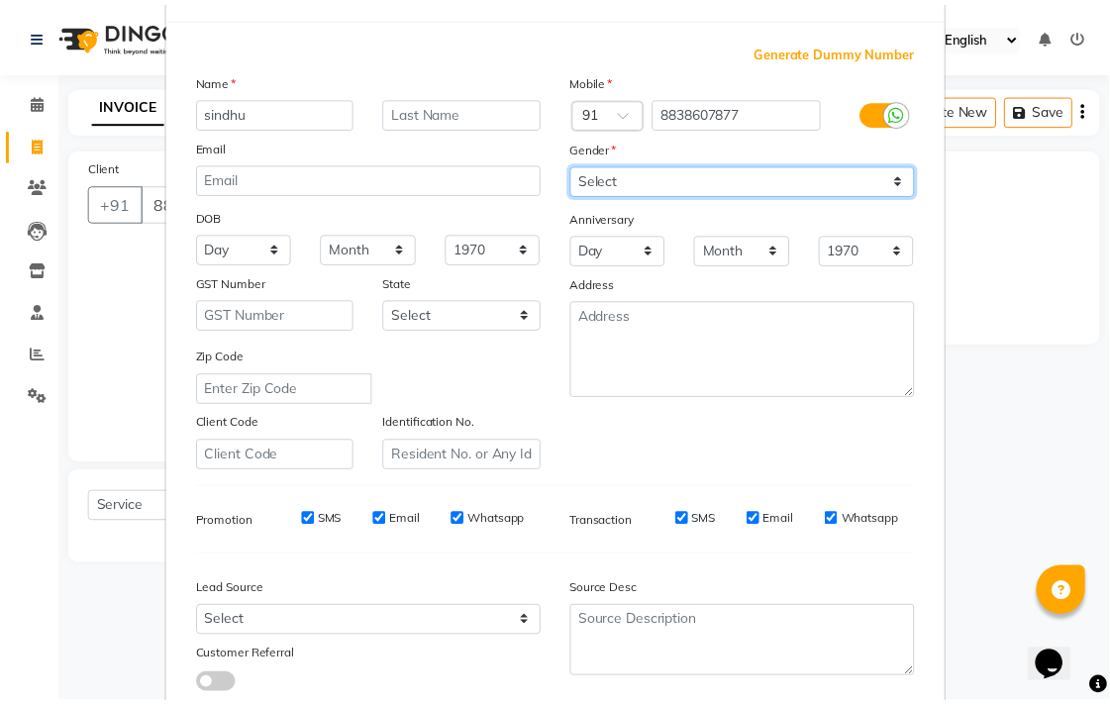
scroll to position [210, 0]
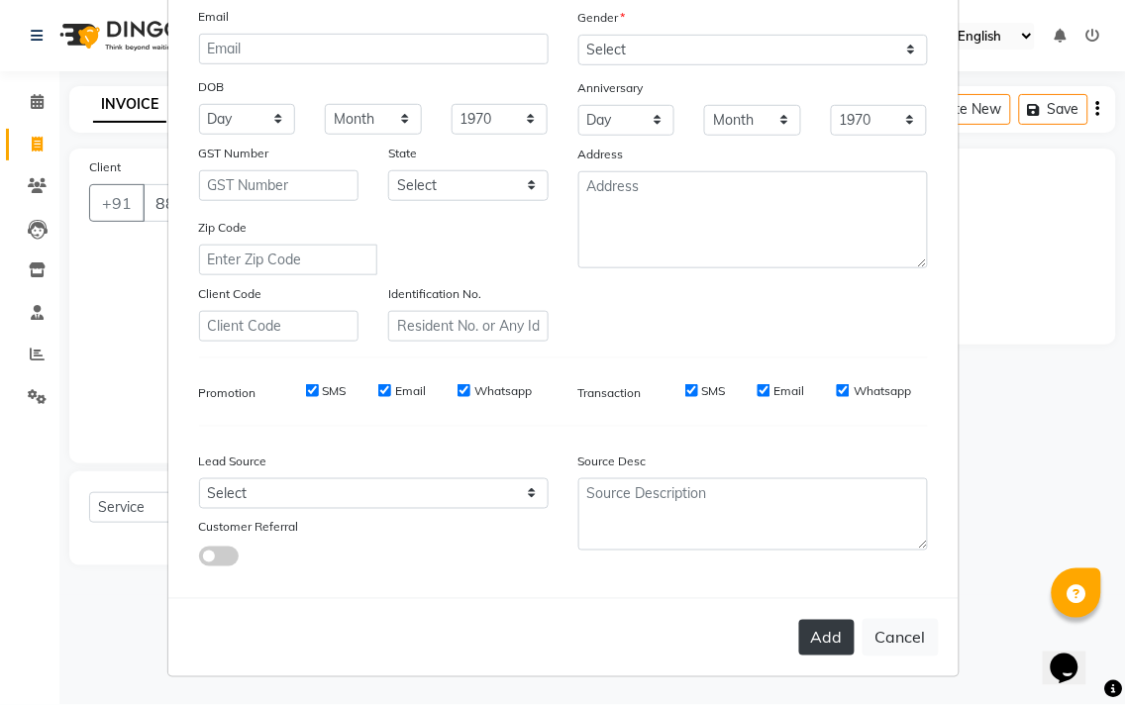
click at [807, 628] on button "Add" at bounding box center [826, 638] width 55 height 36
type input "88******77"
select select
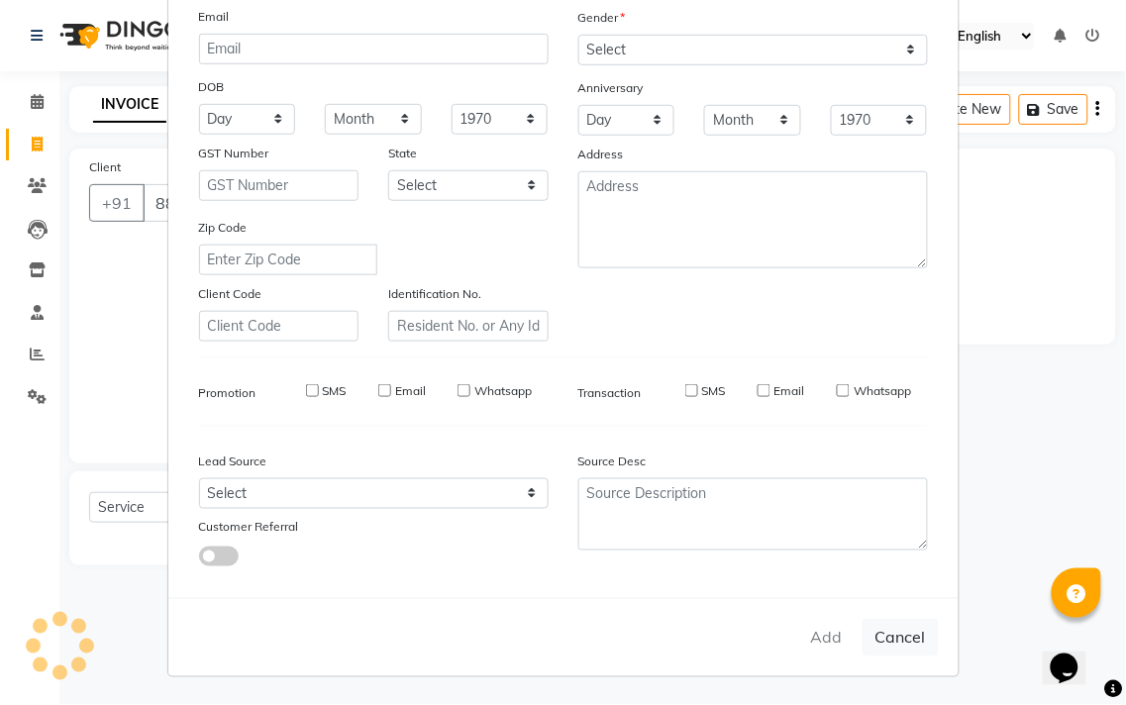
select select
checkbox input "false"
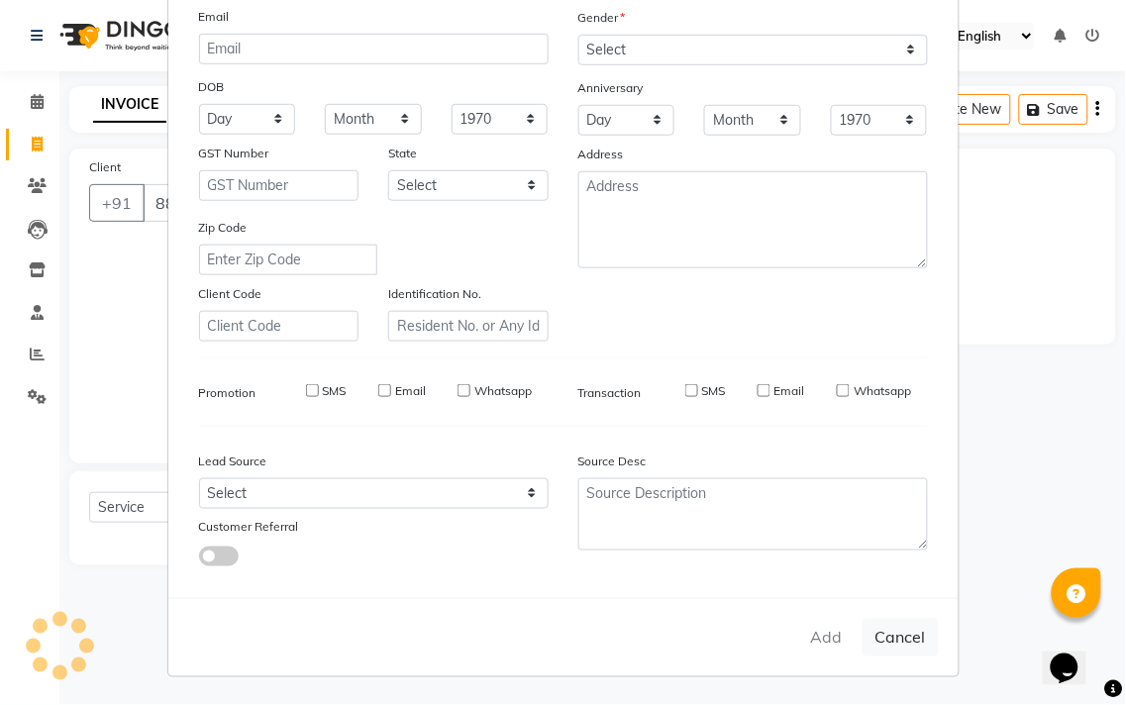
checkbox input "false"
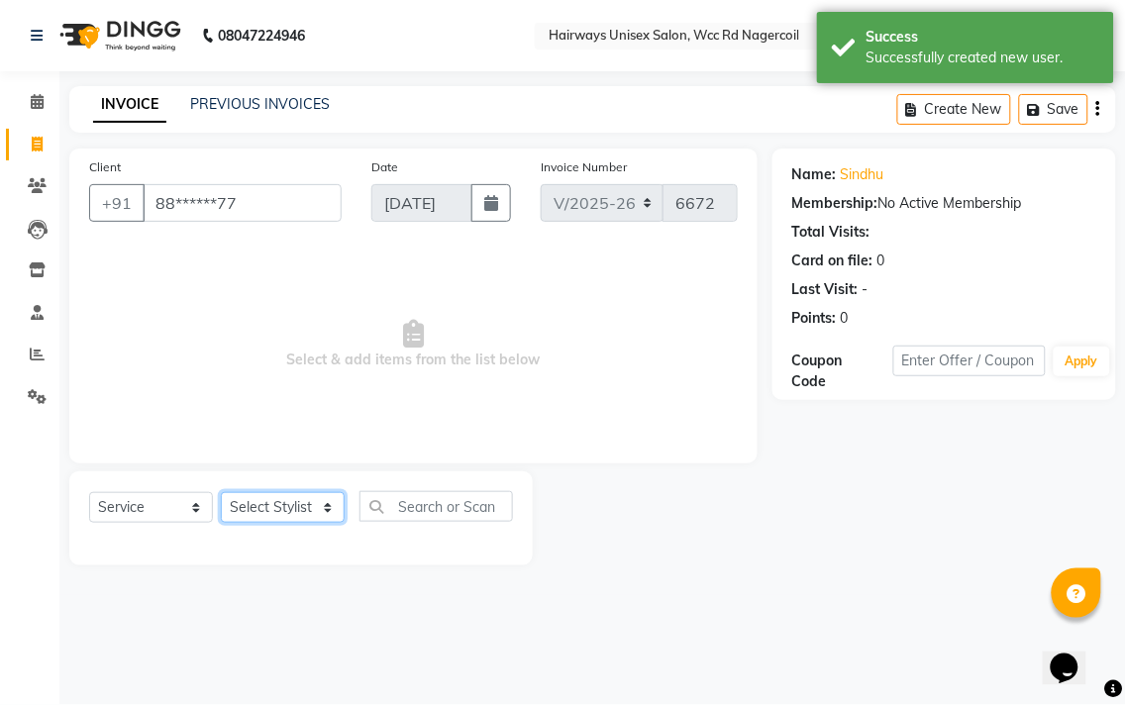
click at [251, 509] on select "Select Stylist Admin Chitra divya [PERSON_NAME] [PERSON_NAME] Reception [PERSON…" at bounding box center [283, 507] width 124 height 31
select select "49916"
click at [221, 493] on select "Select Stylist Admin Chitra divya [PERSON_NAME] [PERSON_NAME] Reception [PERSON…" at bounding box center [283, 507] width 124 height 31
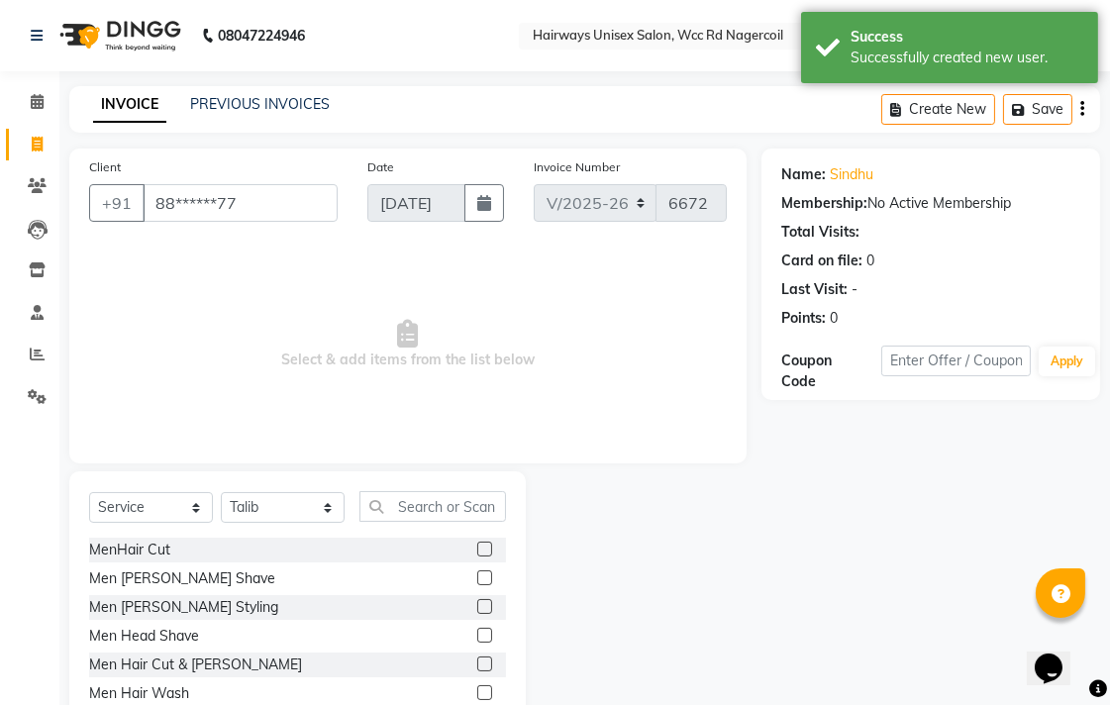
click at [477, 549] on label at bounding box center [484, 549] width 15 height 15
click at [477, 549] on input "checkbox" at bounding box center [483, 550] width 13 height 13
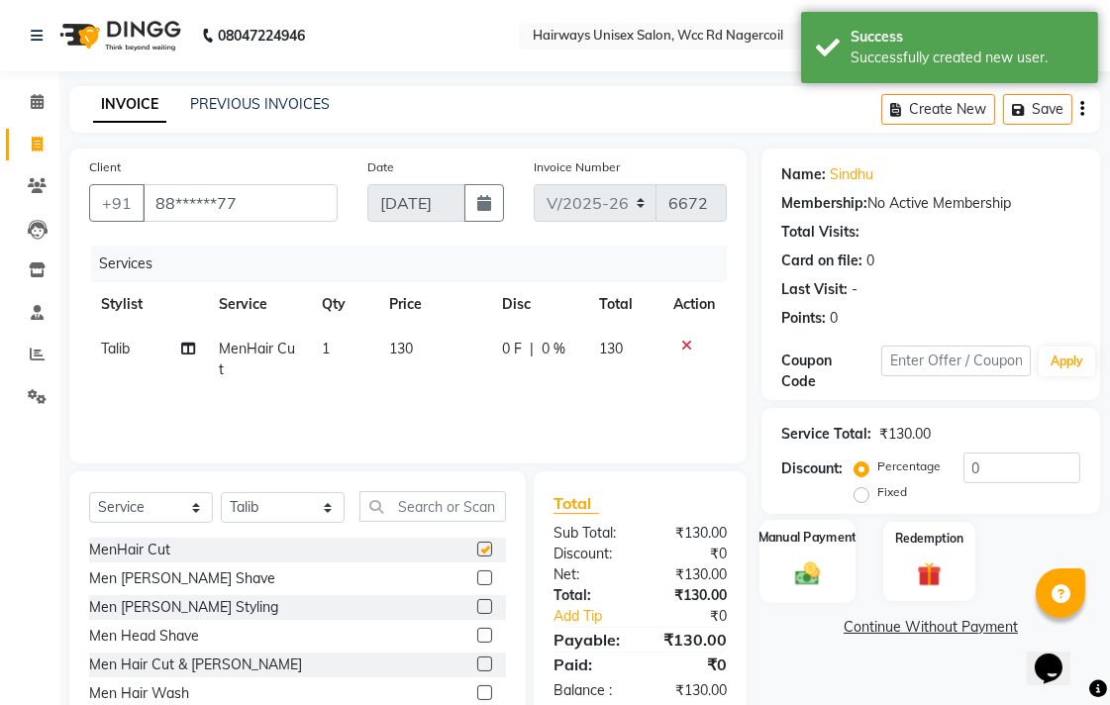
checkbox input "false"
click at [785, 558] on div "Manual Payment" at bounding box center [808, 561] width 96 height 83
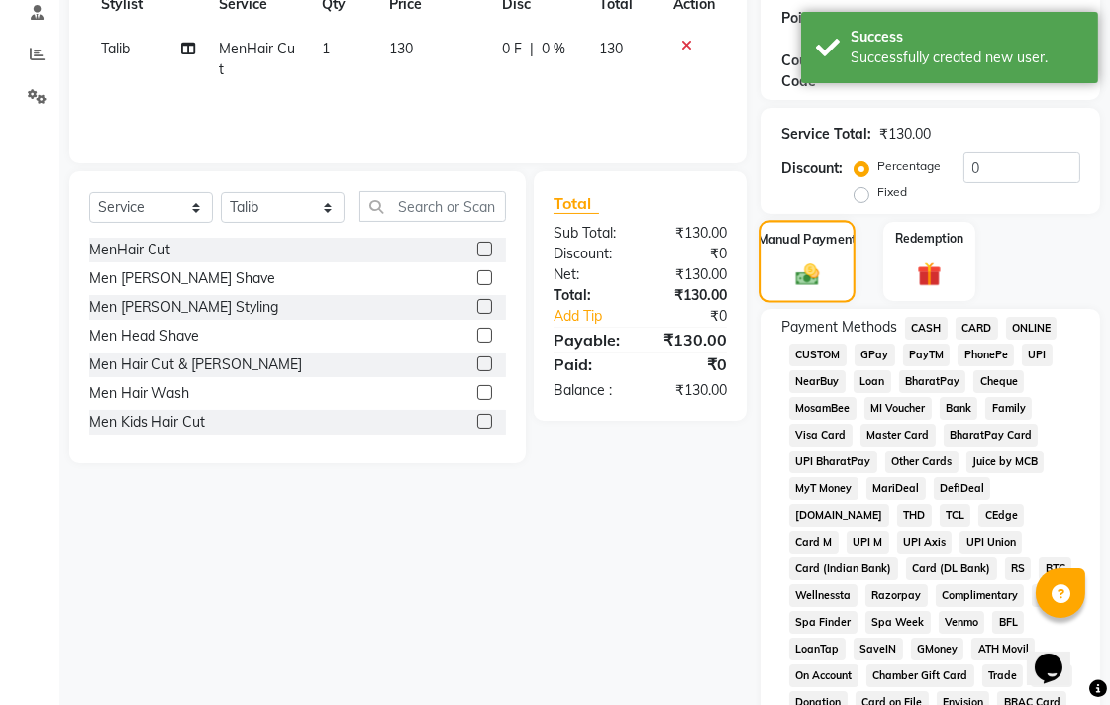
scroll to position [330, 0]
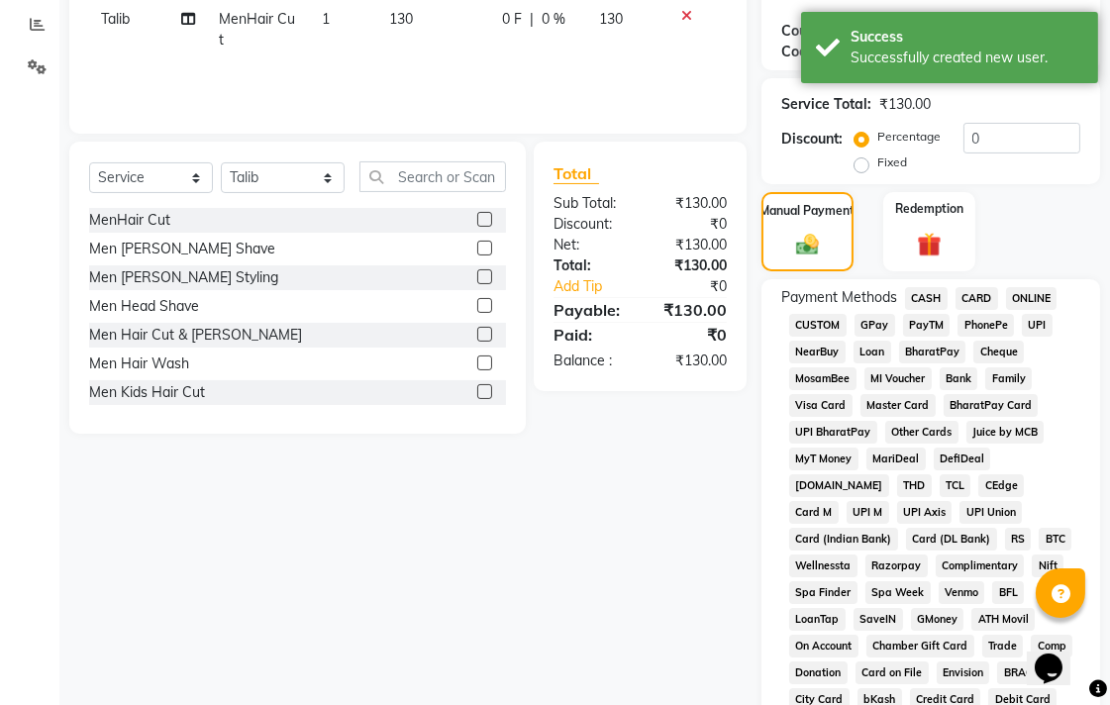
click at [1034, 321] on span "UPI" at bounding box center [1037, 325] width 31 height 23
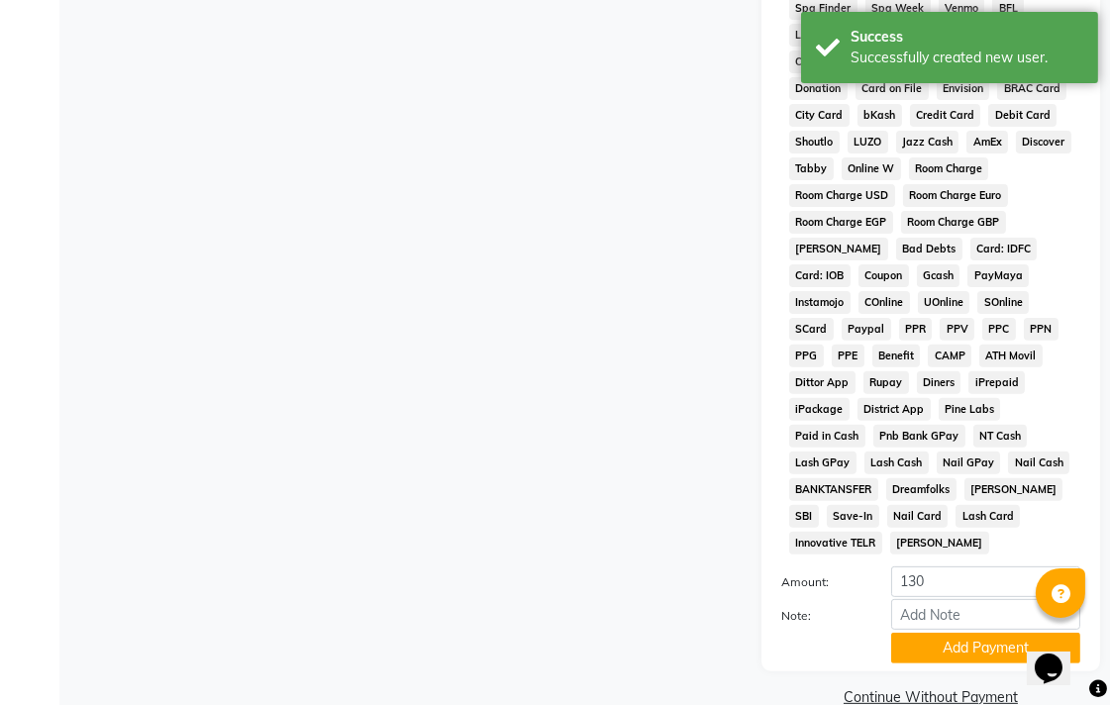
scroll to position [932, 0]
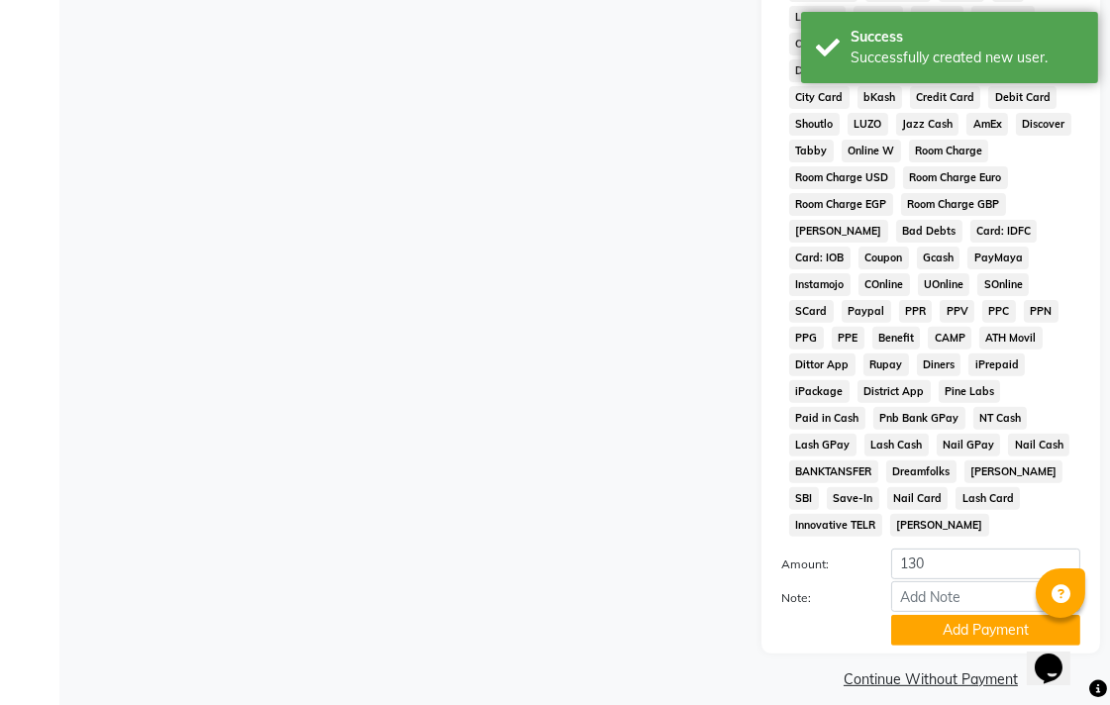
drag, startPoint x: 952, startPoint y: 609, endPoint x: 957, endPoint y: 620, distance: 12.0
click at [953, 615] on button "Add Payment" at bounding box center [985, 630] width 189 height 31
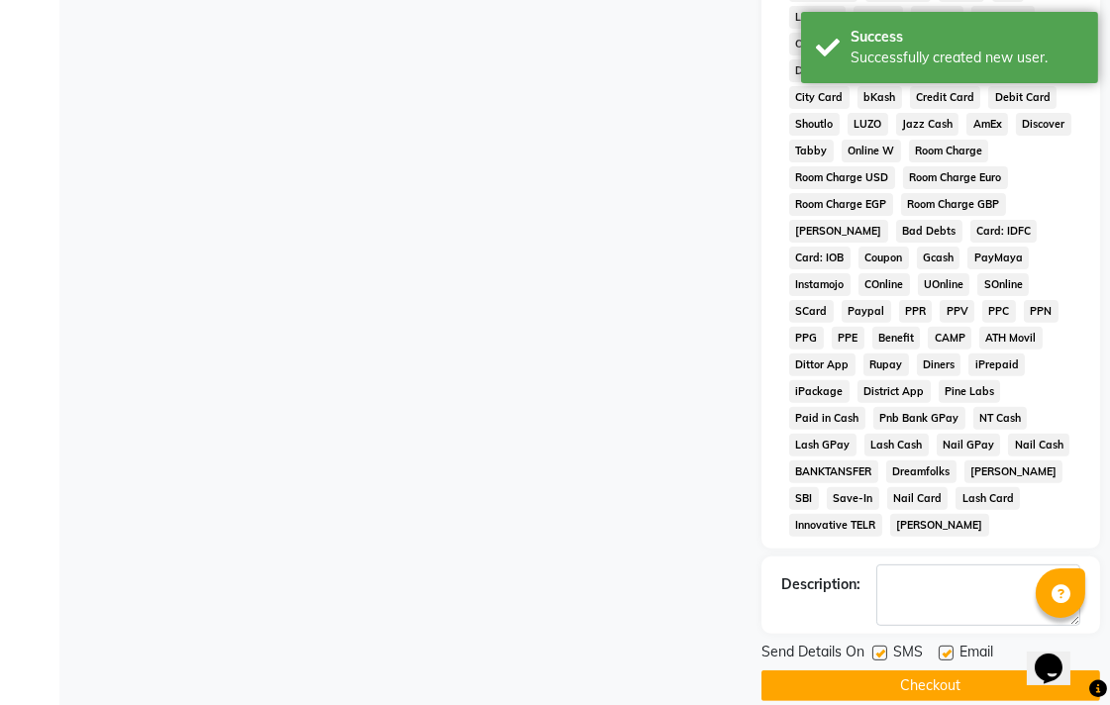
click at [963, 670] on button "Checkout" at bounding box center [931, 685] width 339 height 31
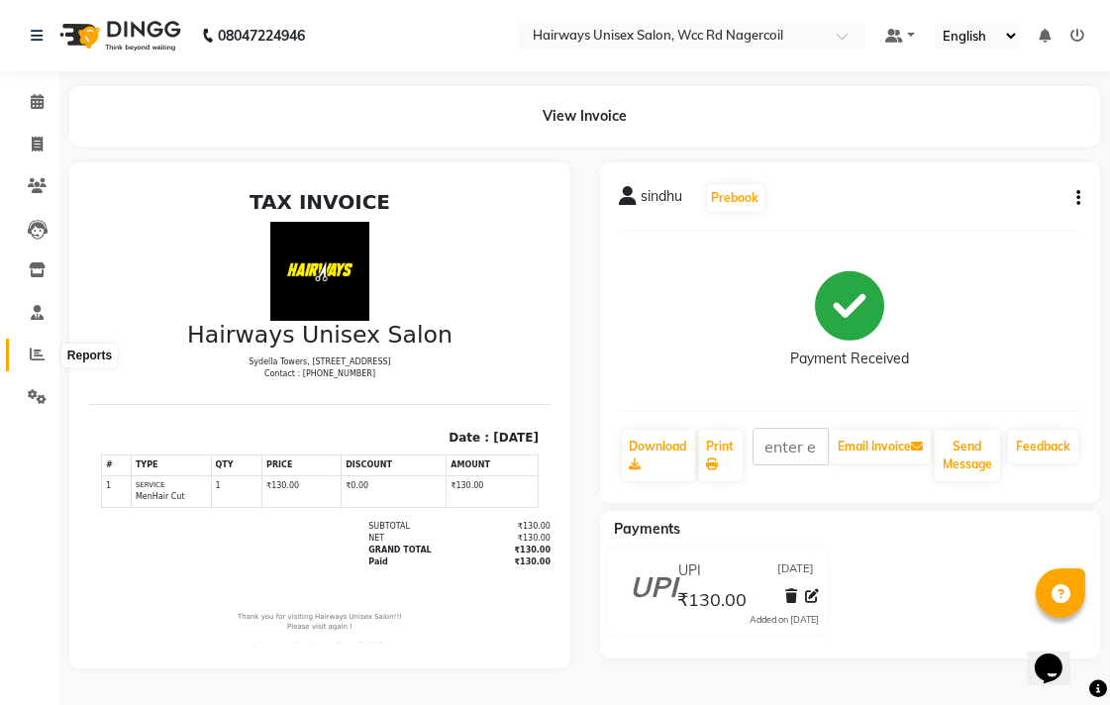
click at [35, 359] on icon at bounding box center [37, 354] width 15 height 15
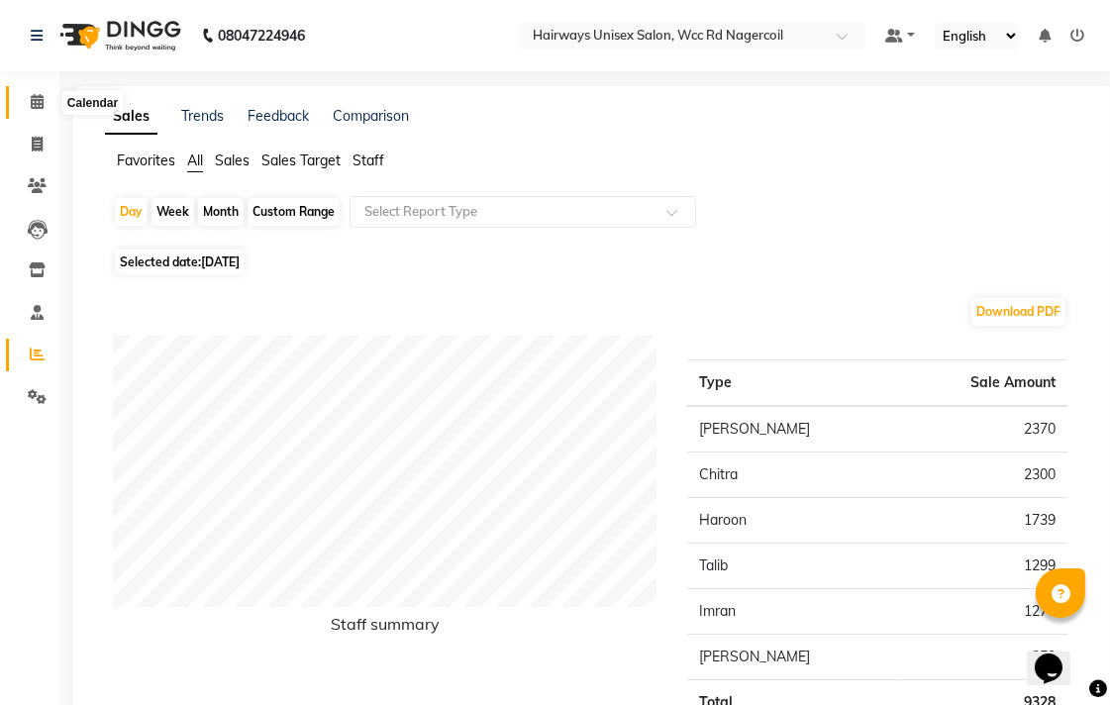
click at [33, 100] on icon at bounding box center [37, 101] width 13 height 15
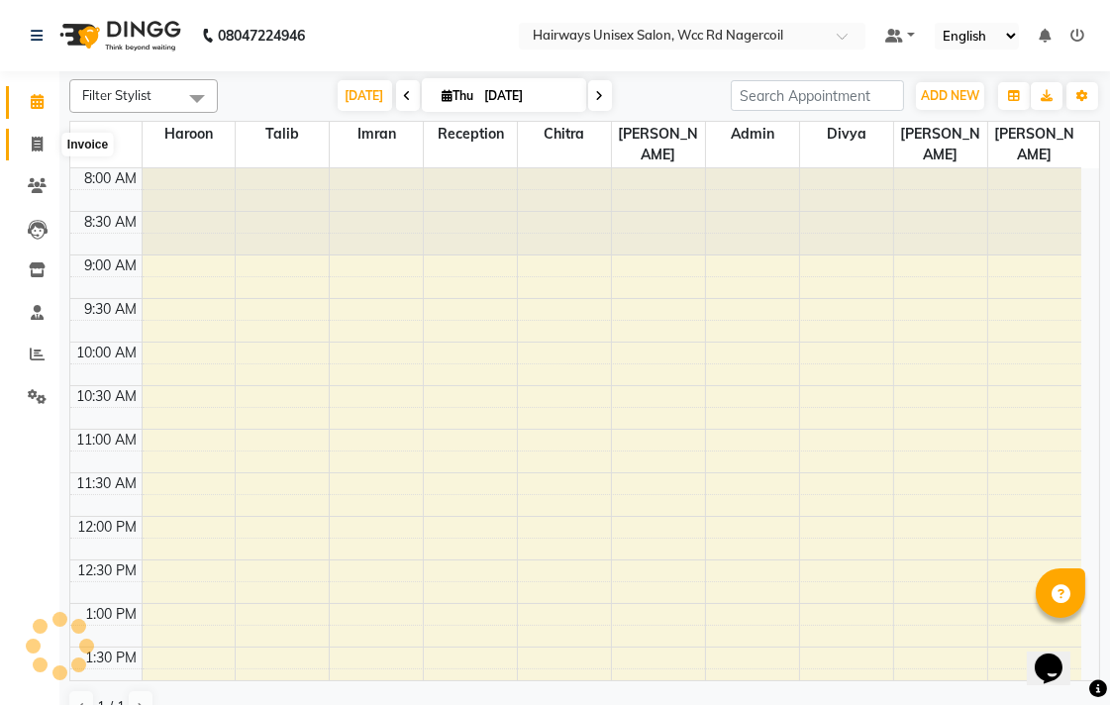
click at [32, 151] on icon at bounding box center [37, 144] width 11 height 15
select select "service"
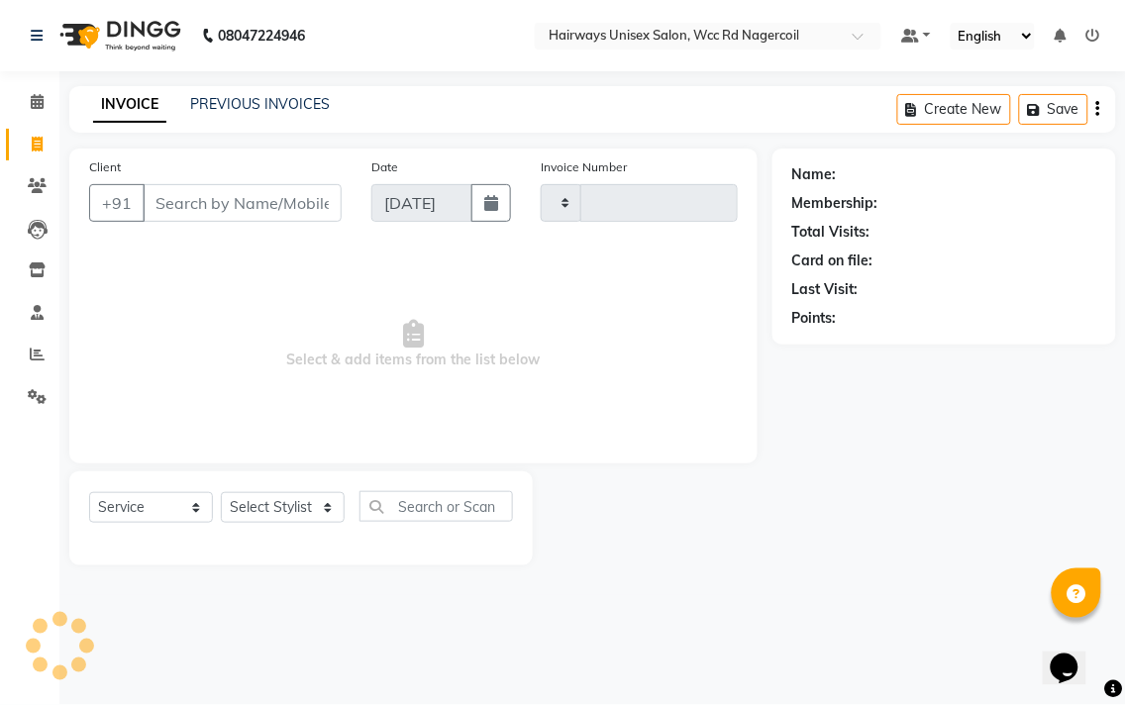
type input "6673"
select select "6523"
click at [52, 352] on span at bounding box center [37, 355] width 35 height 23
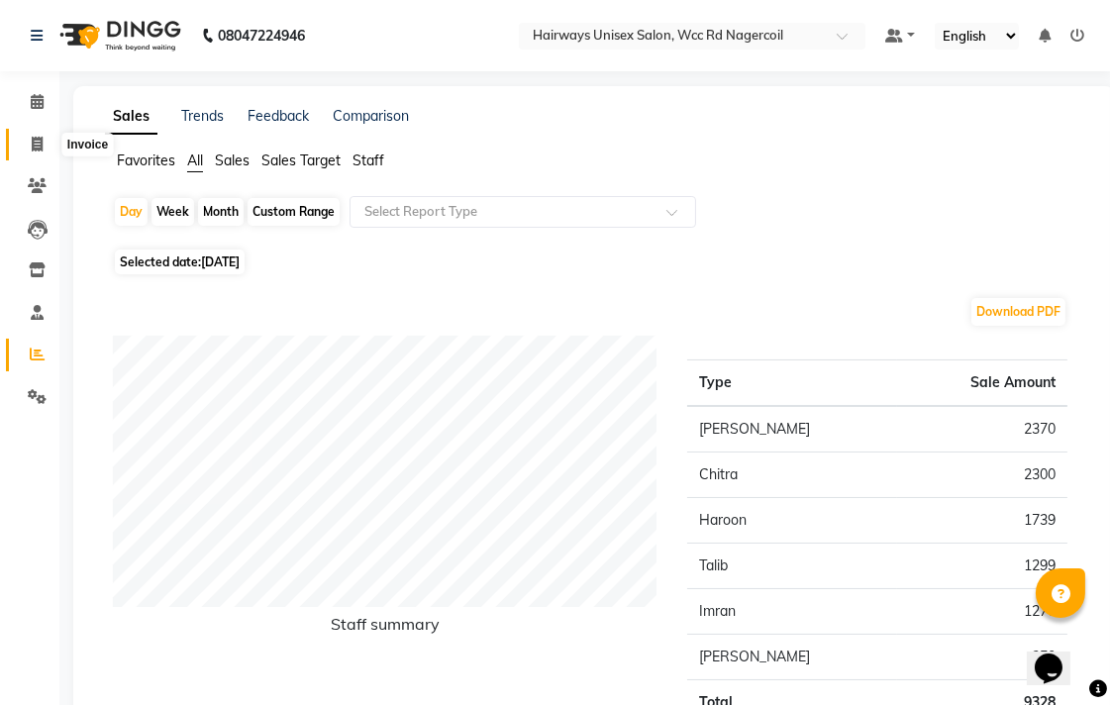
click at [48, 145] on span at bounding box center [37, 145] width 35 height 23
select select "service"
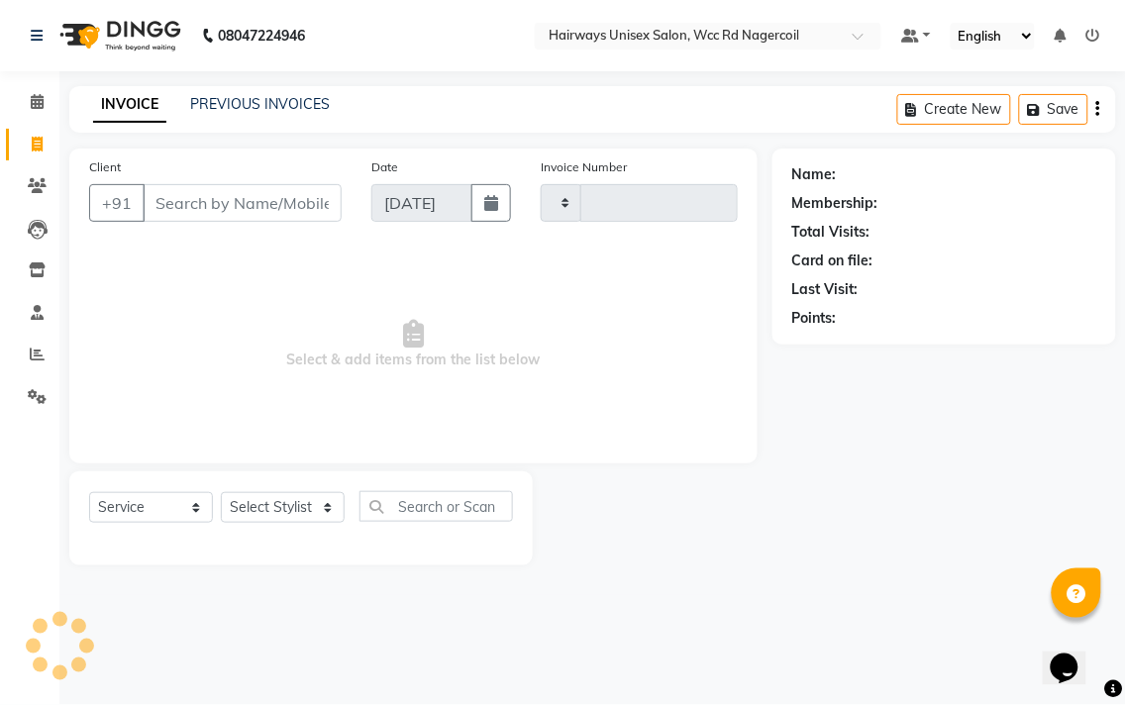
type input "6673"
select select "6523"
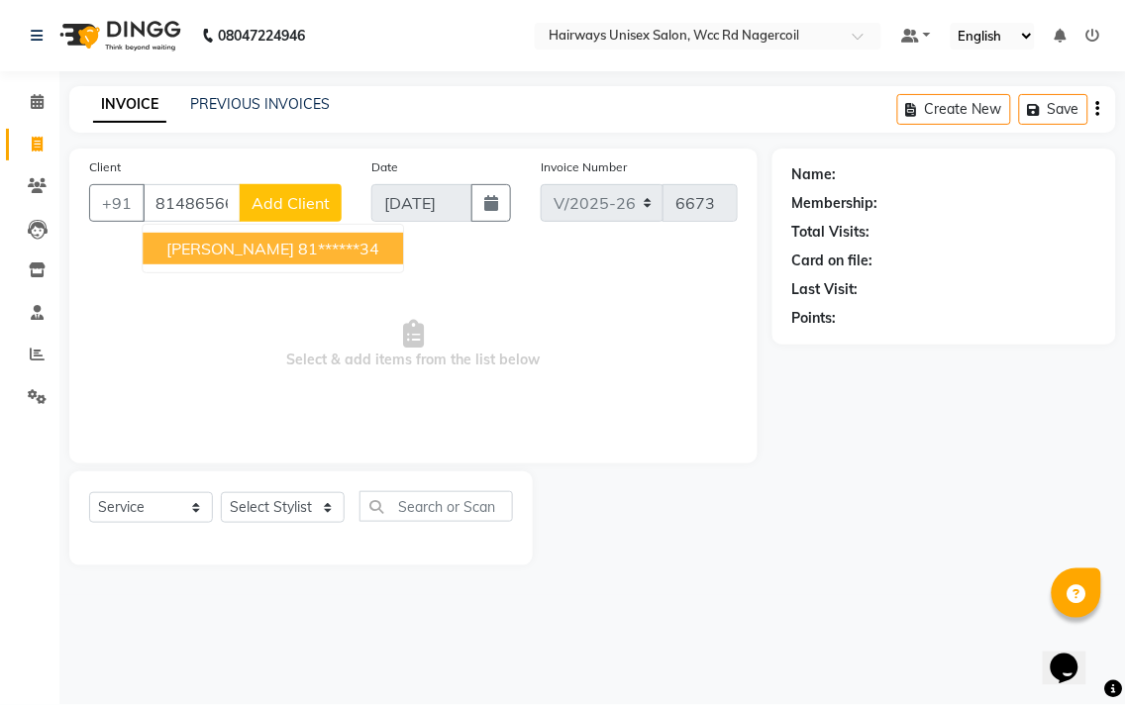
click at [298, 246] on ngb-highlight "81******34" at bounding box center [338, 249] width 81 height 20
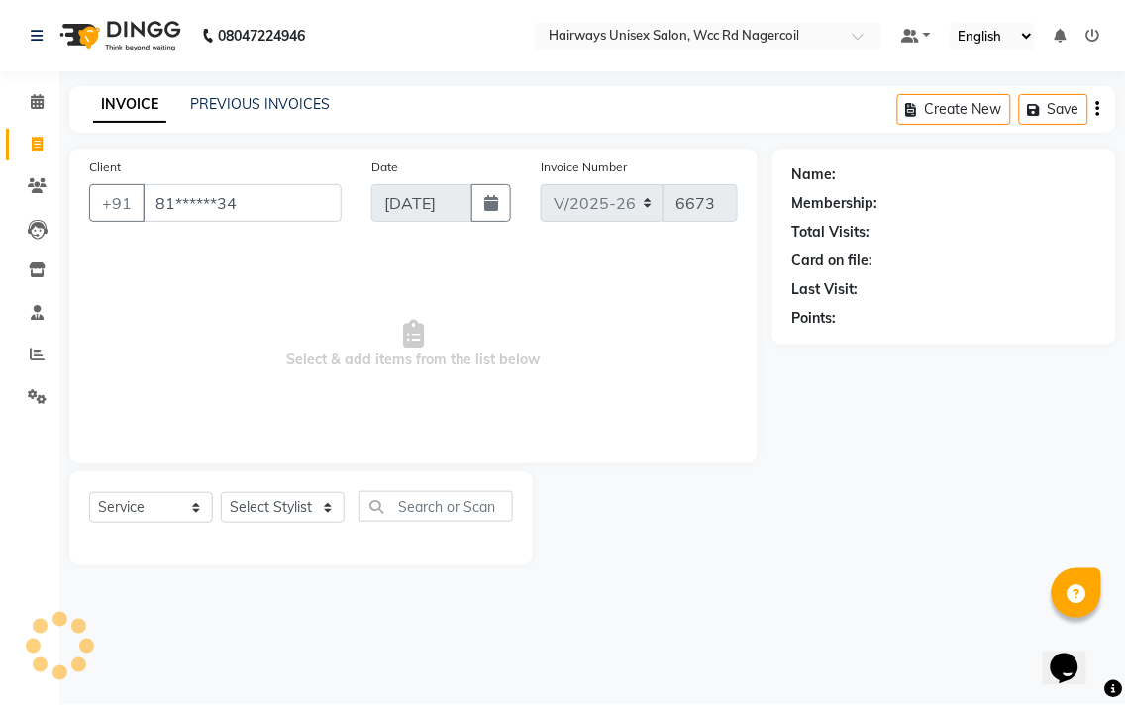
type input "81******34"
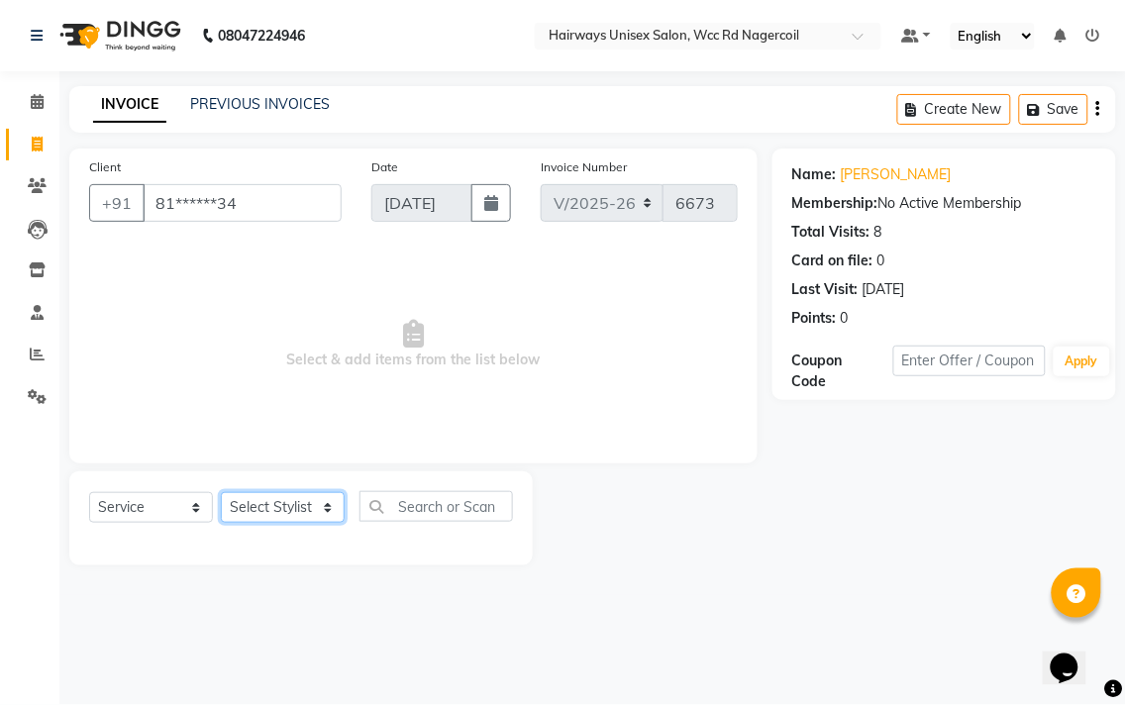
click at [327, 520] on select "Select Stylist Admin Chitra divya [PERSON_NAME] [PERSON_NAME] Reception [PERSON…" at bounding box center [283, 507] width 124 height 31
select select "49914"
click at [221, 493] on select "Select Stylist Admin Chitra divya [PERSON_NAME] [PERSON_NAME] Reception [PERSON…" at bounding box center [283, 507] width 124 height 31
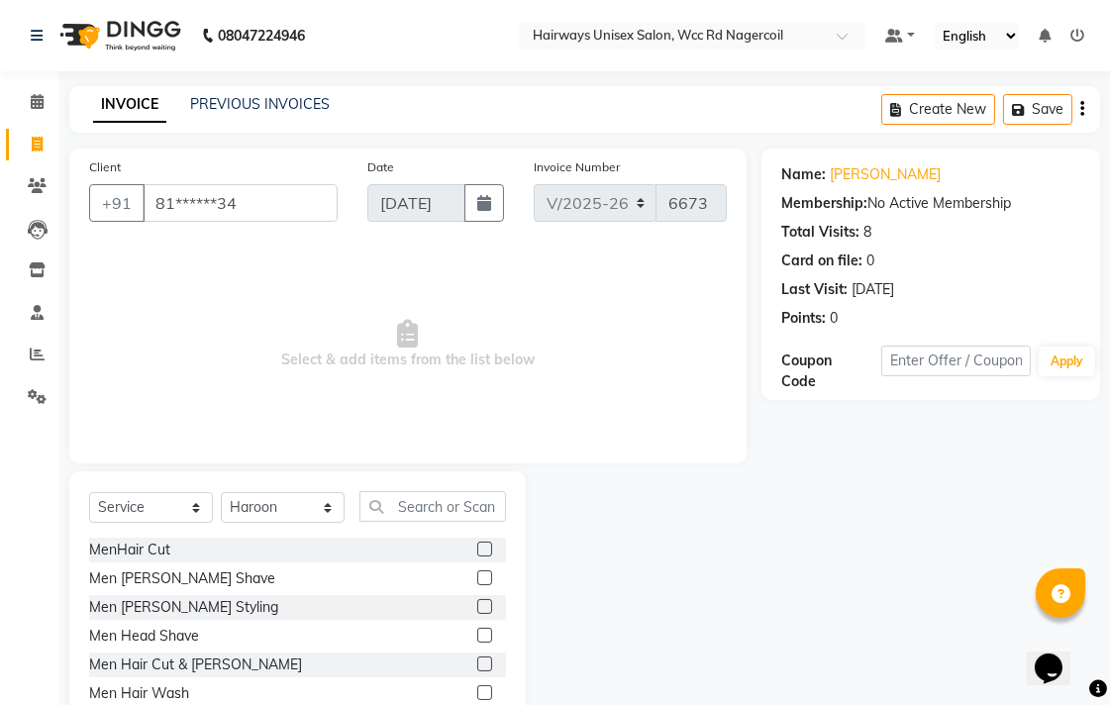
click at [477, 661] on label at bounding box center [484, 664] width 15 height 15
click at [477, 661] on input "checkbox" at bounding box center [483, 665] width 13 height 13
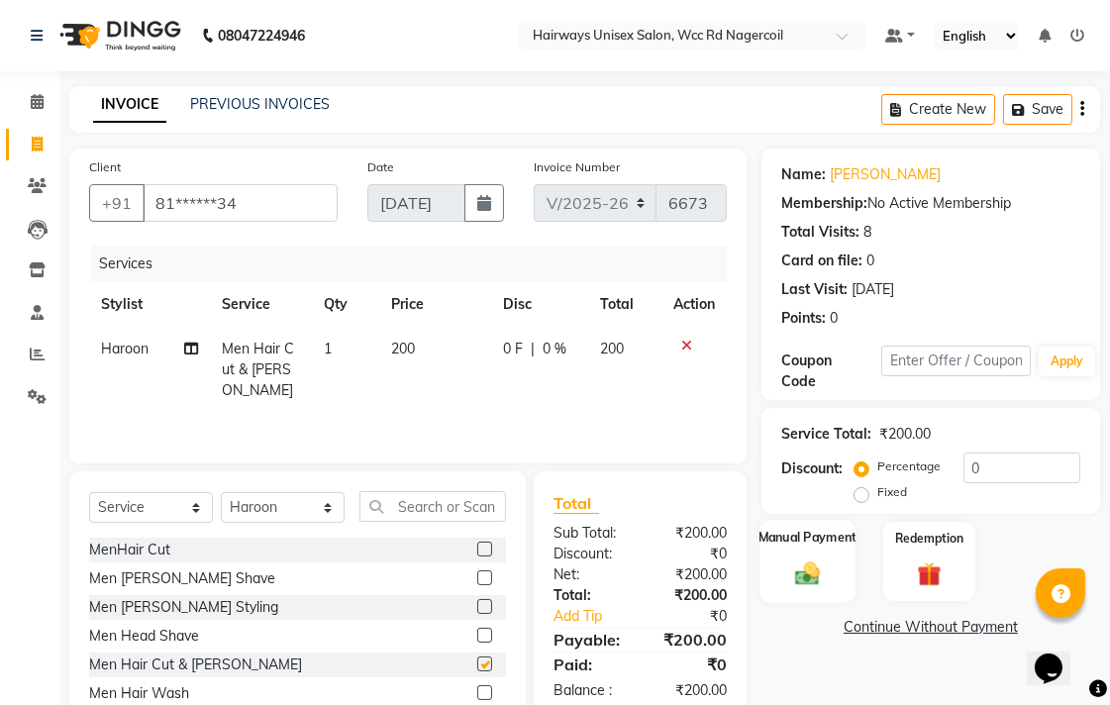
checkbox input "false"
click at [812, 560] on img at bounding box center [807, 573] width 41 height 29
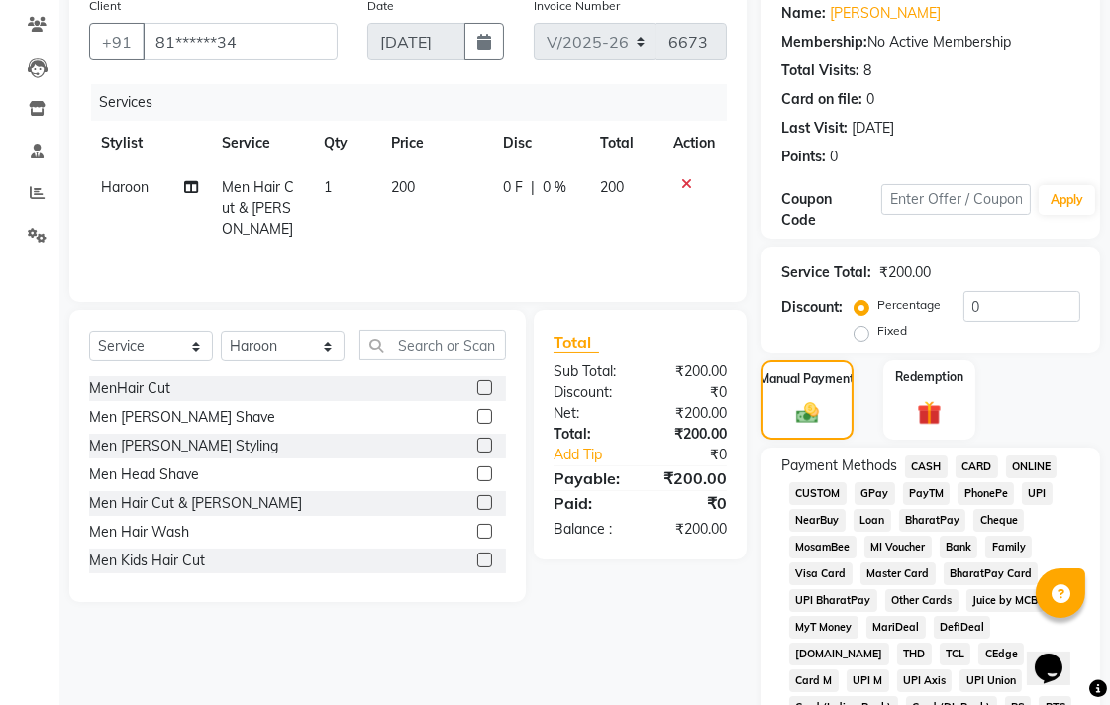
scroll to position [440, 0]
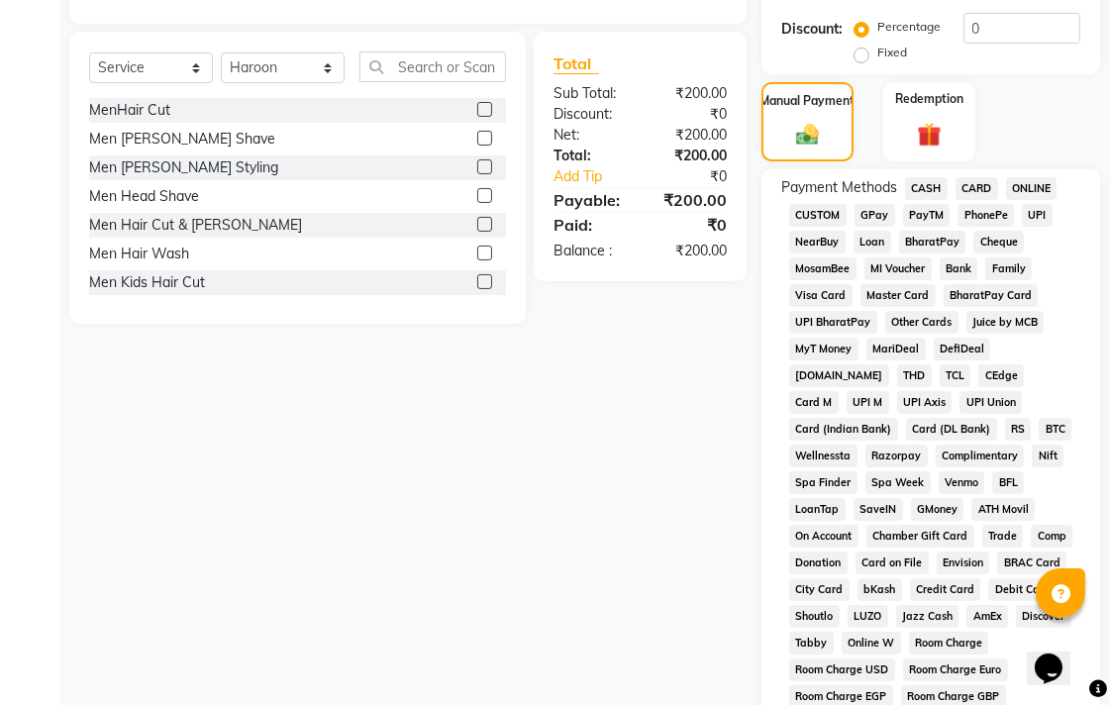
click at [931, 190] on span "CASH" at bounding box center [926, 188] width 43 height 23
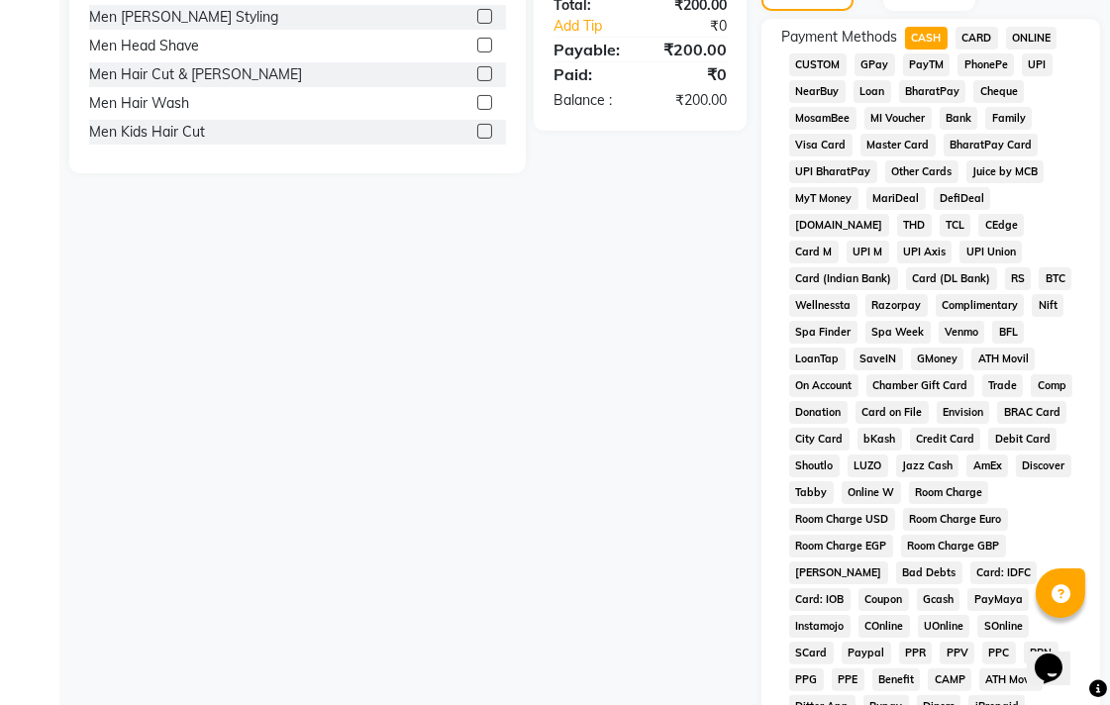
scroll to position [271, 0]
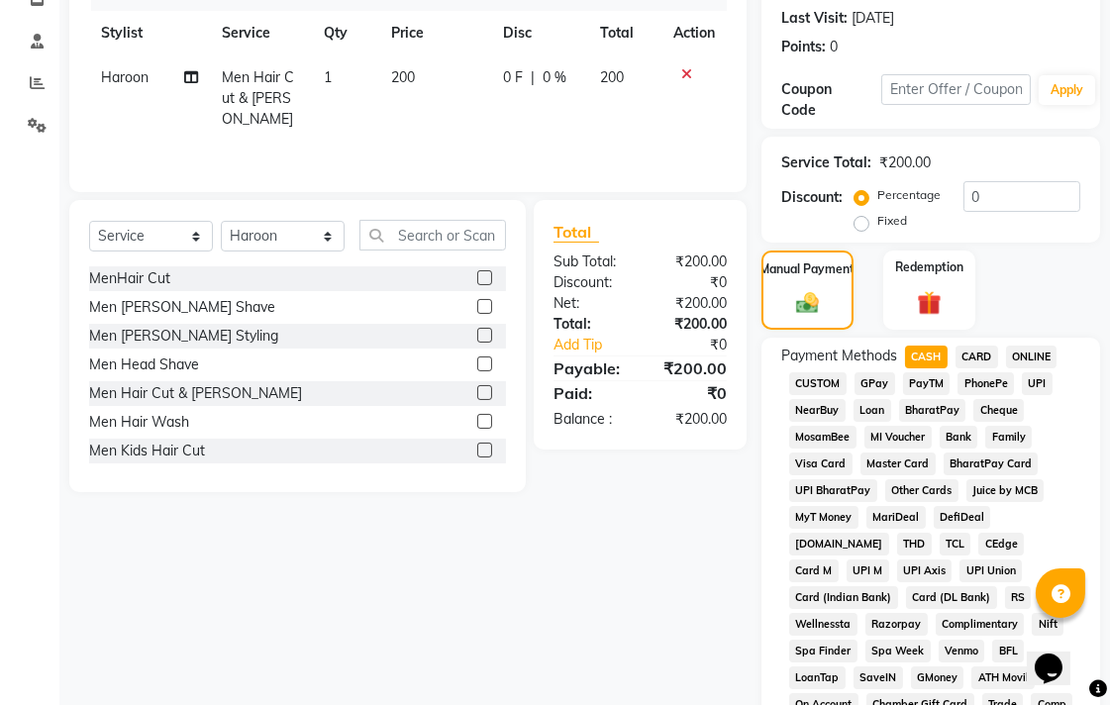
click at [1030, 376] on span "UPI" at bounding box center [1037, 383] width 31 height 23
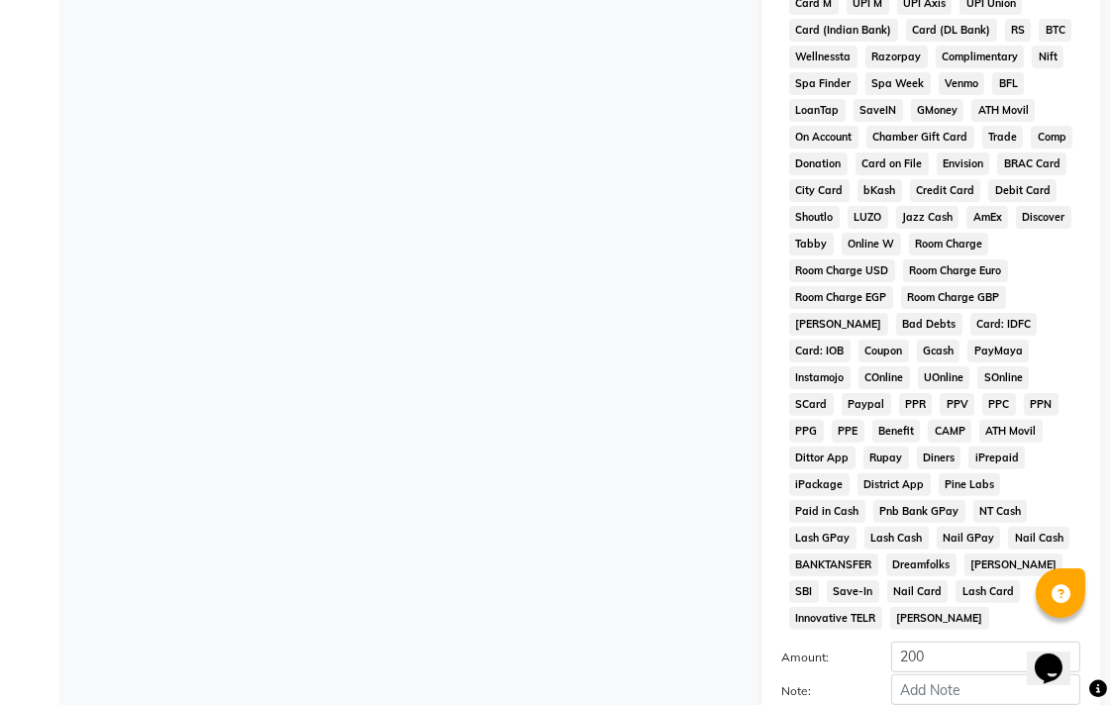
scroll to position [932, 0]
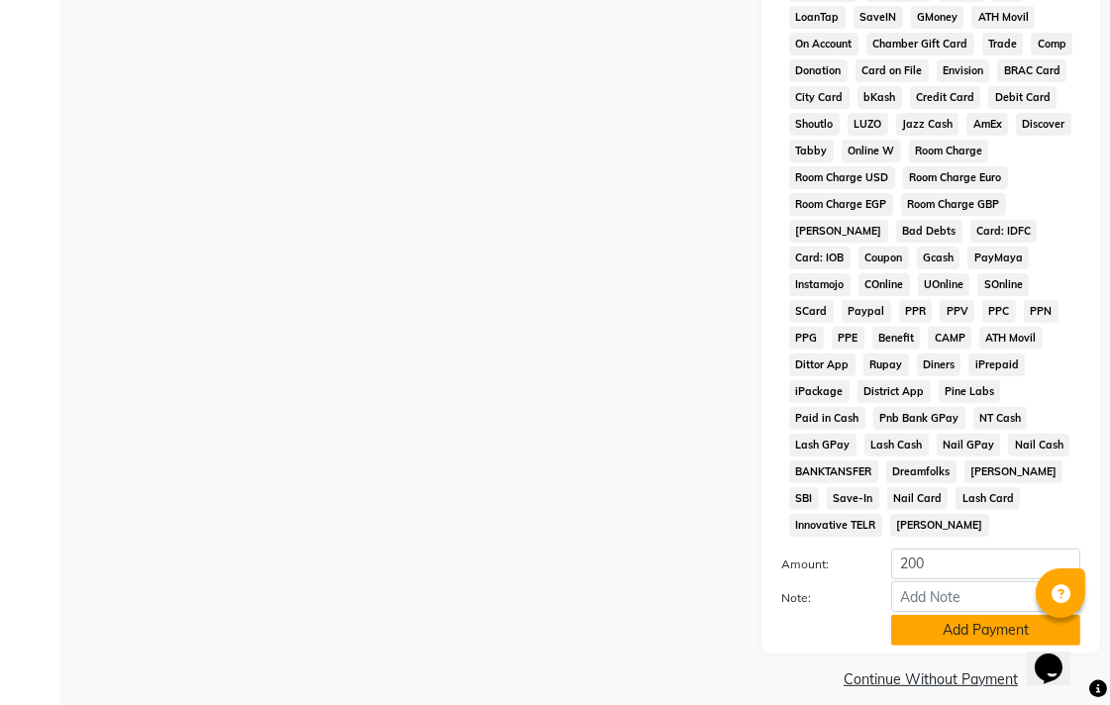
click at [927, 615] on button "Add Payment" at bounding box center [985, 630] width 189 height 31
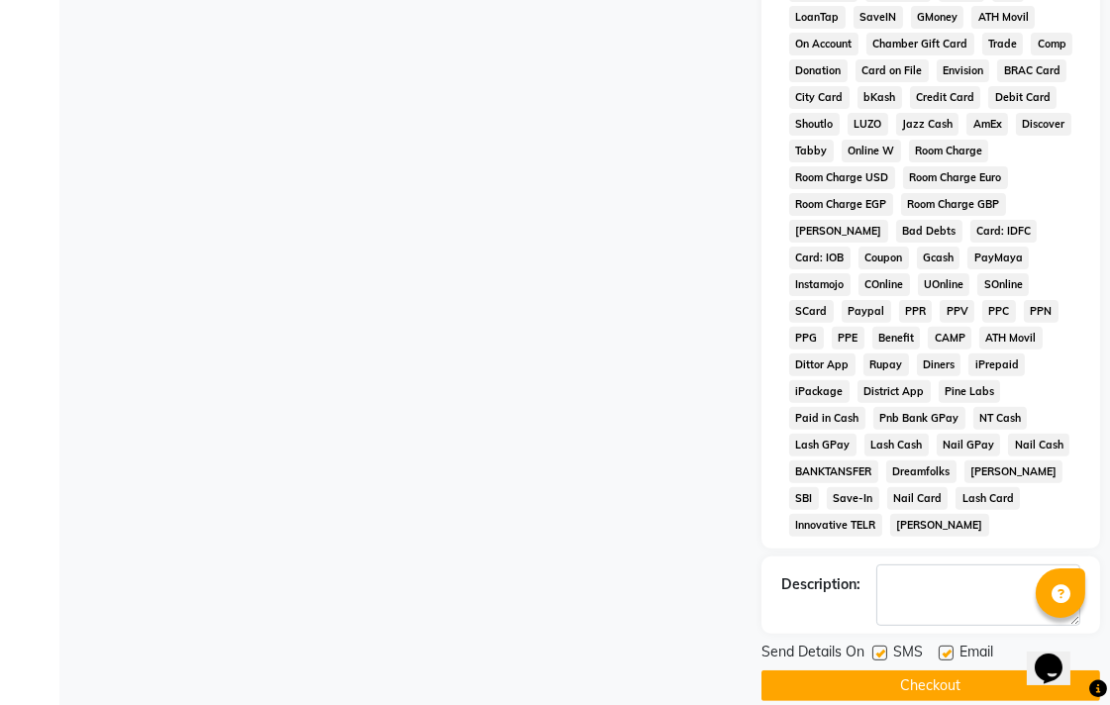
click at [945, 670] on button "Checkout" at bounding box center [931, 685] width 339 height 31
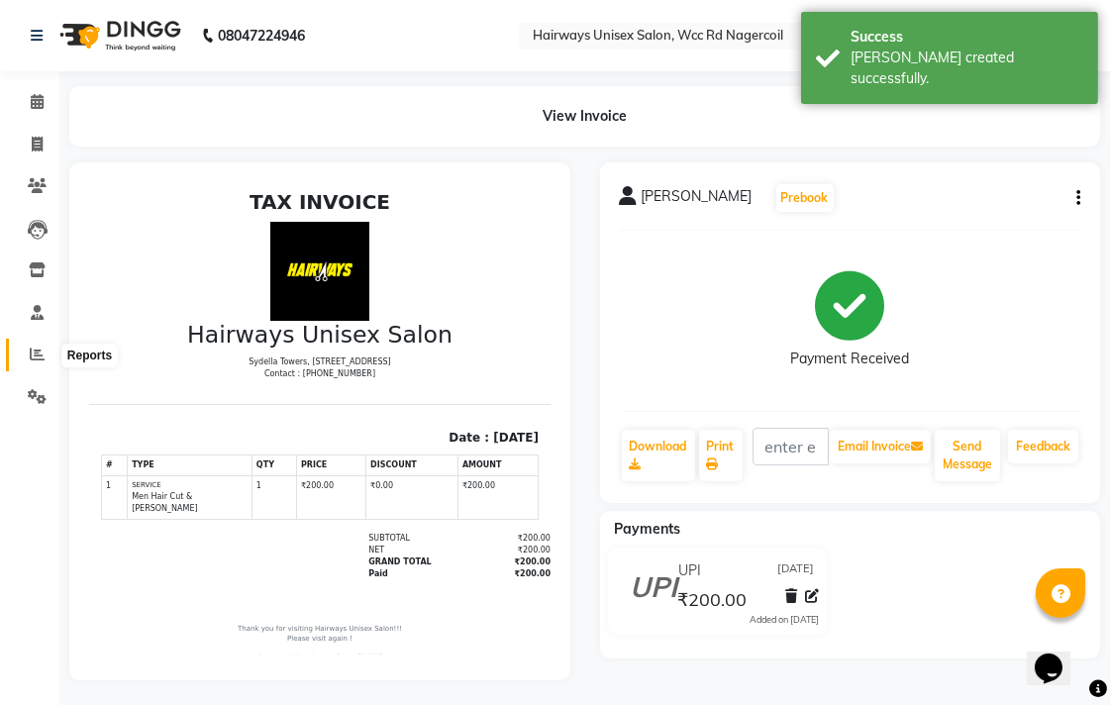
click at [27, 354] on span at bounding box center [37, 355] width 35 height 23
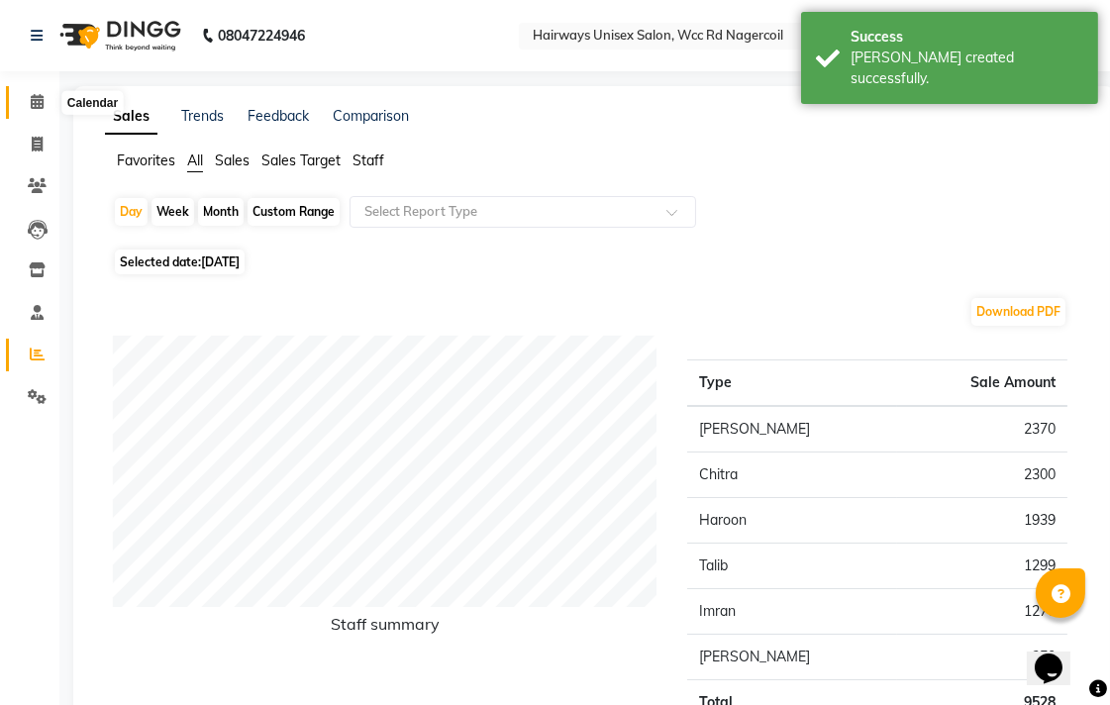
click at [25, 97] on span at bounding box center [37, 102] width 35 height 23
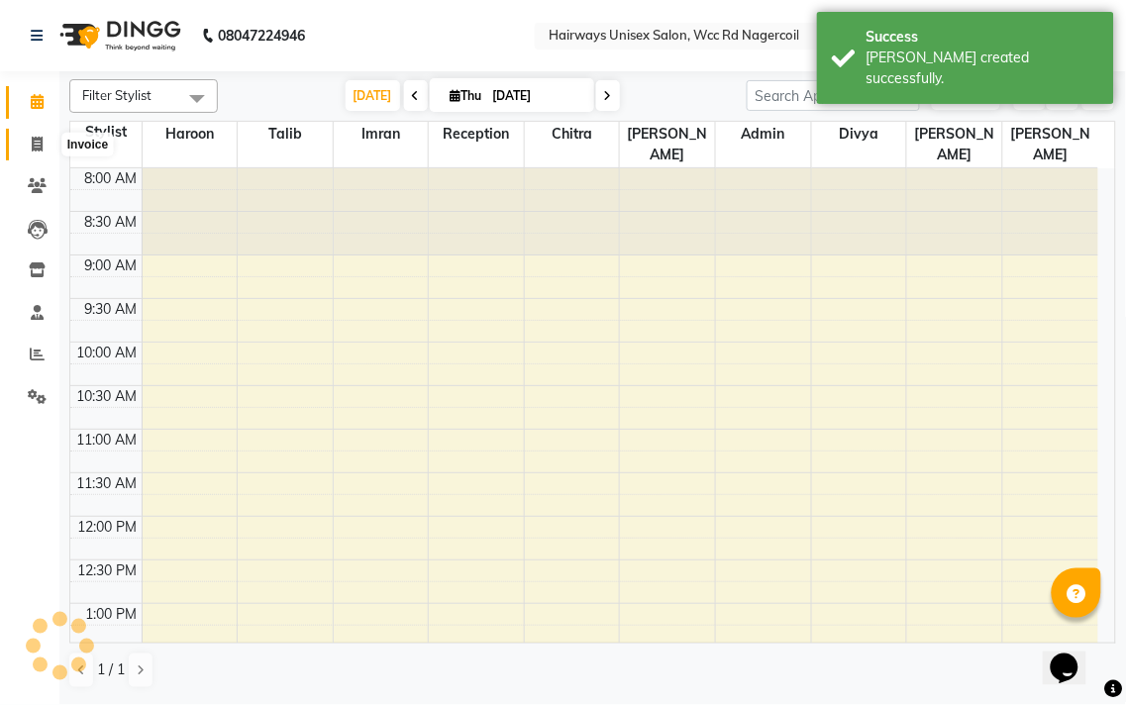
click at [51, 149] on span at bounding box center [37, 145] width 35 height 23
select select "service"
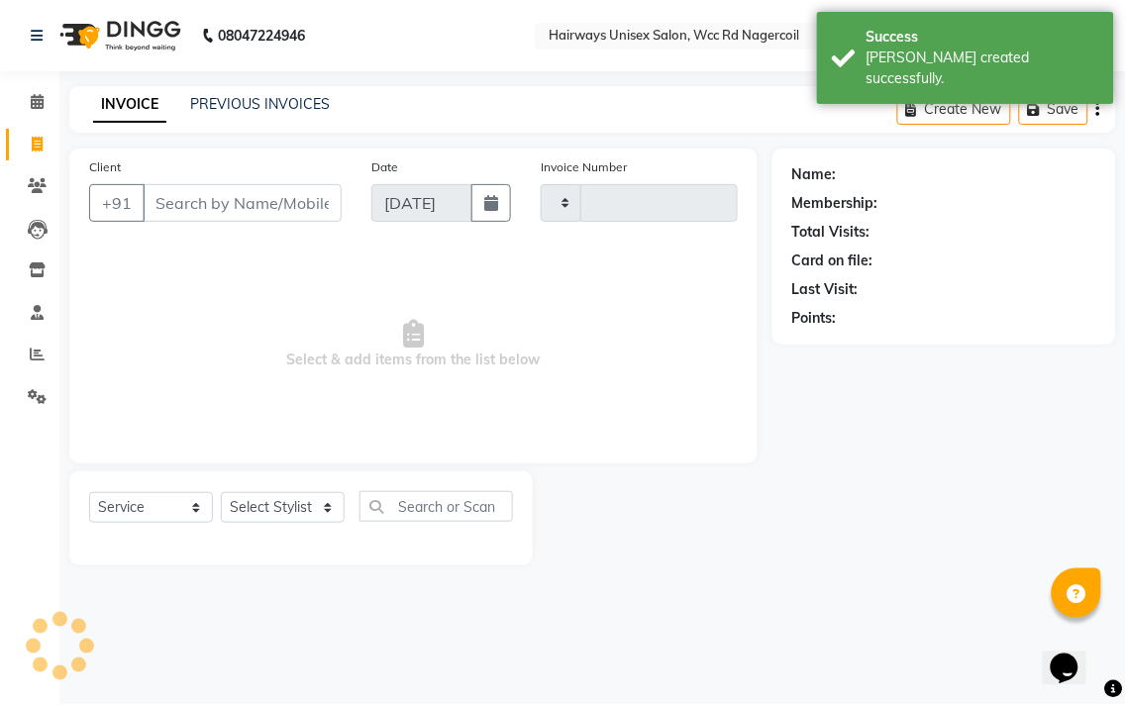
type input "6674"
select select "6523"
click at [46, 351] on span at bounding box center [37, 355] width 35 height 23
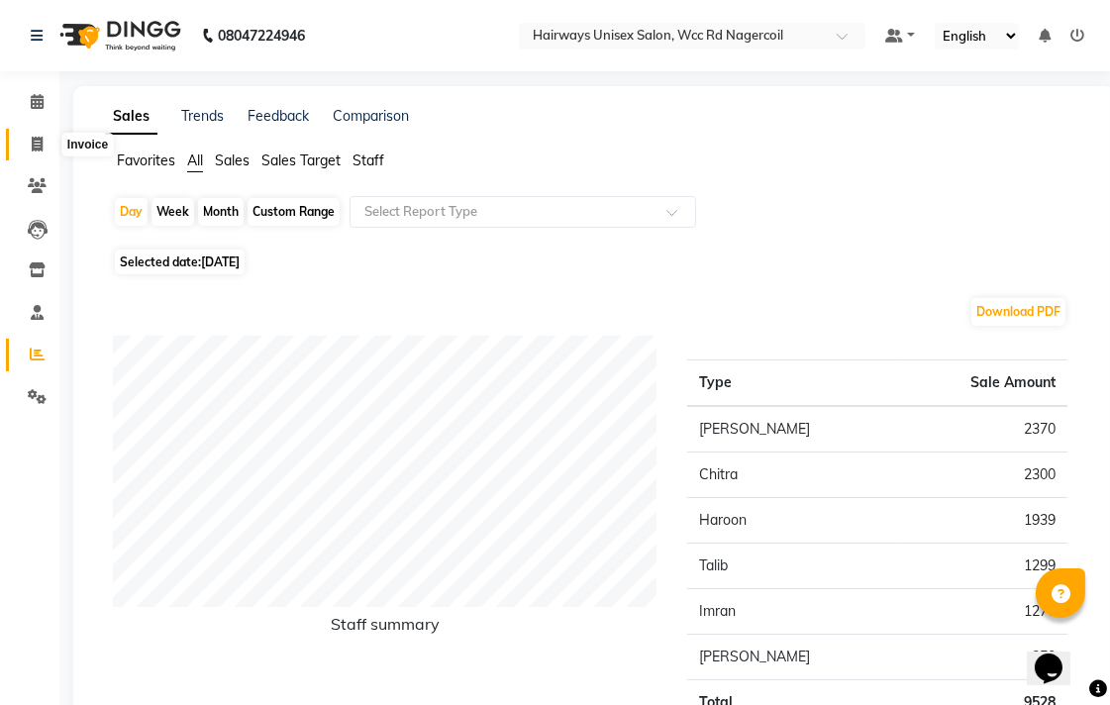
click at [32, 141] on icon at bounding box center [37, 144] width 11 height 15
select select "service"
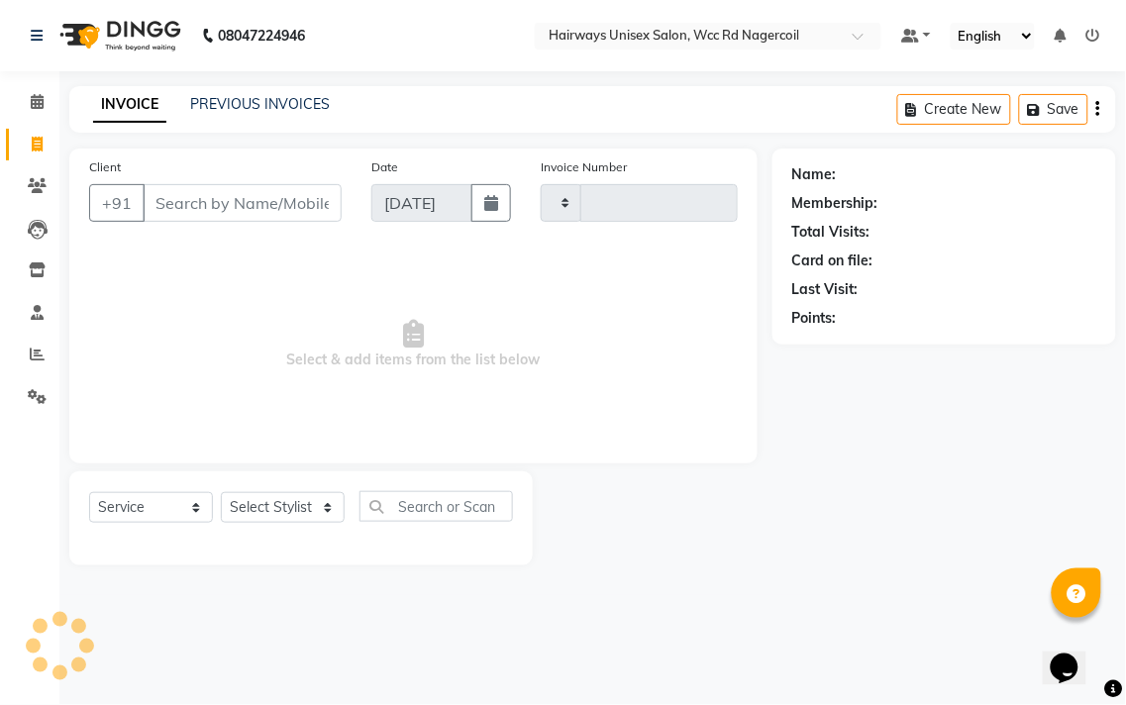
type input "6674"
select select "6523"
click at [260, 512] on select "Select Stylist" at bounding box center [283, 507] width 124 height 31
click at [307, 503] on select "Select Stylist Admin Chitra divya [PERSON_NAME] [PERSON_NAME] Reception [PERSON…" at bounding box center [283, 507] width 124 height 31
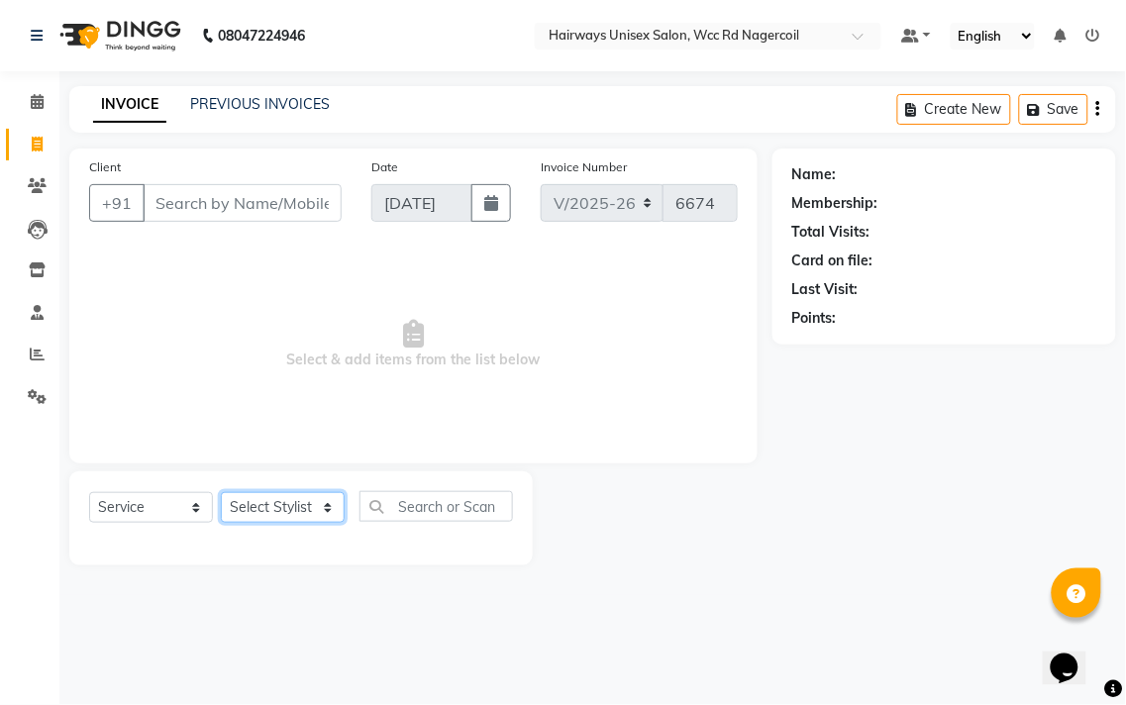
select select "50257"
click at [221, 493] on select "Select Stylist Admin Chitra divya [PERSON_NAME] [PERSON_NAME] Reception [PERSON…" at bounding box center [283, 507] width 124 height 31
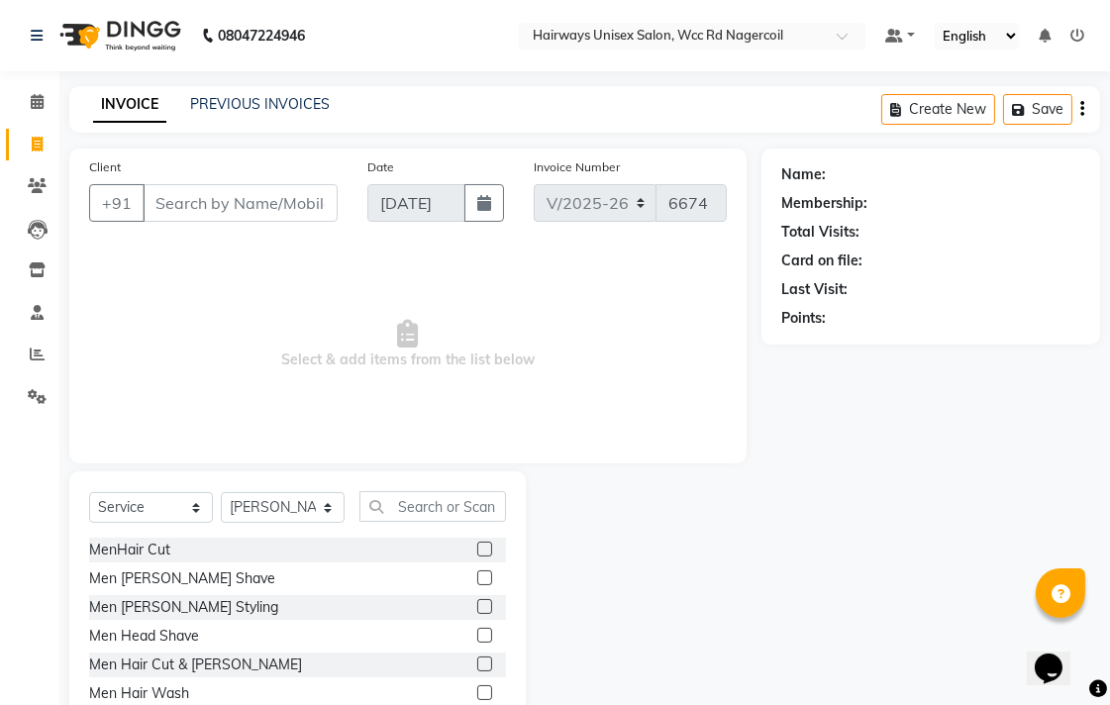
click at [477, 538] on div at bounding box center [491, 550] width 29 height 25
drag, startPoint x: 463, startPoint y: 551, endPoint x: 263, endPoint y: 209, distance: 395.9
click at [477, 549] on label at bounding box center [484, 549] width 15 height 15
click at [477, 549] on input "checkbox" at bounding box center [483, 550] width 13 height 13
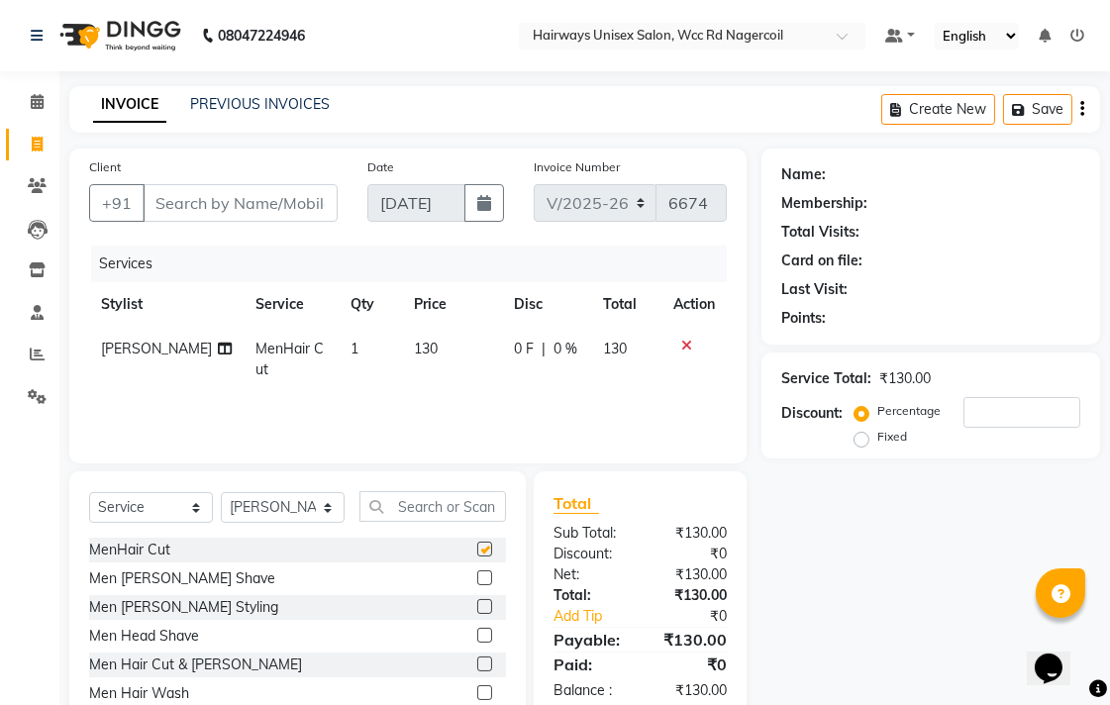
checkbox input "false"
click at [250, 205] on input "Client" at bounding box center [240, 203] width 195 height 38
type input "9"
type input "0"
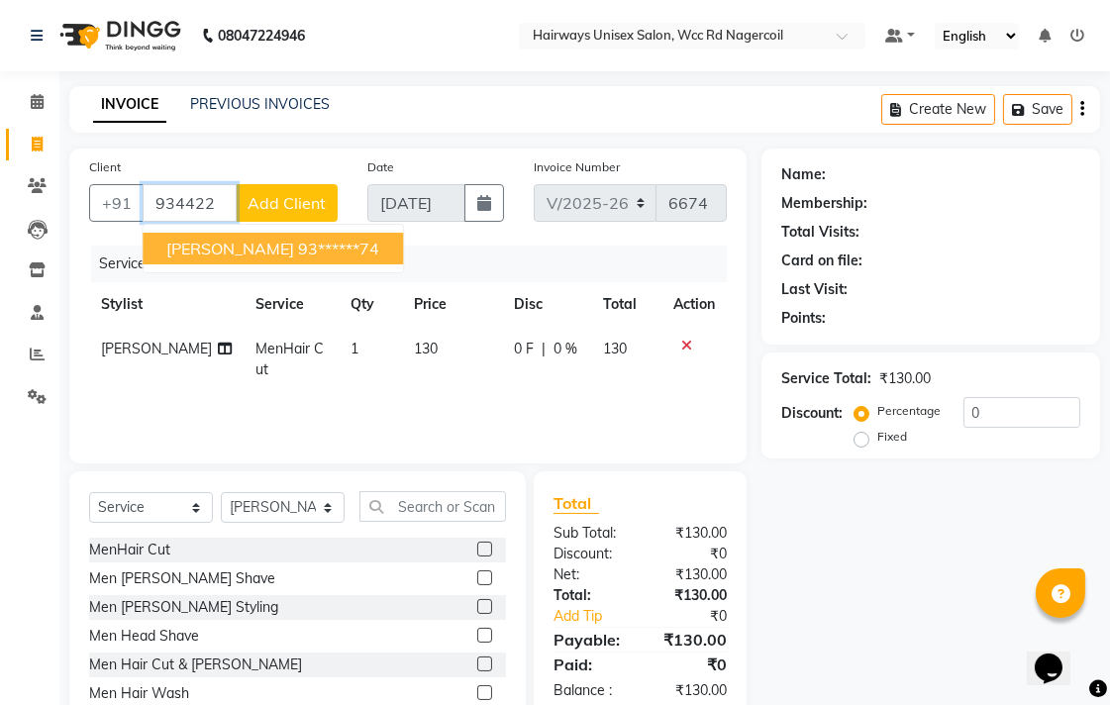
click at [298, 251] on ngb-highlight "93******74" at bounding box center [338, 249] width 81 height 20
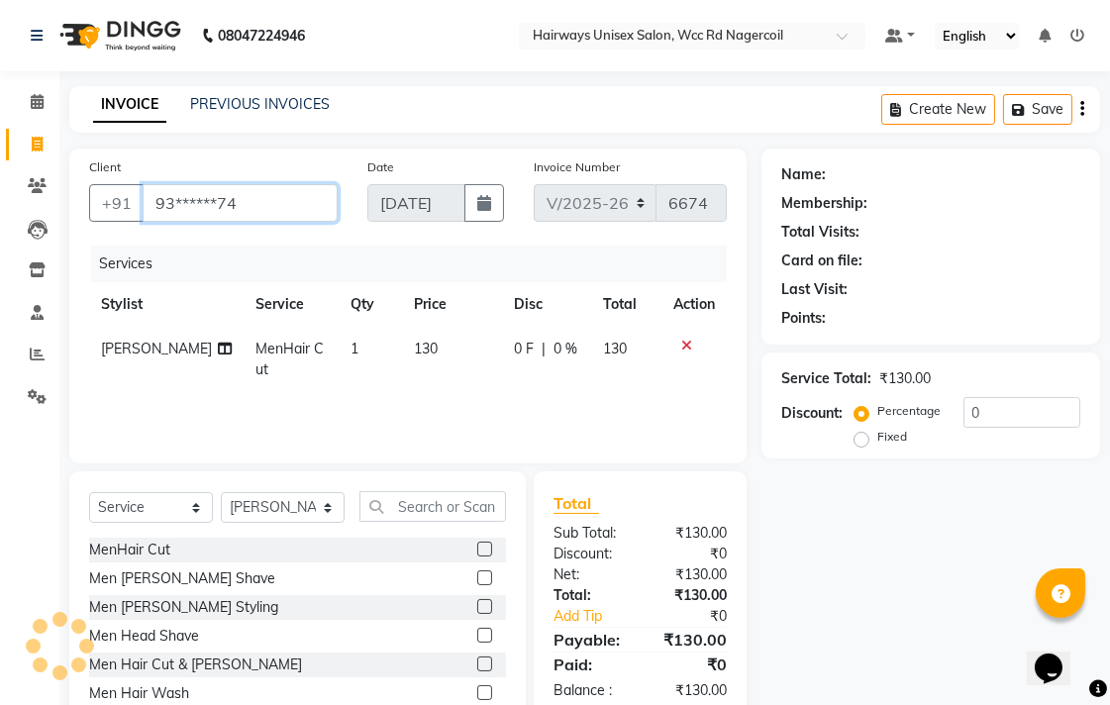
type input "93******74"
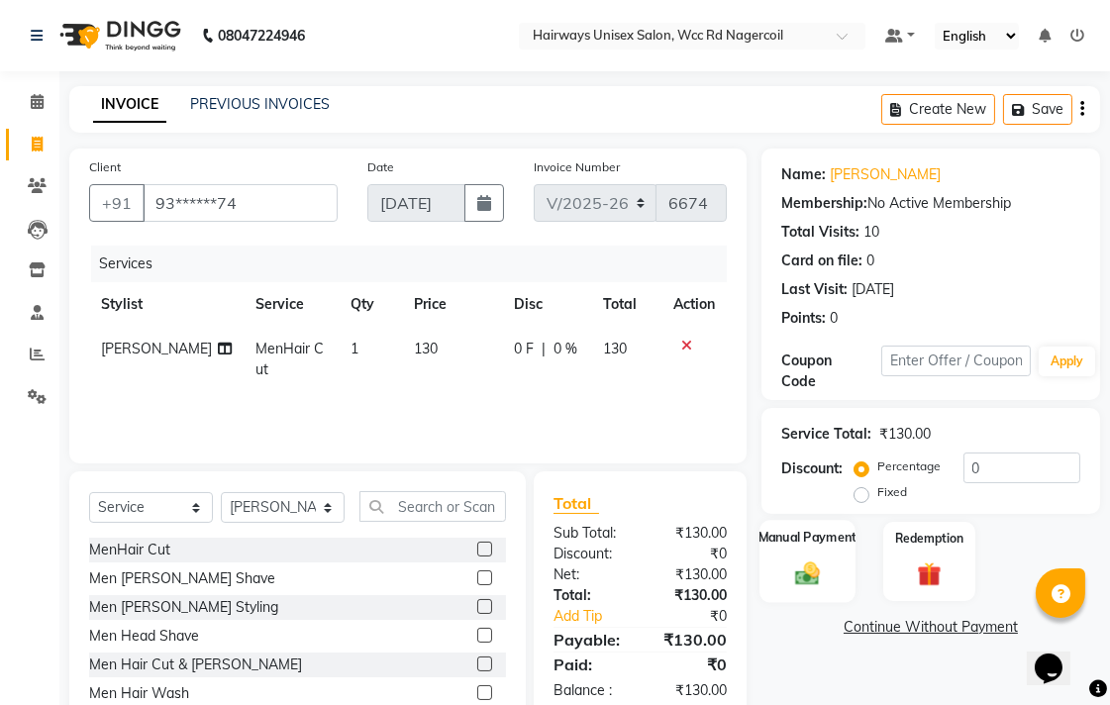
click at [803, 531] on label "Manual Payment" at bounding box center [808, 537] width 99 height 19
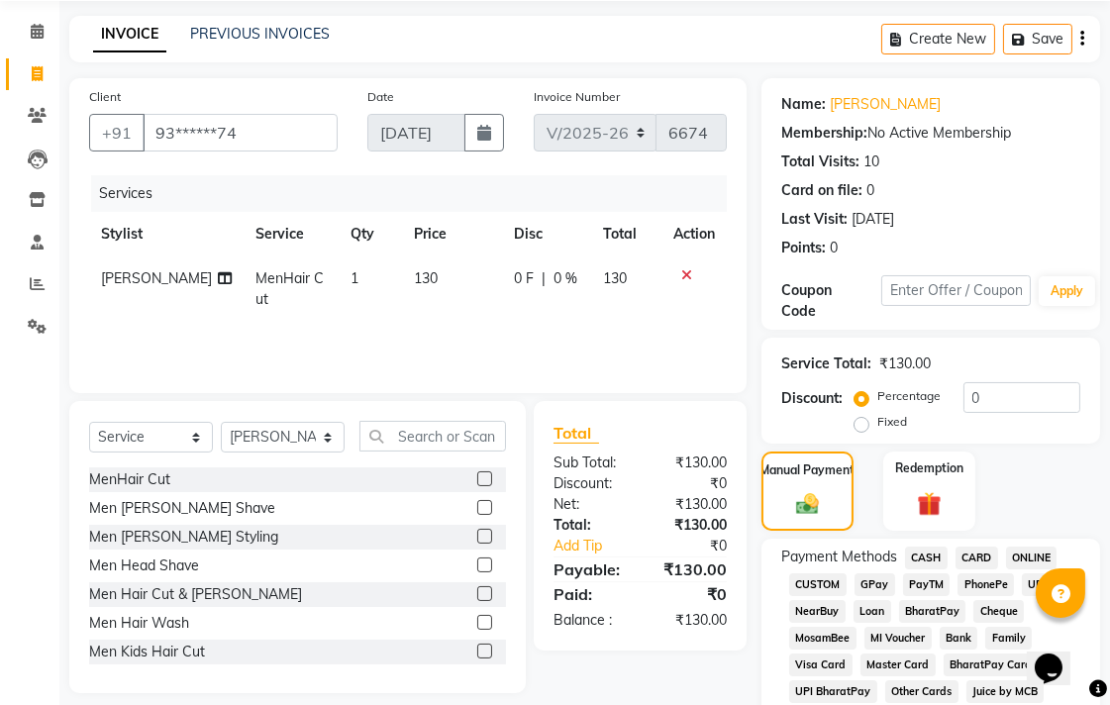
scroll to position [110, 0]
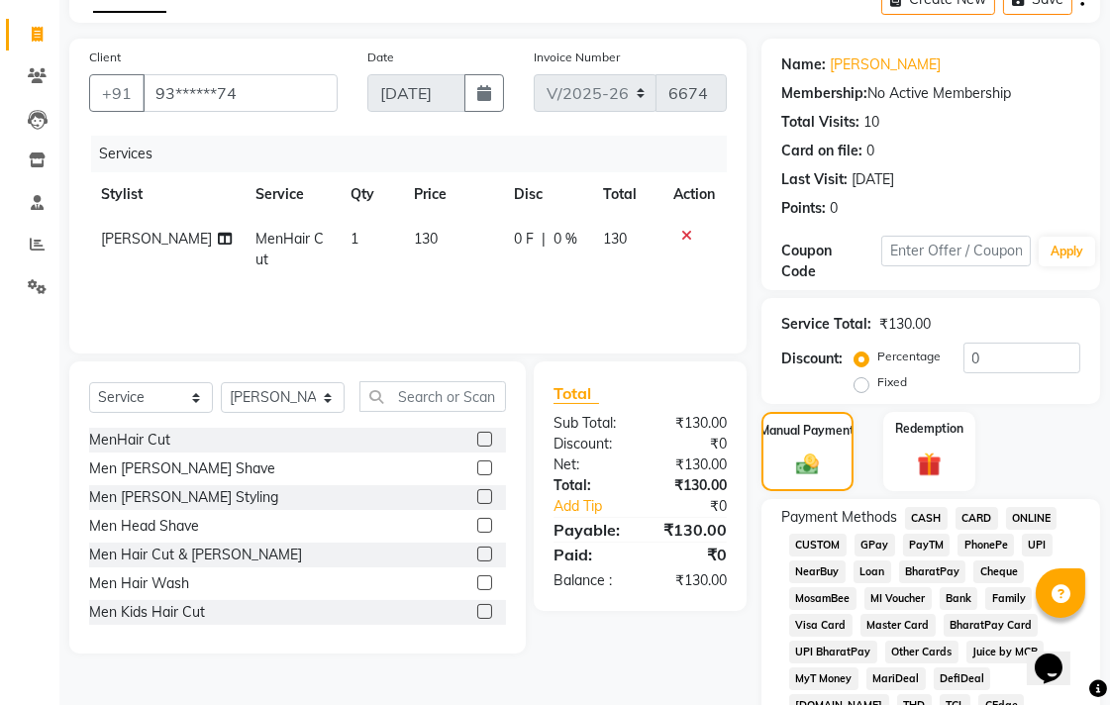
click at [1048, 543] on span "UPI" at bounding box center [1037, 545] width 31 height 23
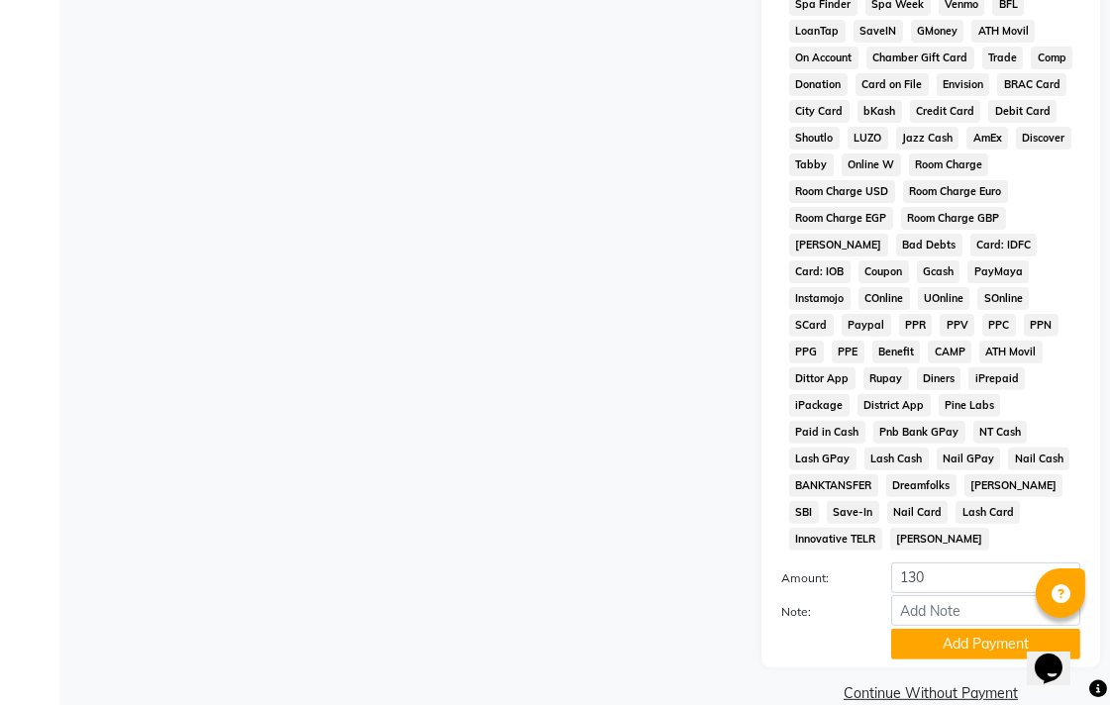
scroll to position [932, 0]
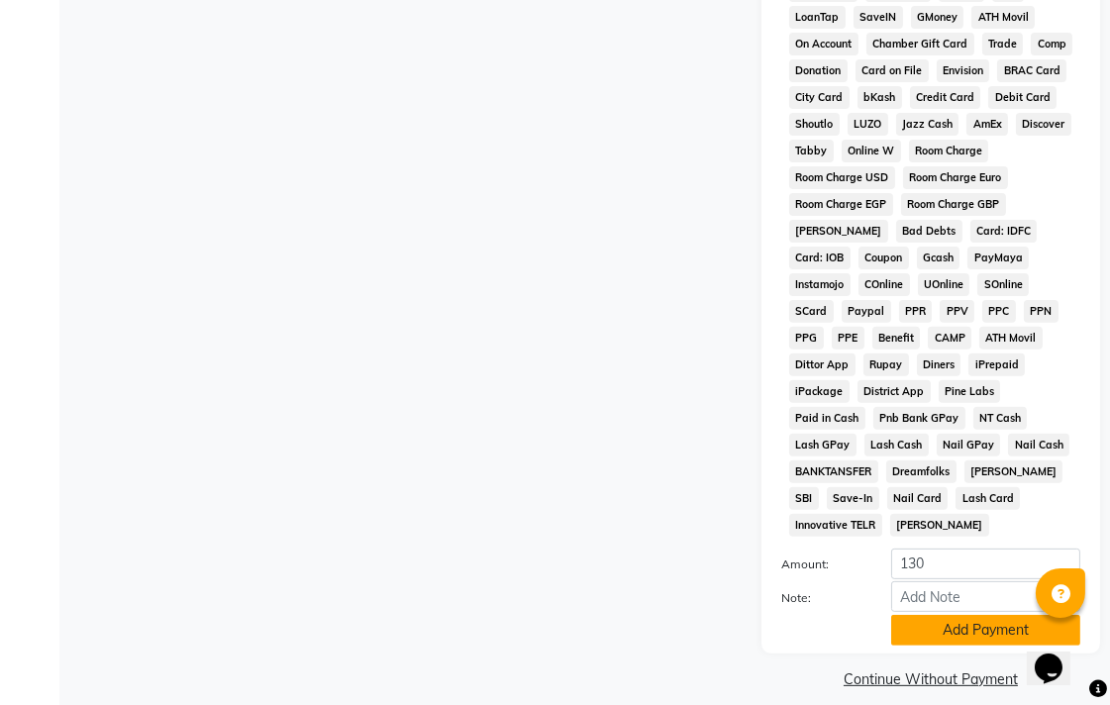
click at [977, 615] on button "Add Payment" at bounding box center [985, 630] width 189 height 31
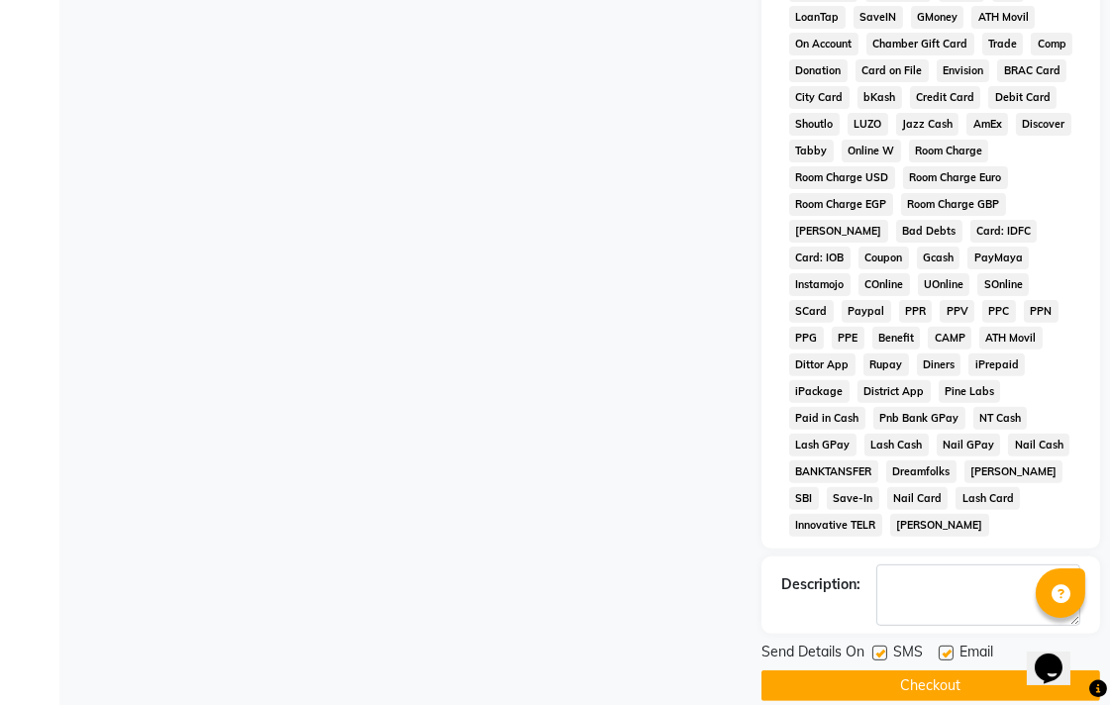
click at [977, 670] on button "Checkout" at bounding box center [931, 685] width 339 height 31
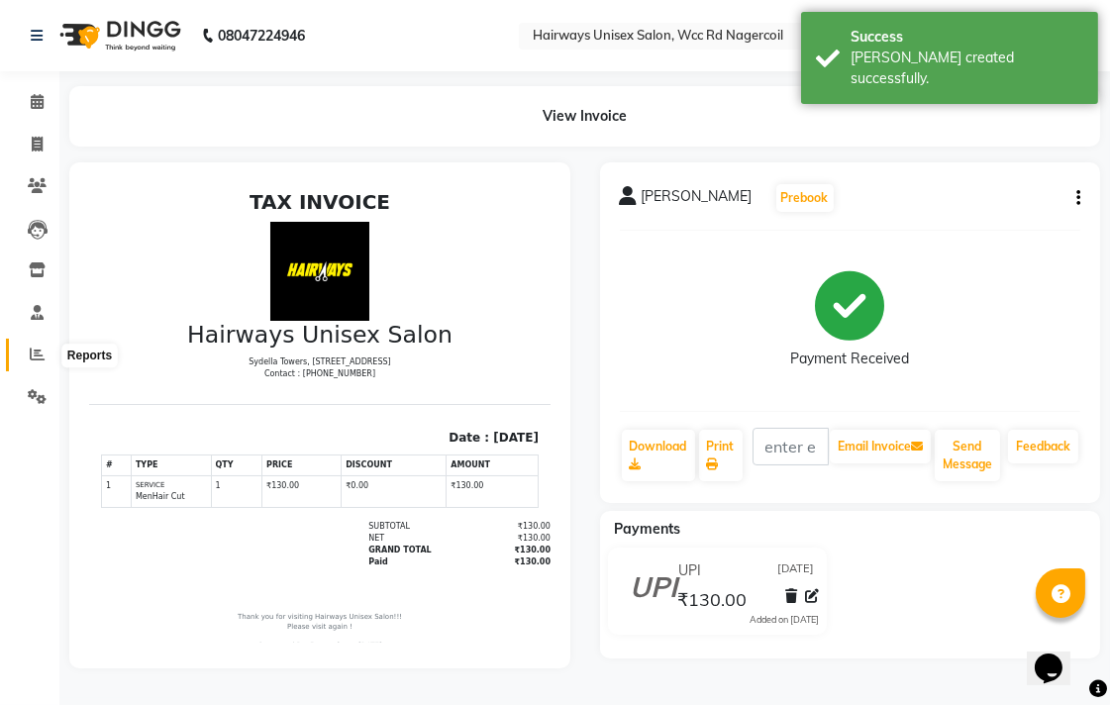
click at [47, 350] on span at bounding box center [37, 355] width 35 height 23
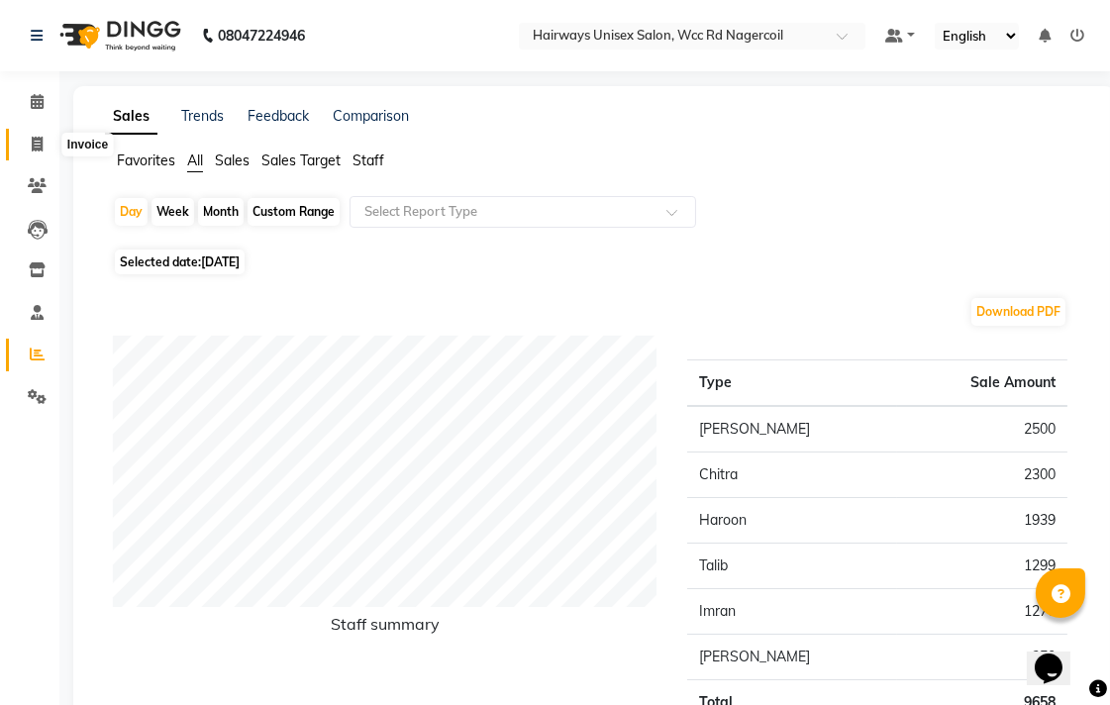
click at [51, 143] on span at bounding box center [37, 145] width 35 height 23
select select "service"
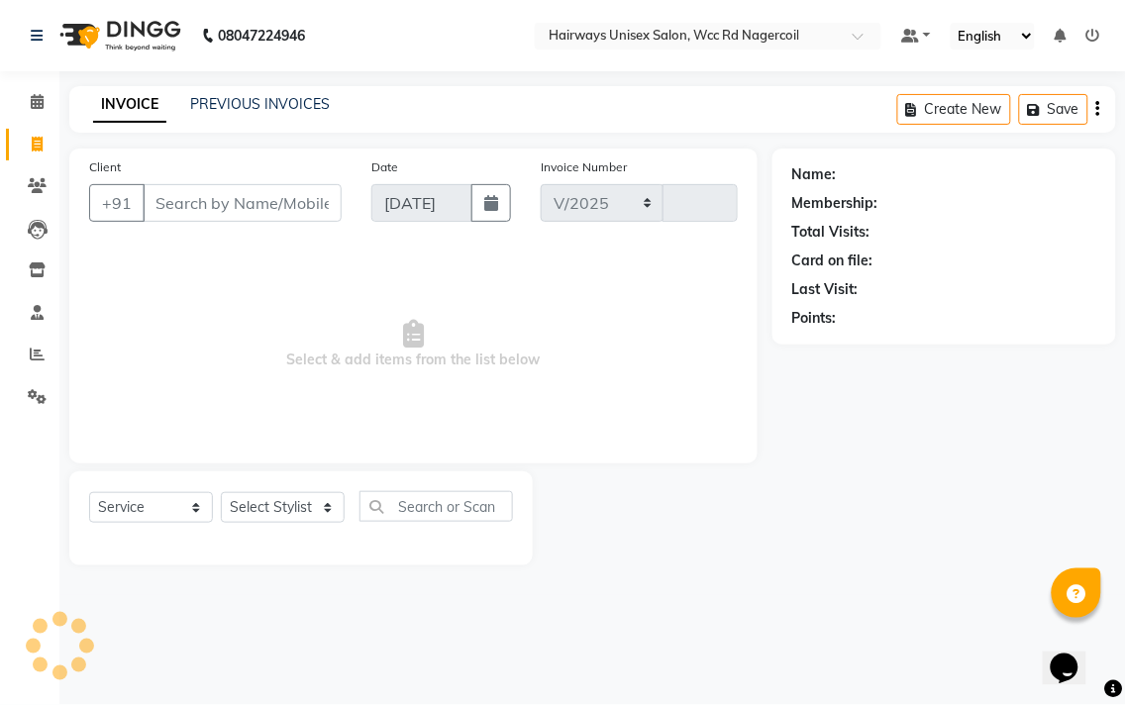
select select "6523"
type input "6675"
drag, startPoint x: 307, startPoint y: 503, endPoint x: 312, endPoint y: 410, distance: 93.2
click at [307, 503] on select "Select Stylist" at bounding box center [283, 507] width 124 height 31
select select "49917"
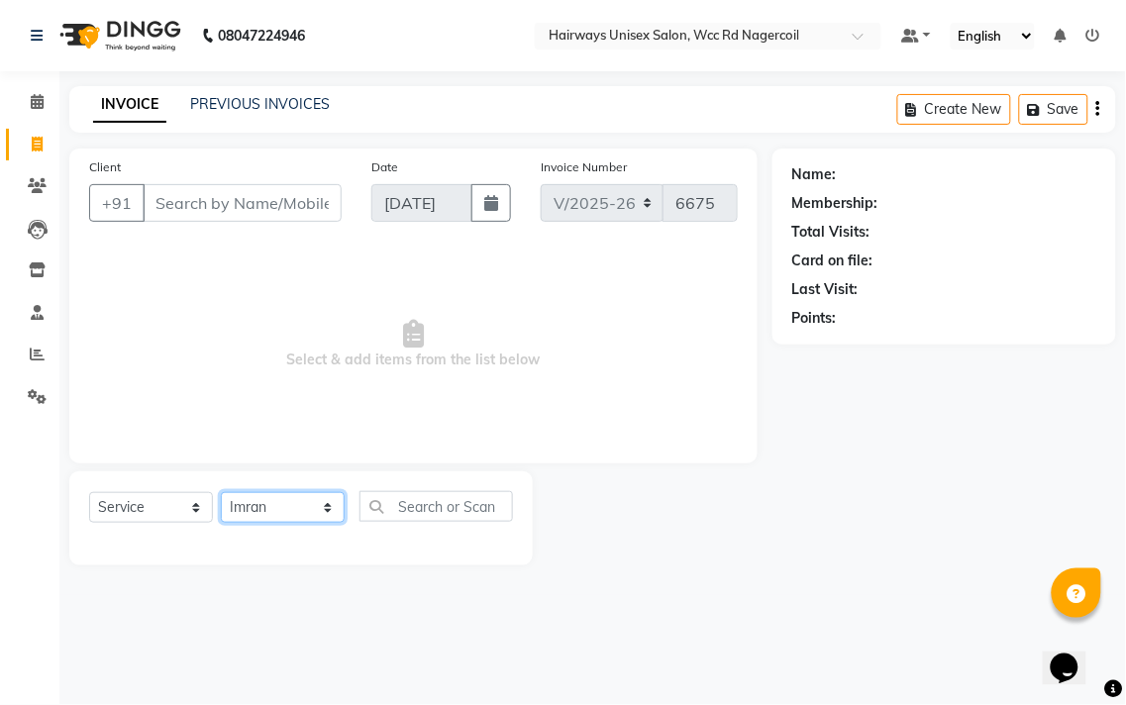
click at [221, 493] on select "Select Stylist Admin Chitra divya [PERSON_NAME] [PERSON_NAME] Reception [PERSON…" at bounding box center [283, 507] width 124 height 31
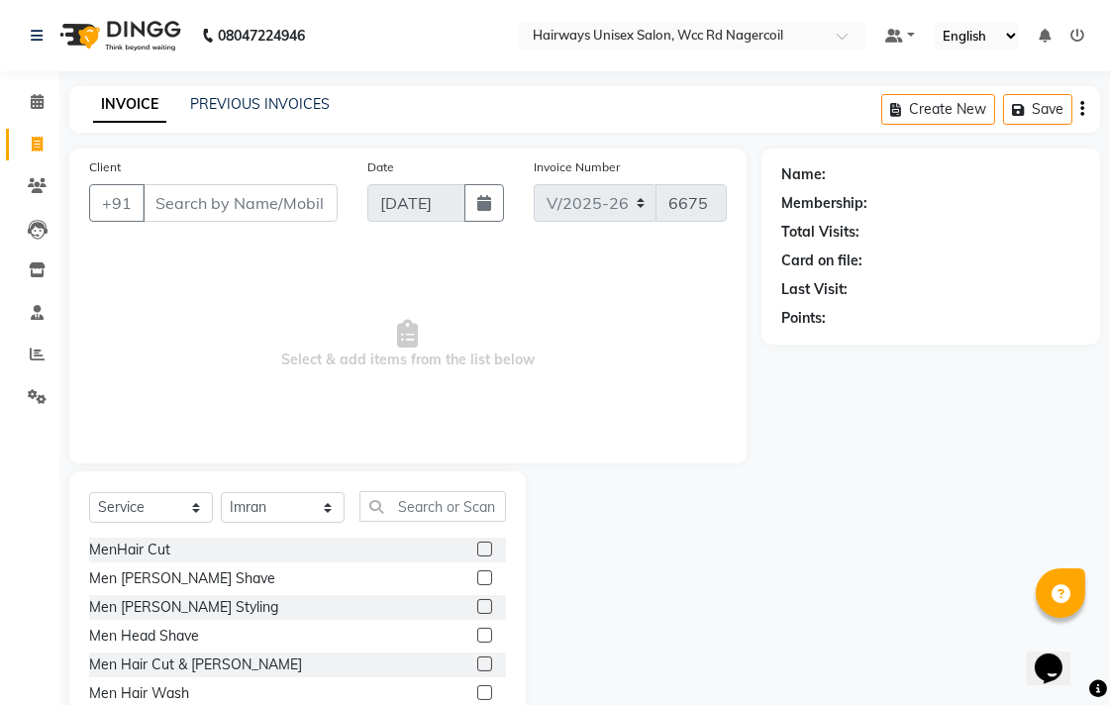
click at [477, 668] on label at bounding box center [484, 664] width 15 height 15
click at [477, 668] on input "checkbox" at bounding box center [483, 665] width 13 height 13
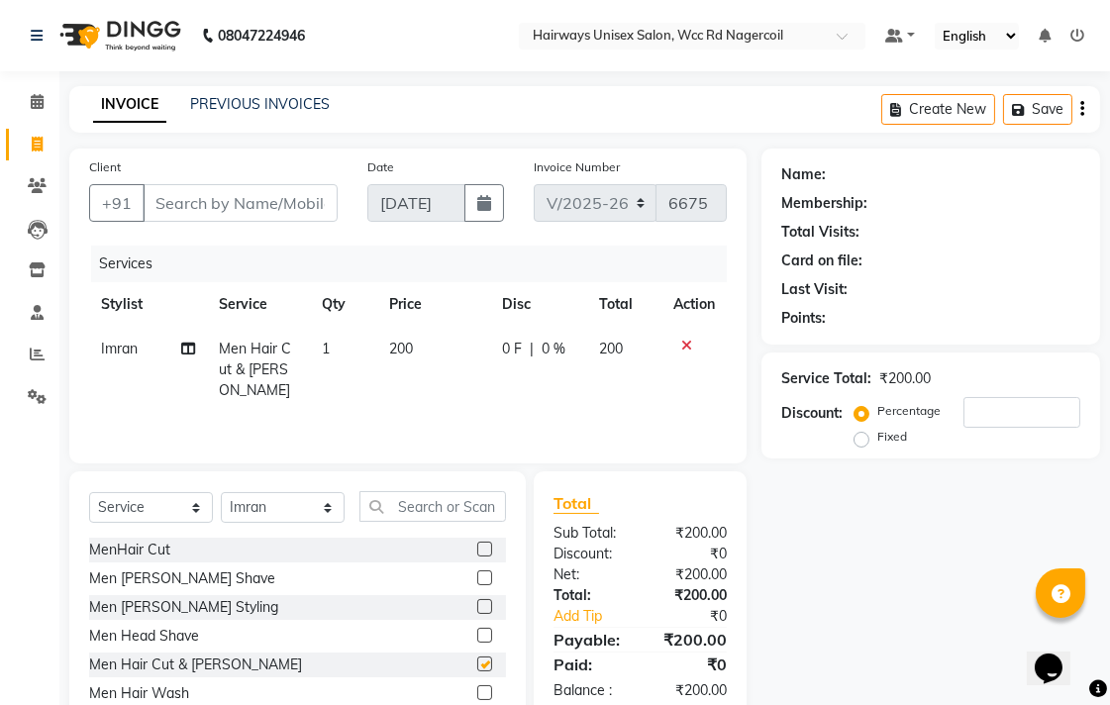
checkbox input "false"
click at [309, 210] on input "Client" at bounding box center [240, 203] width 195 height 38
type input "7"
type input "0"
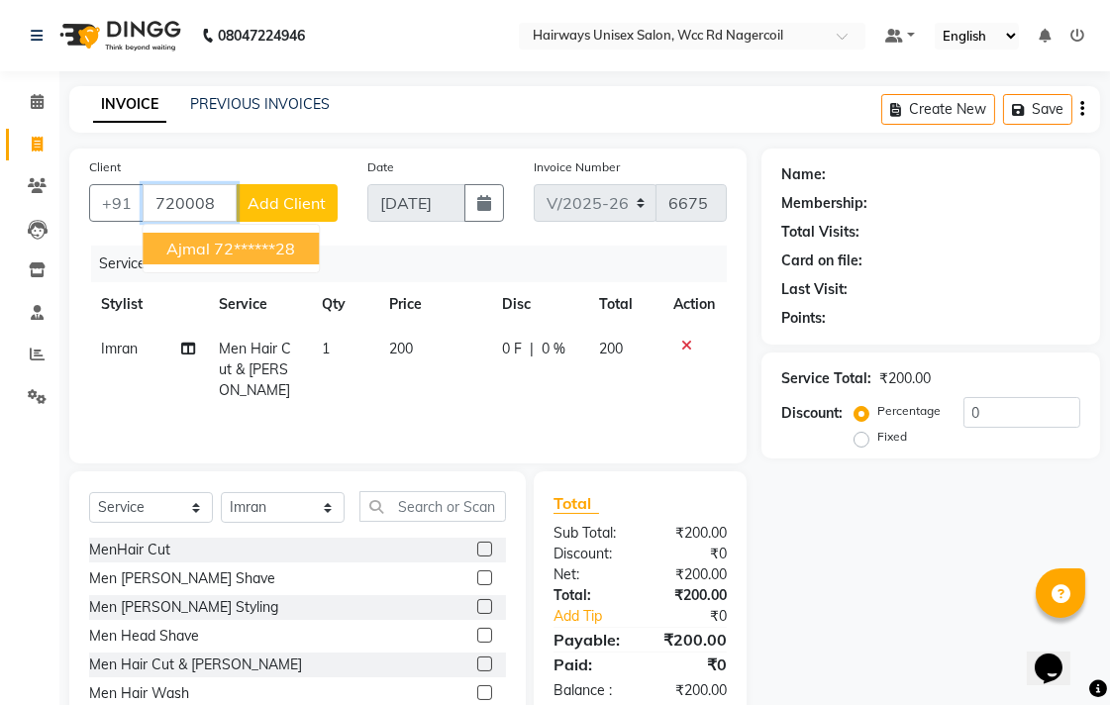
click at [265, 245] on ngb-highlight "72******28" at bounding box center [254, 249] width 81 height 20
type input "72******28"
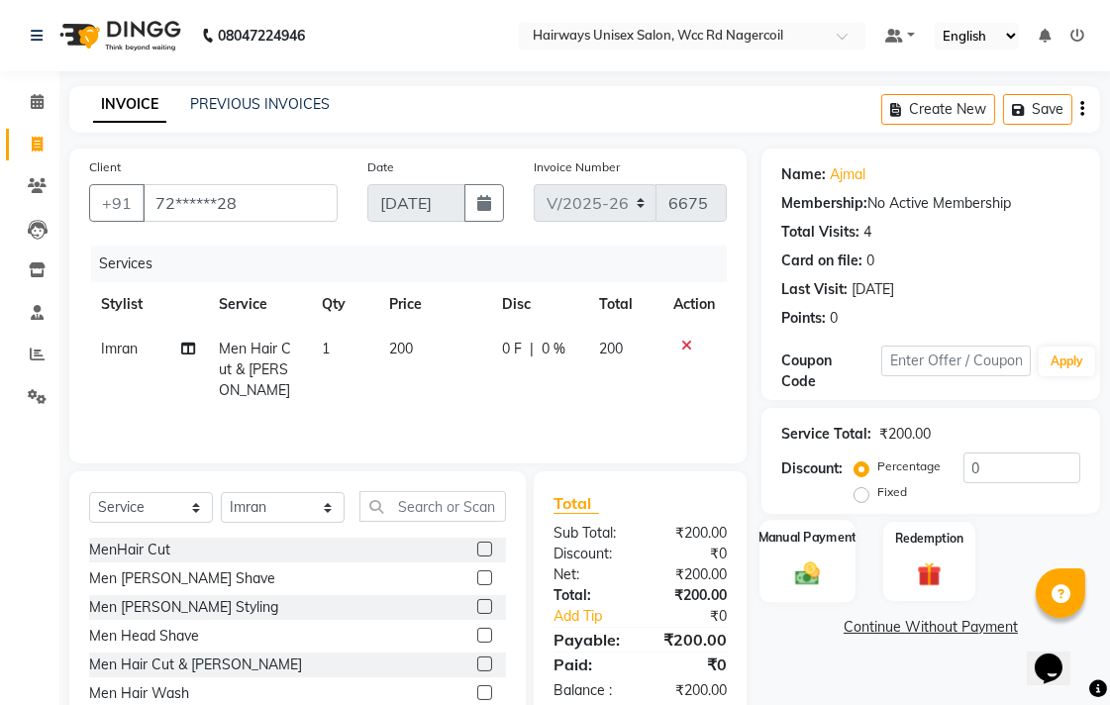
click at [818, 577] on img at bounding box center [807, 573] width 41 height 29
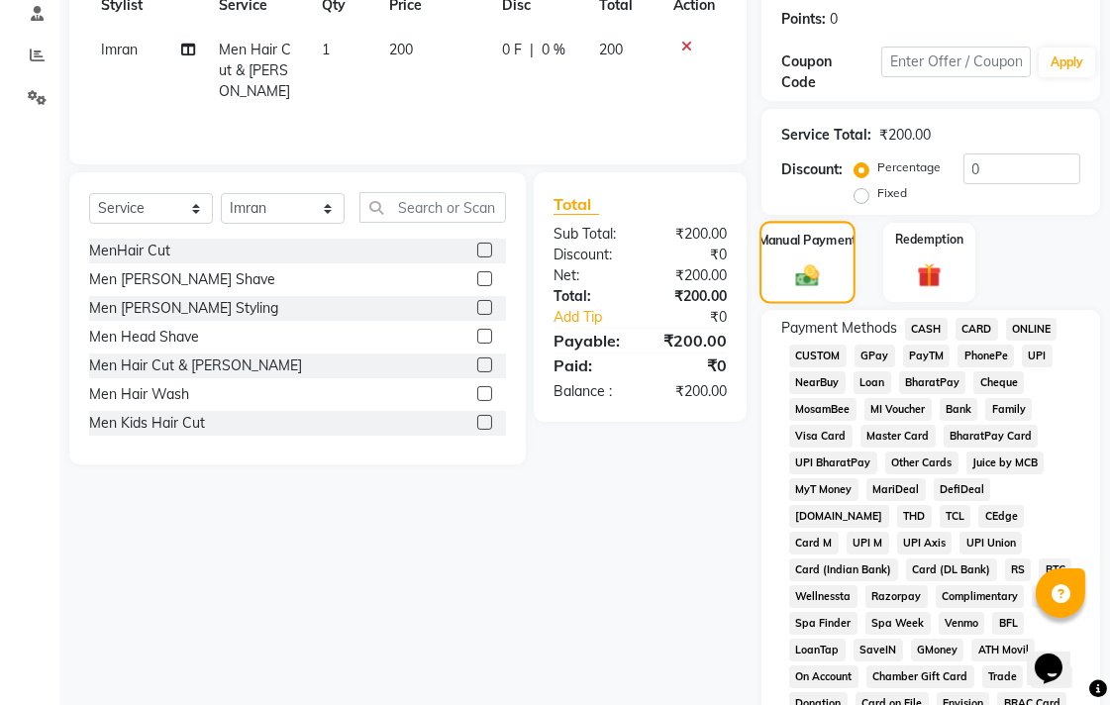
scroll to position [330, 0]
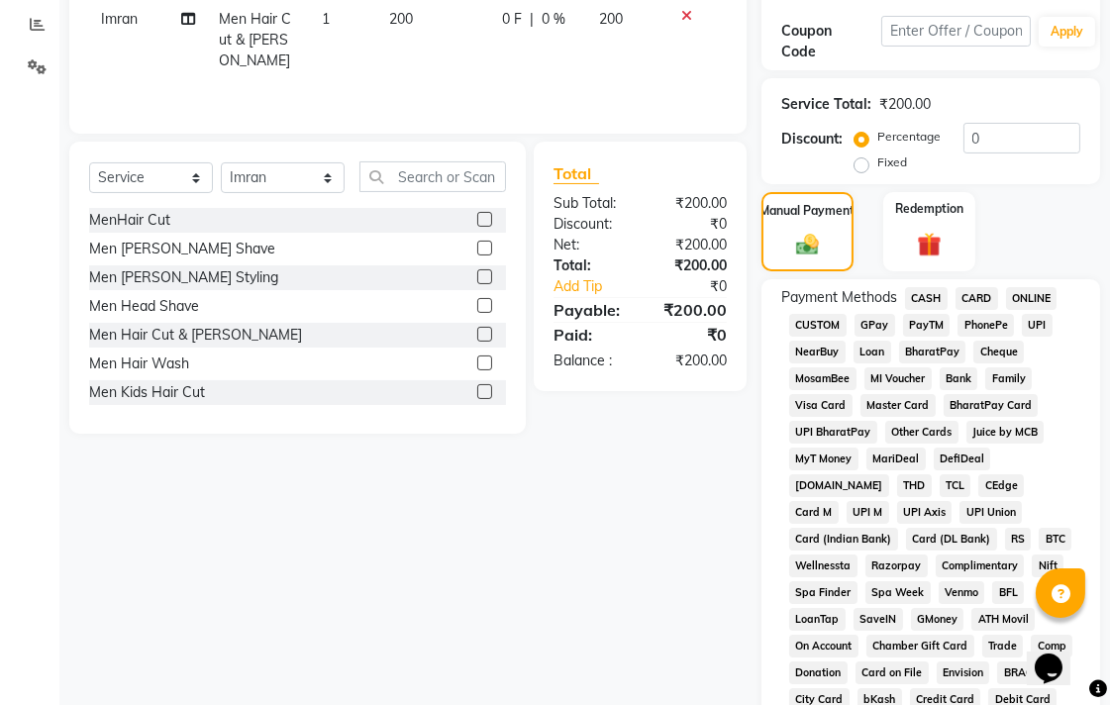
click at [1026, 327] on span "UPI" at bounding box center [1037, 325] width 31 height 23
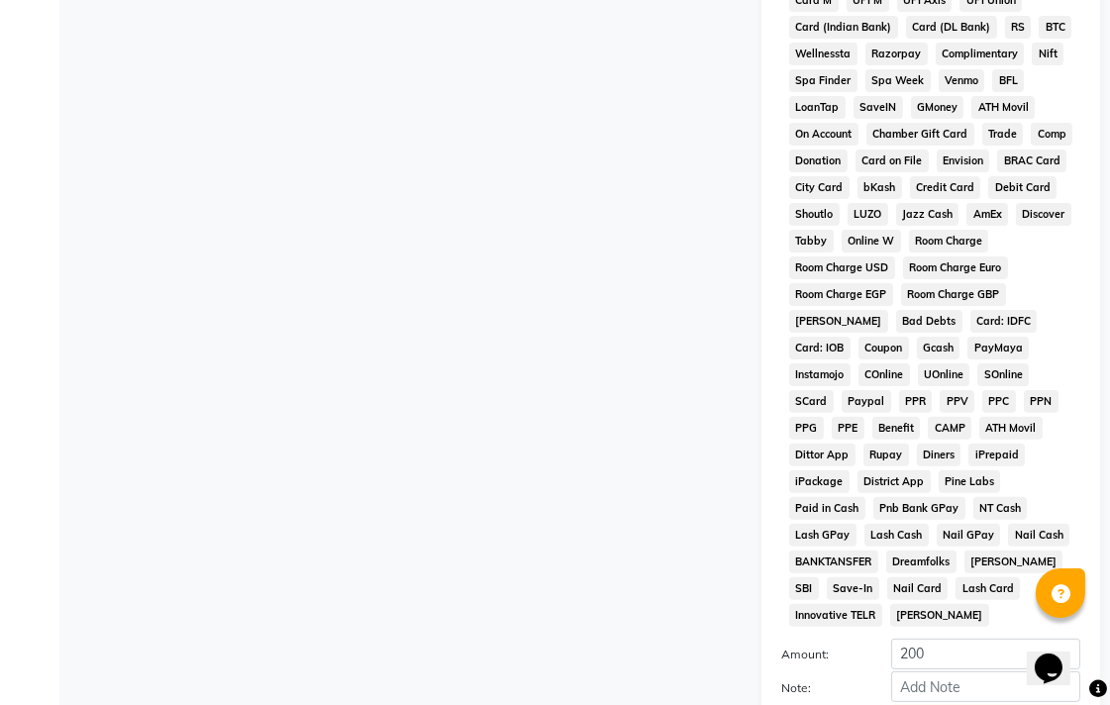
scroll to position [932, 0]
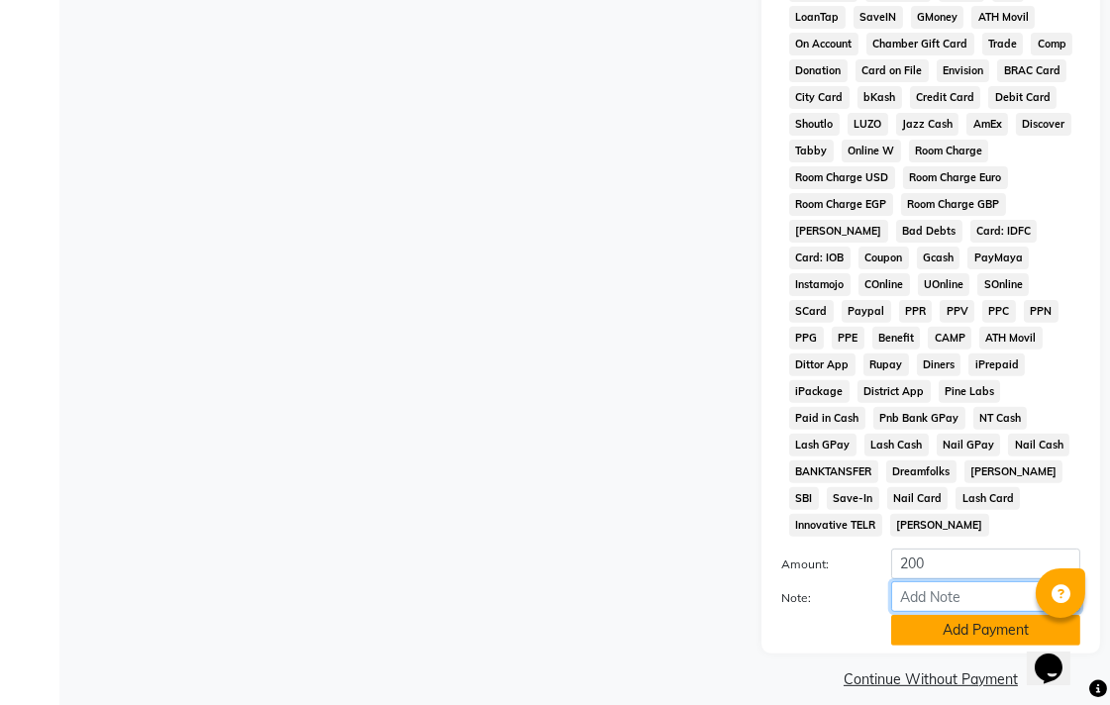
drag, startPoint x: 921, startPoint y: 589, endPoint x: 924, endPoint y: 624, distance: 34.8
click at [921, 591] on input "Note:" at bounding box center [985, 596] width 189 height 31
click at [936, 615] on button "Add Payment" at bounding box center [985, 630] width 189 height 31
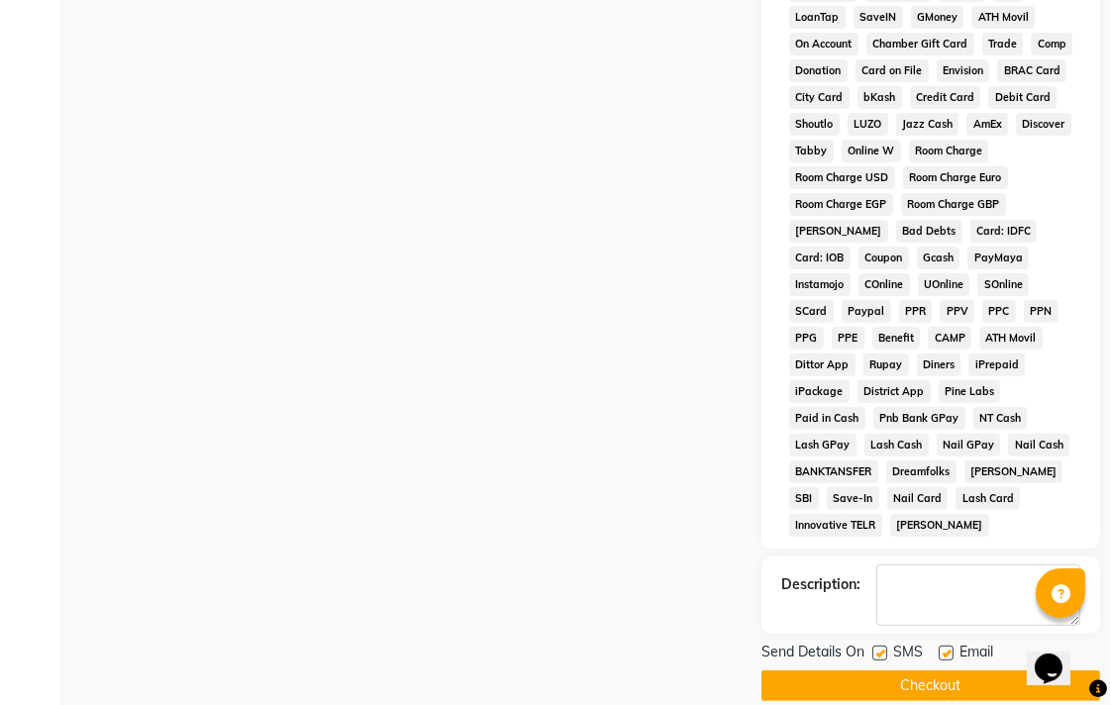
click at [889, 670] on button "Checkout" at bounding box center [931, 685] width 339 height 31
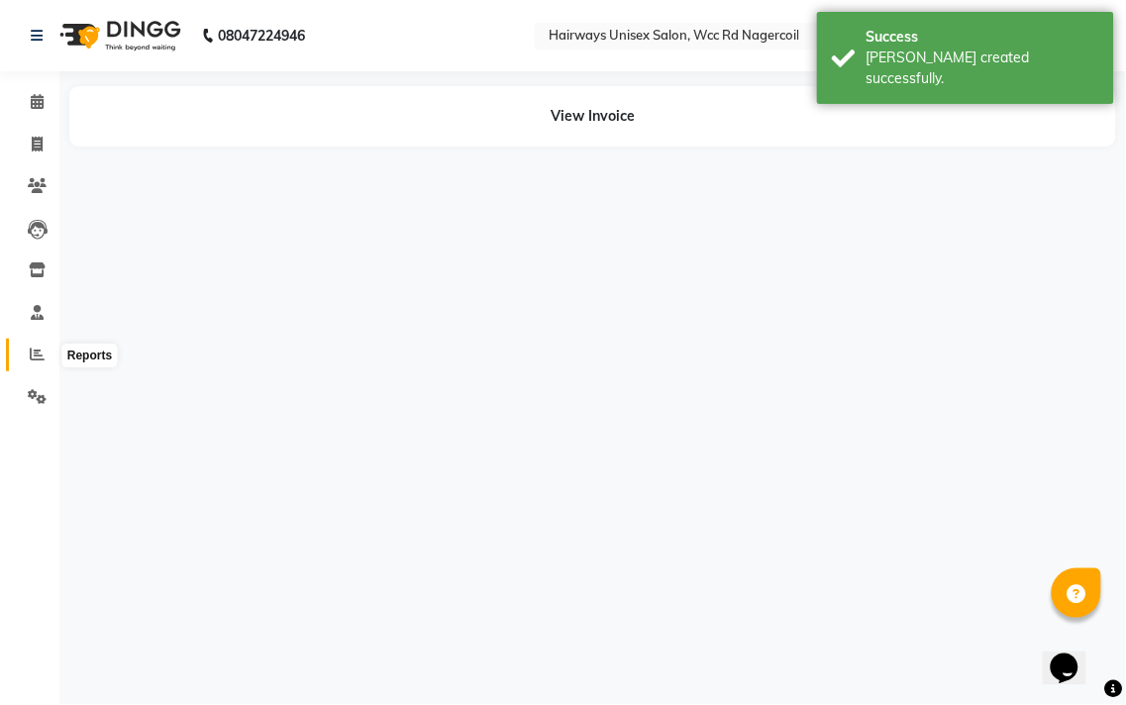
click at [35, 353] on icon at bounding box center [37, 354] width 15 height 15
